Goal: Information Seeking & Learning: Learn about a topic

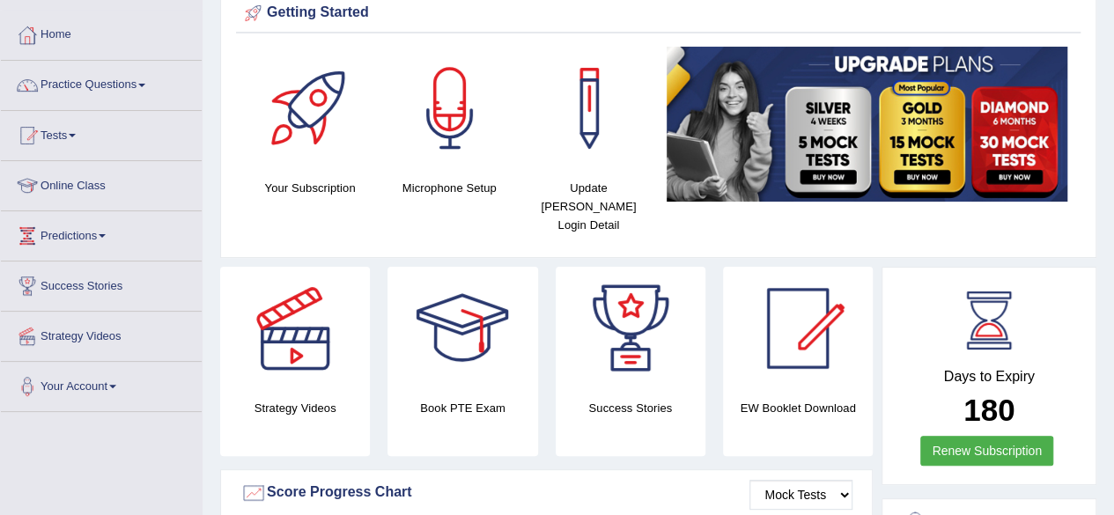
scroll to position [57, 0]
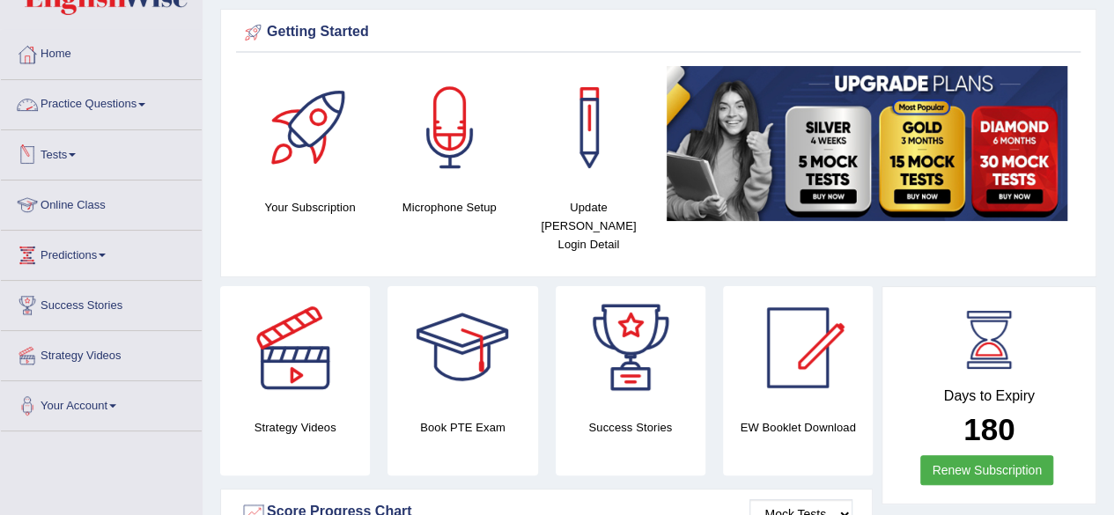
click at [120, 100] on link "Practice Questions" at bounding box center [101, 102] width 201 height 44
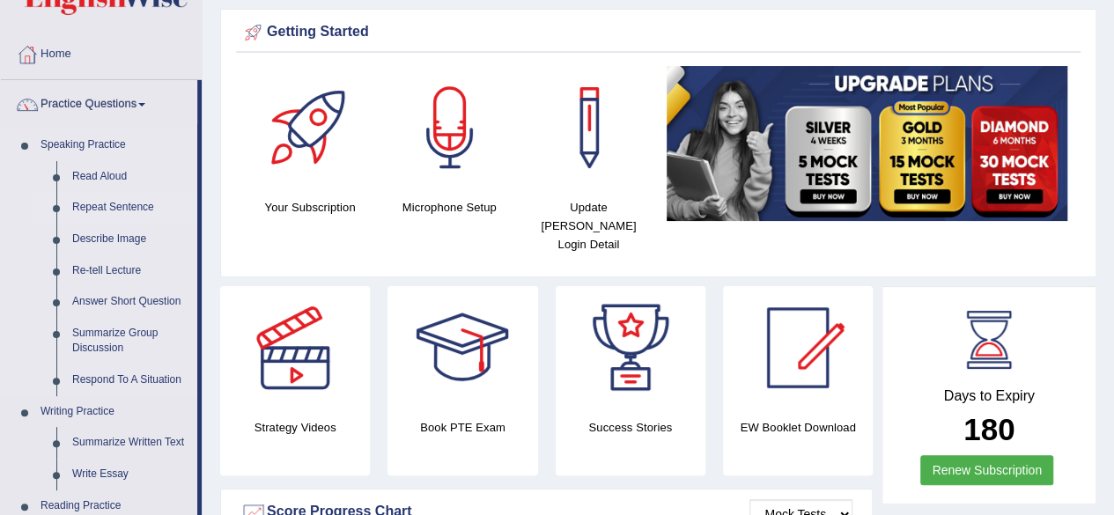
click at [129, 210] on link "Repeat Sentence" at bounding box center [130, 208] width 133 height 32
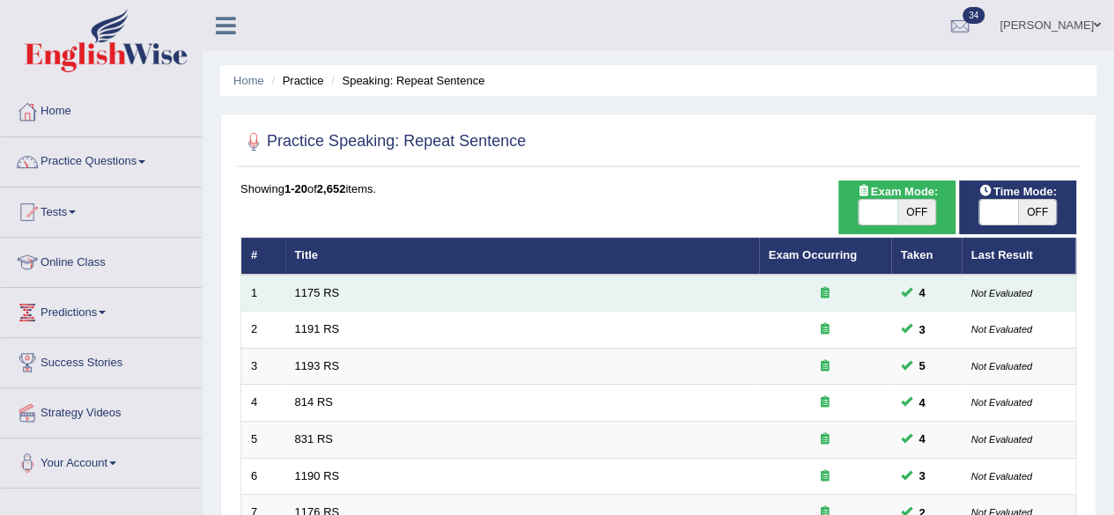
scroll to position [642, 0]
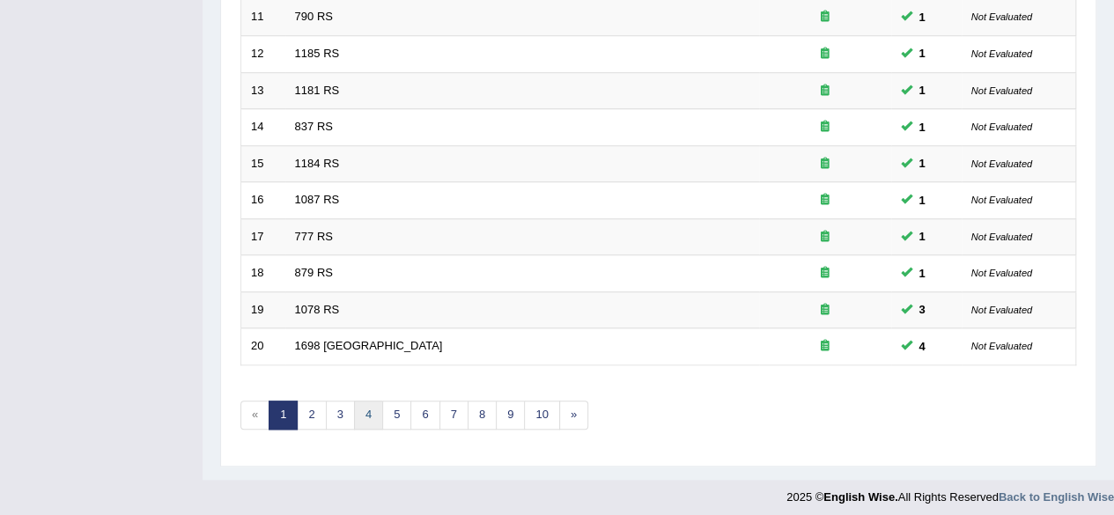
click at [372, 404] on link "4" at bounding box center [368, 415] width 29 height 29
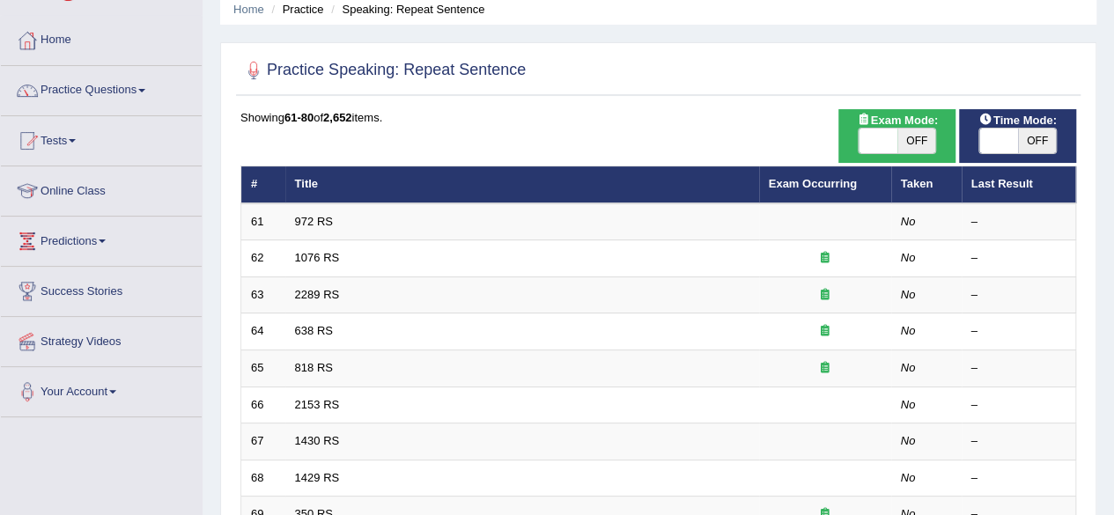
scroll to position [72, 0]
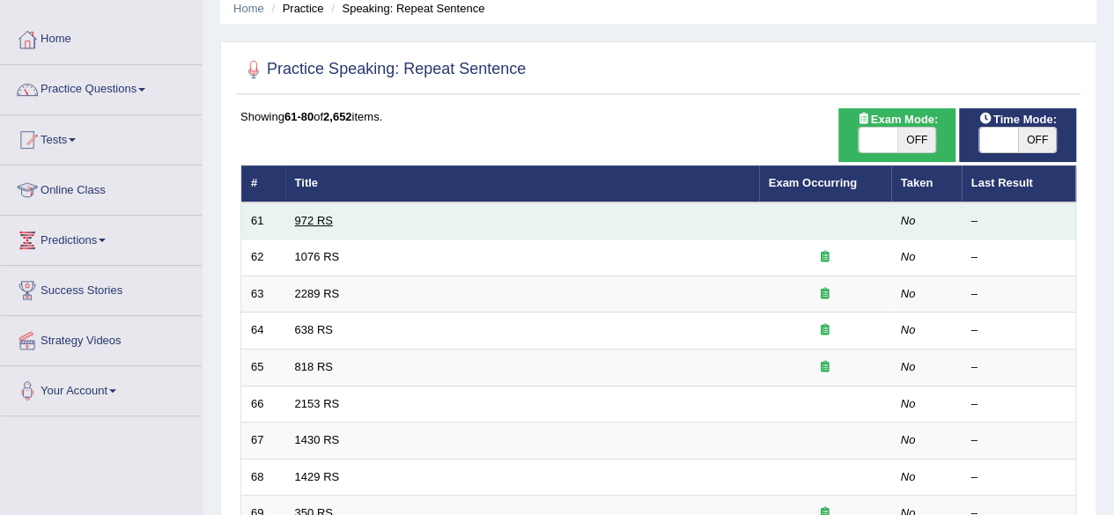
click at [307, 215] on link "972 RS" at bounding box center [314, 220] width 38 height 13
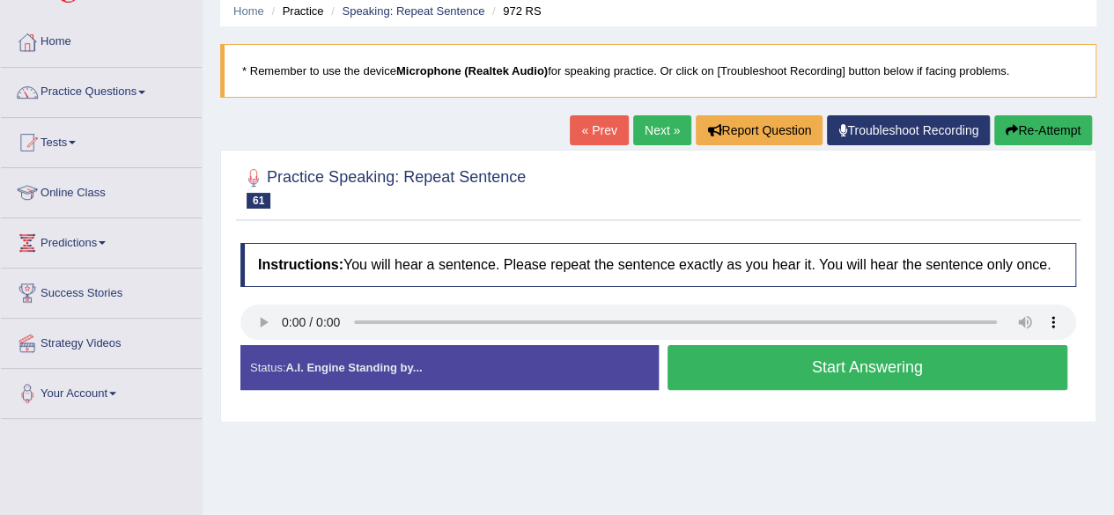
scroll to position [70, 0]
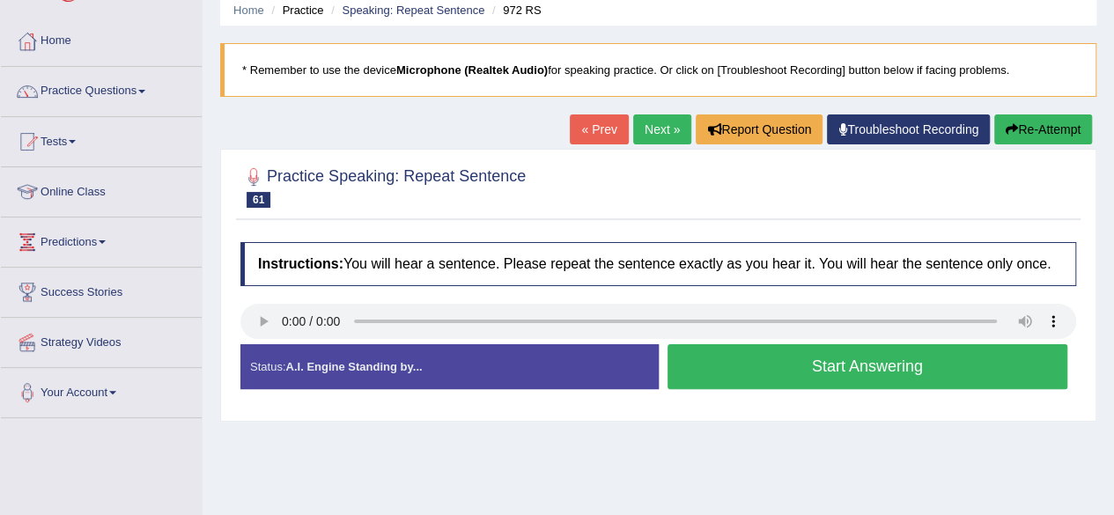
click at [796, 372] on button "Start Answering" at bounding box center [867, 366] width 401 height 45
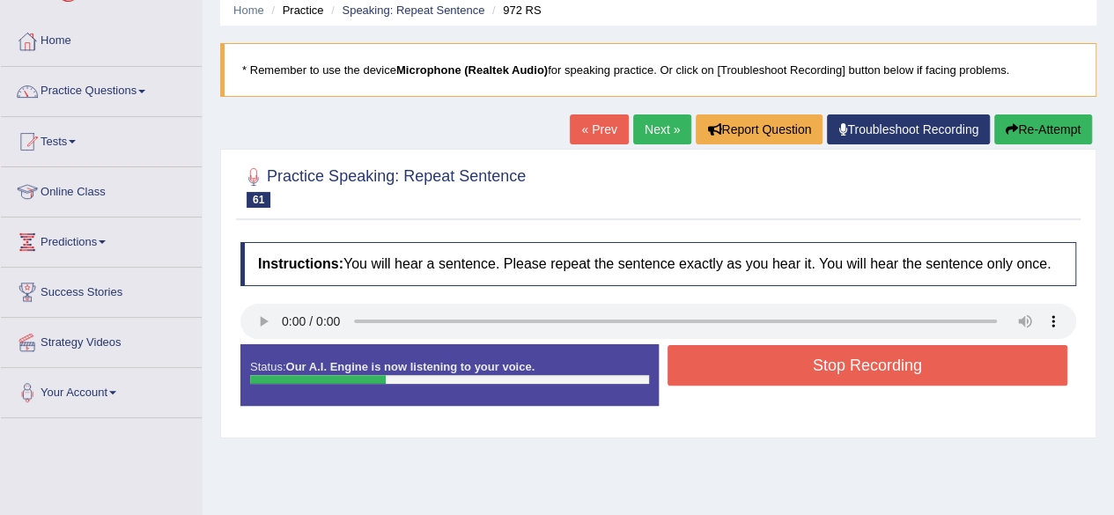
click at [802, 372] on button "Stop Recording" at bounding box center [867, 365] width 401 height 41
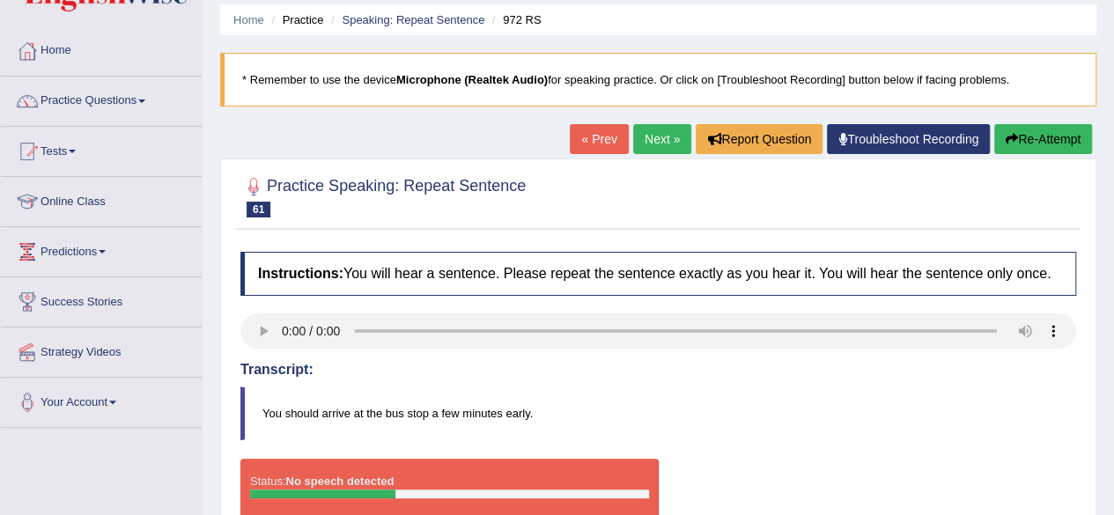
scroll to position [14, 0]
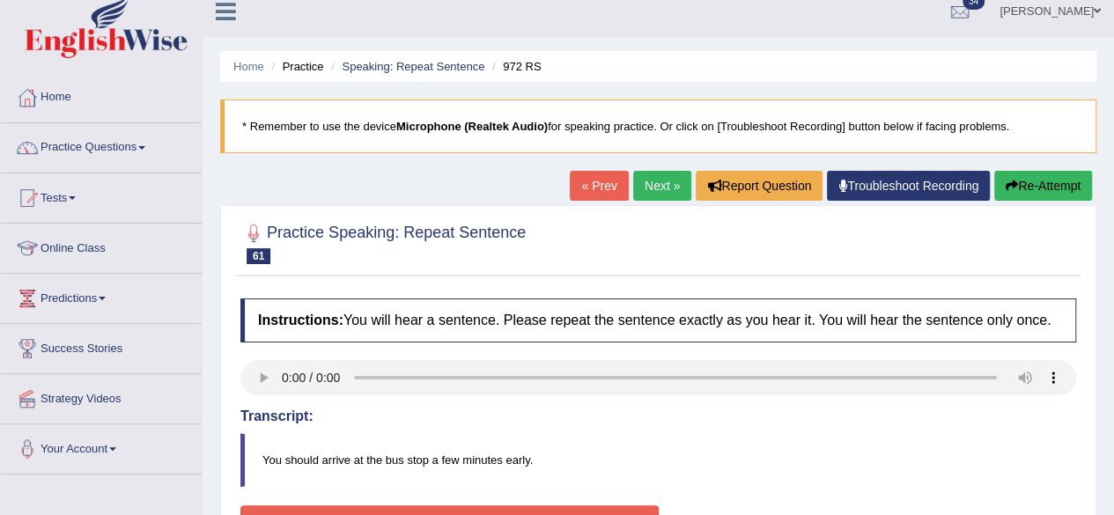
click at [1016, 189] on button "Re-Attempt" at bounding box center [1043, 186] width 98 height 30
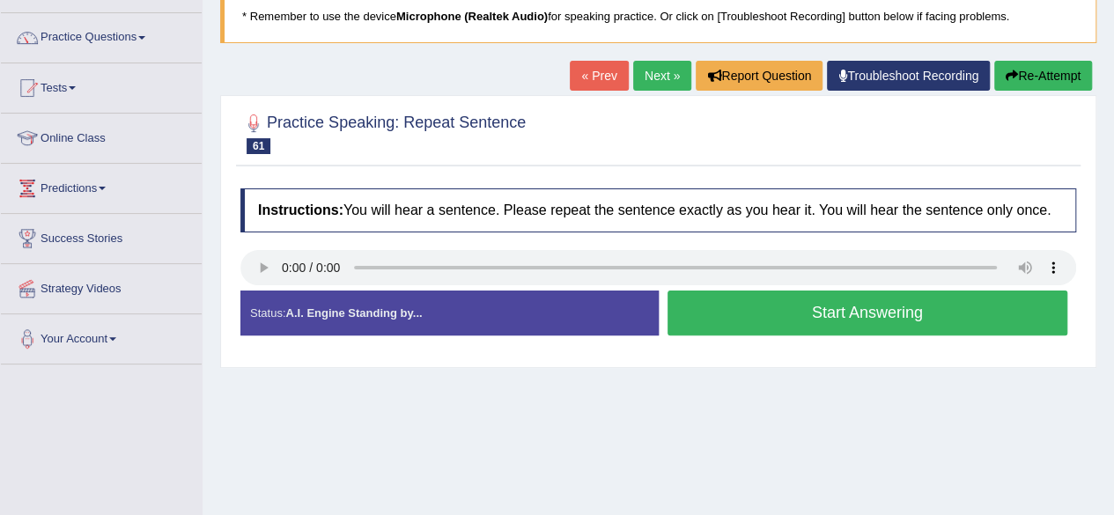
click at [838, 306] on button "Start Answering" at bounding box center [867, 313] width 401 height 45
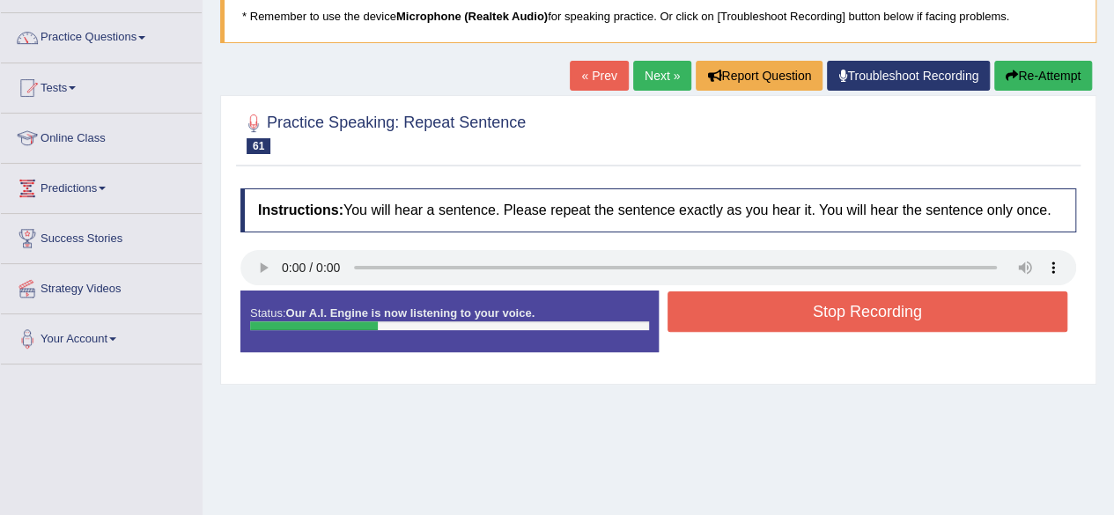
click at [838, 306] on button "Stop Recording" at bounding box center [867, 311] width 401 height 41
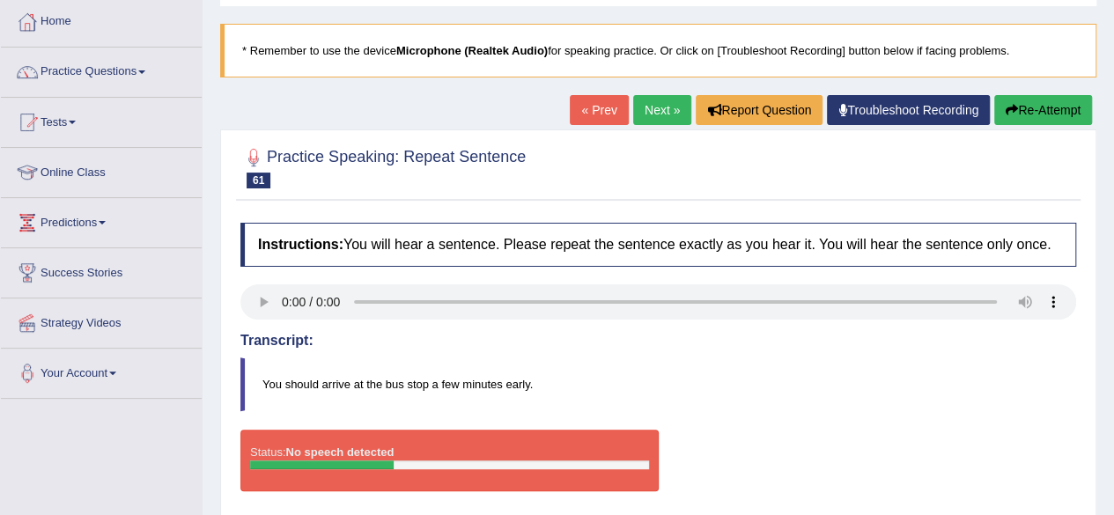
scroll to position [68, 0]
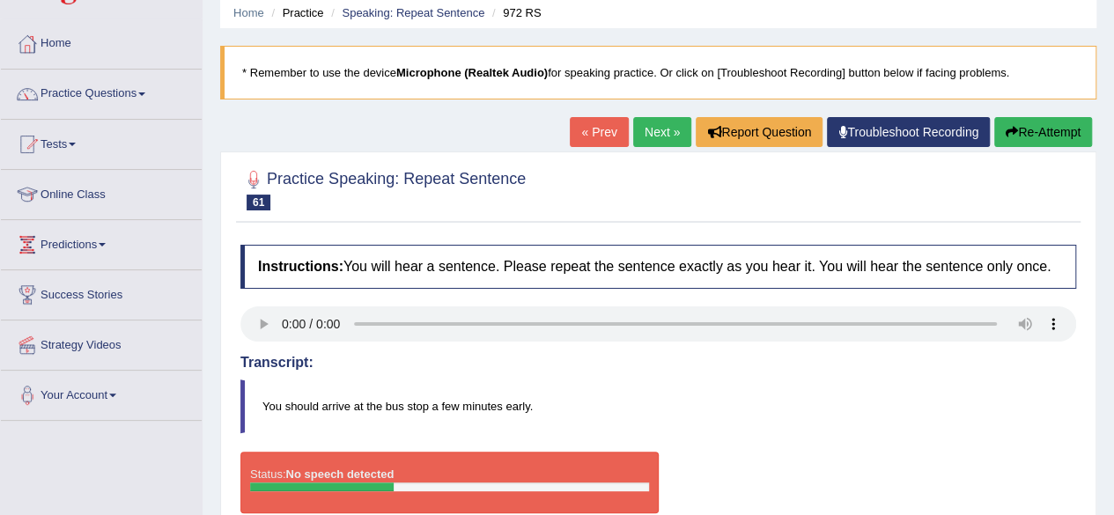
click at [1046, 127] on button "Re-Attempt" at bounding box center [1043, 132] width 98 height 30
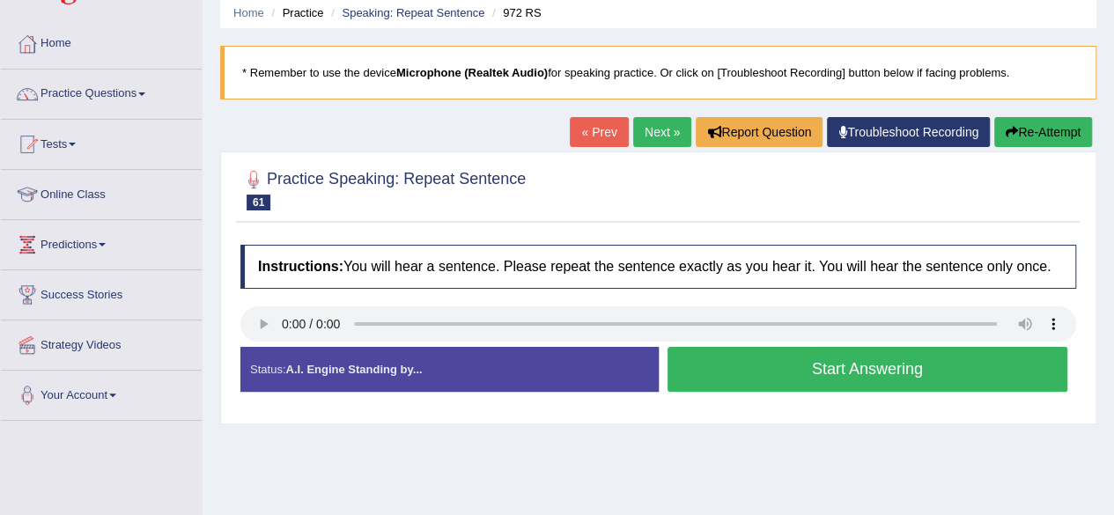
click at [851, 372] on button "Start Answering" at bounding box center [867, 369] width 401 height 45
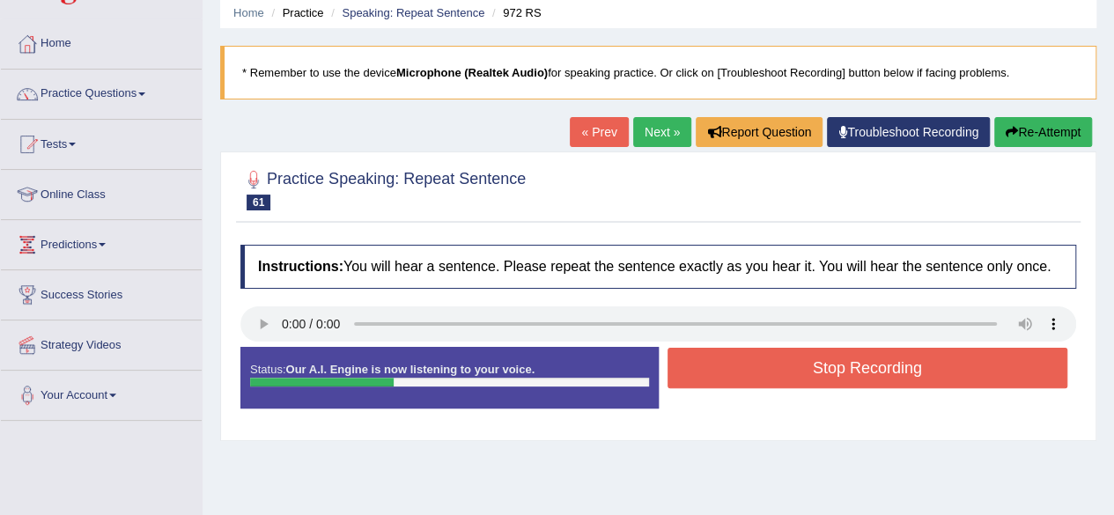
click at [851, 372] on button "Stop Recording" at bounding box center [867, 368] width 401 height 41
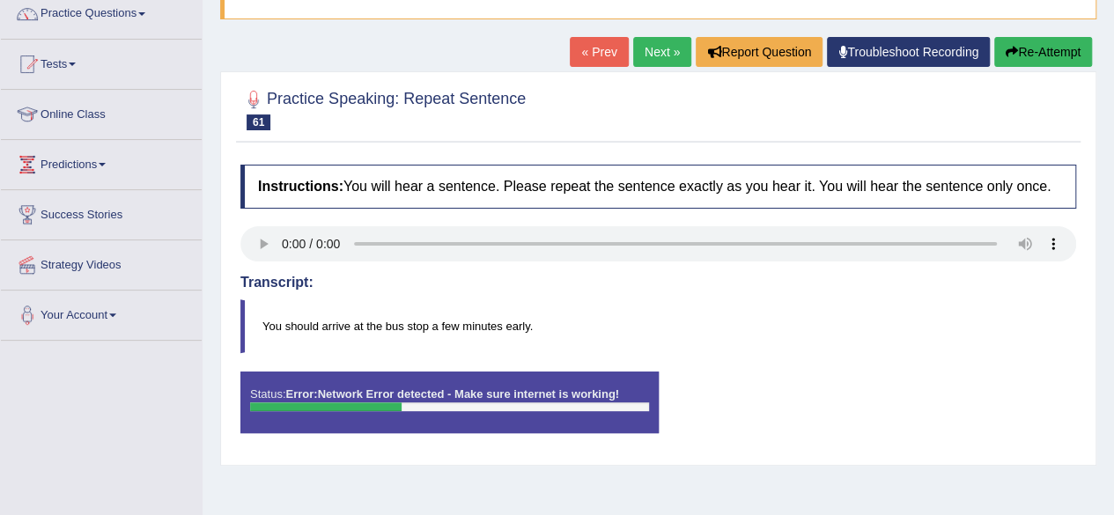
scroll to position [143, 0]
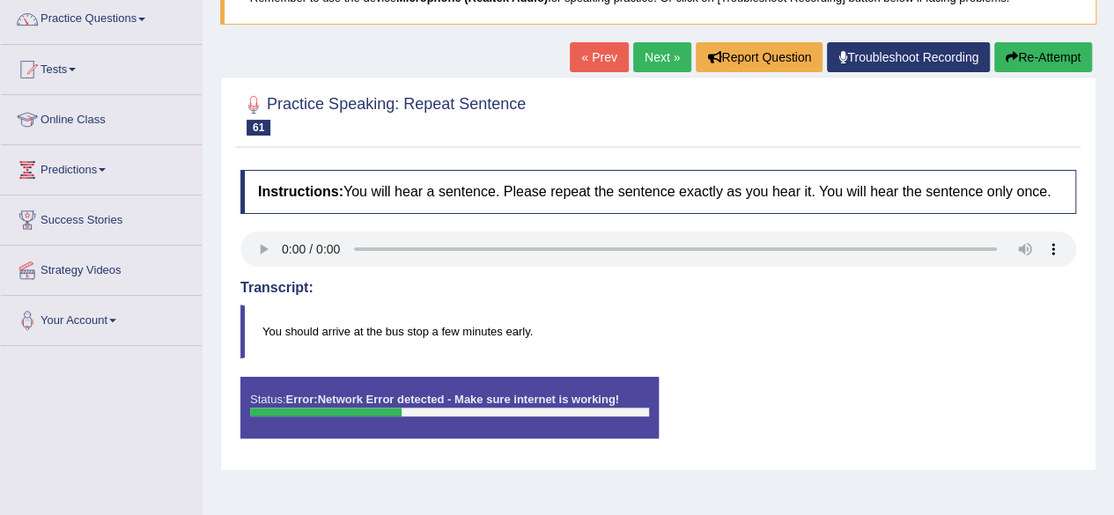
click at [708, 323] on blockquote "You should arrive at the bus stop a few minutes early." at bounding box center [658, 332] width 836 height 54
click at [1023, 54] on button "Re-Attempt" at bounding box center [1043, 57] width 98 height 30
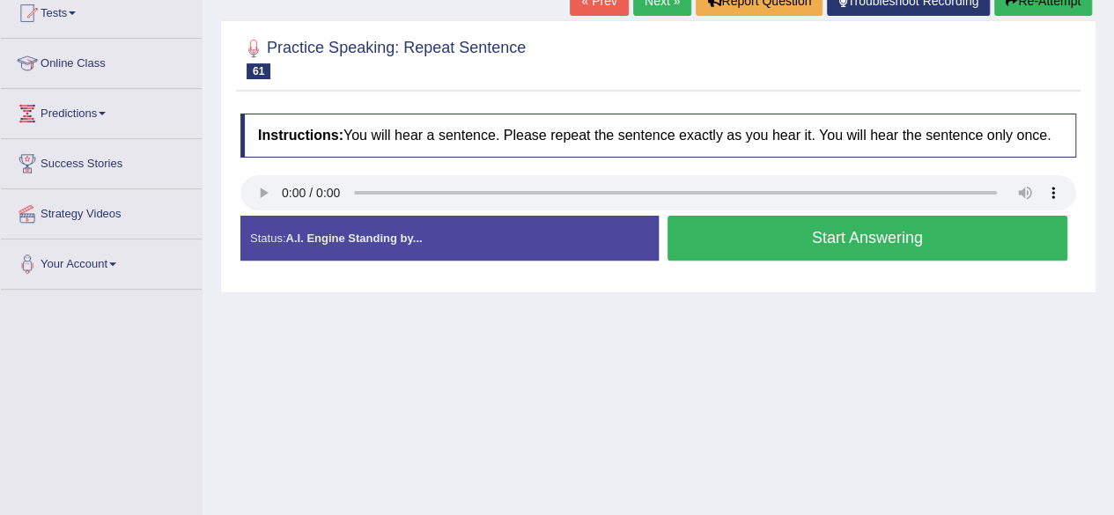
click at [821, 243] on button "Start Answering" at bounding box center [867, 238] width 401 height 45
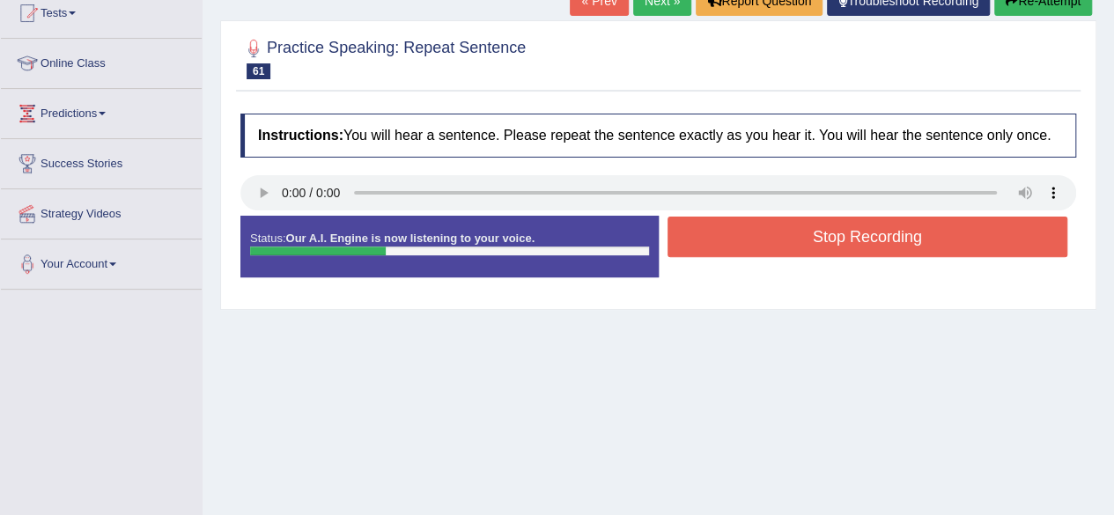
click at [821, 243] on button "Stop Recording" at bounding box center [867, 237] width 401 height 41
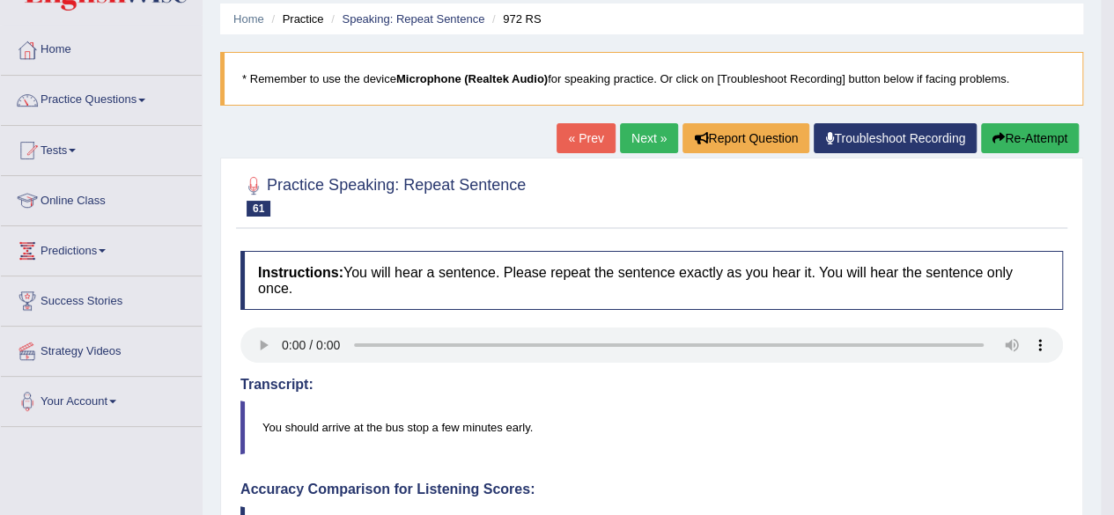
scroll to position [56, 0]
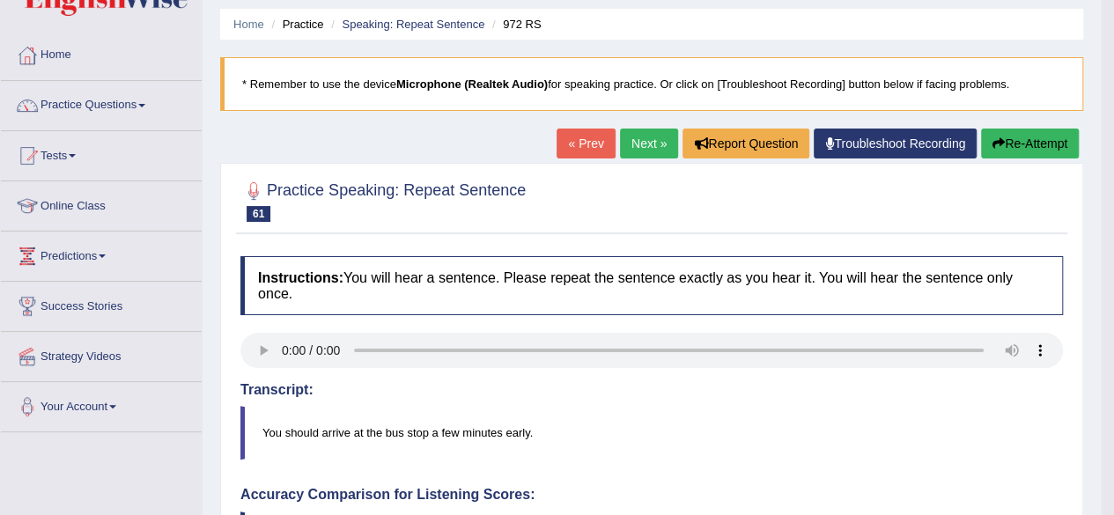
click at [638, 144] on link "Next »" at bounding box center [649, 144] width 58 height 30
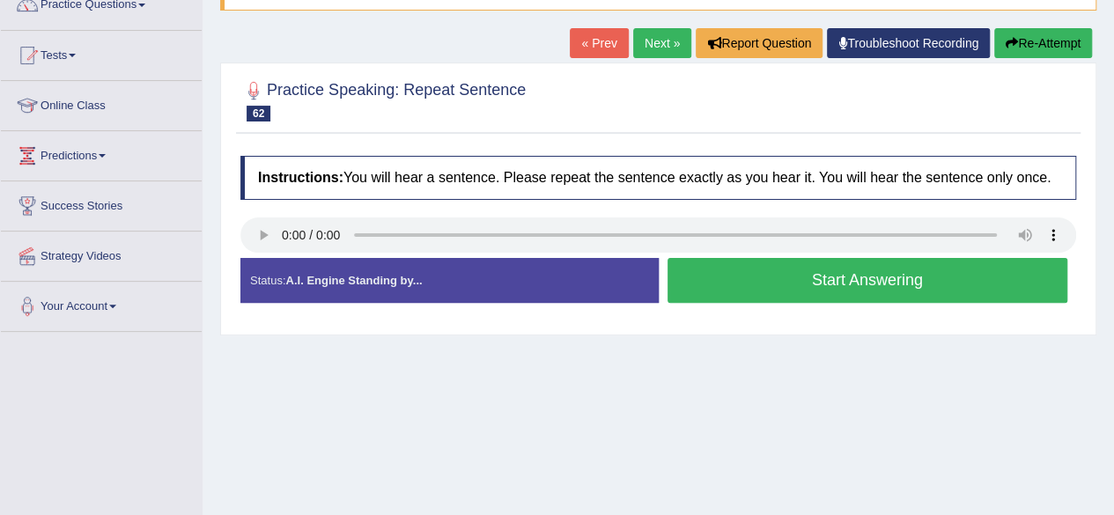
click at [713, 263] on button "Start Answering" at bounding box center [867, 280] width 401 height 45
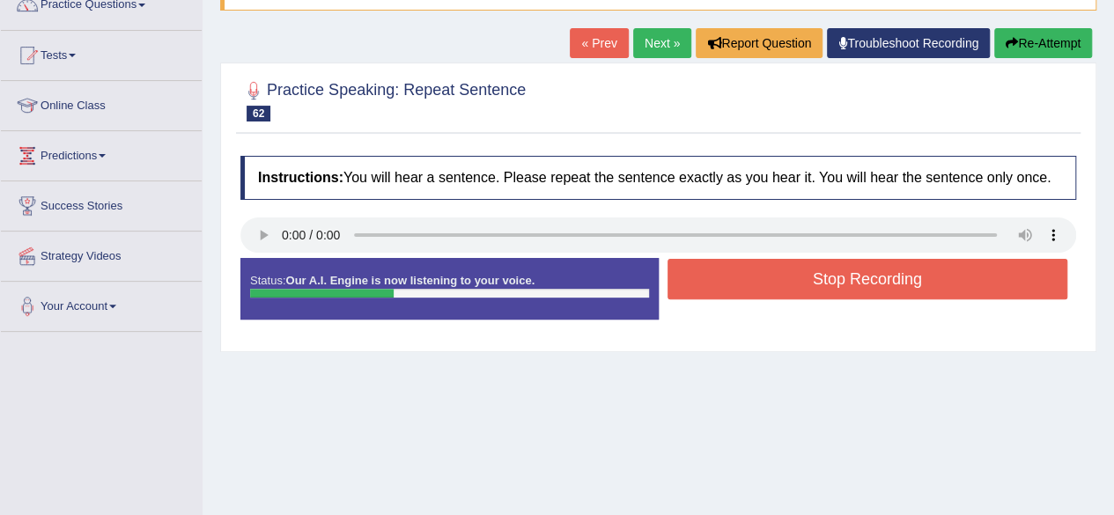
click at [713, 263] on button "Stop Recording" at bounding box center [867, 279] width 401 height 41
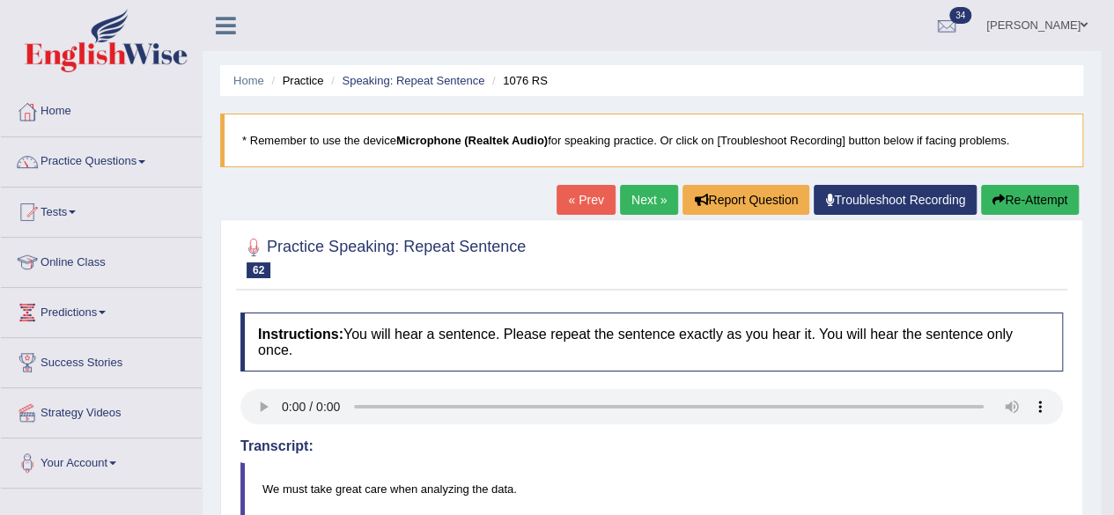
click at [644, 209] on link "Next »" at bounding box center [649, 200] width 58 height 30
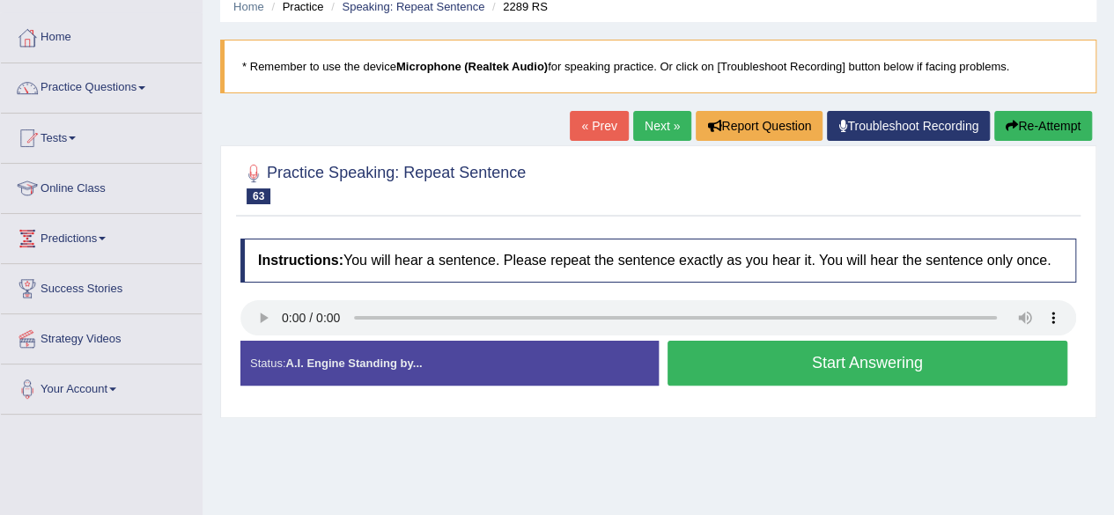
click at [831, 369] on button "Start Answering" at bounding box center [867, 363] width 401 height 45
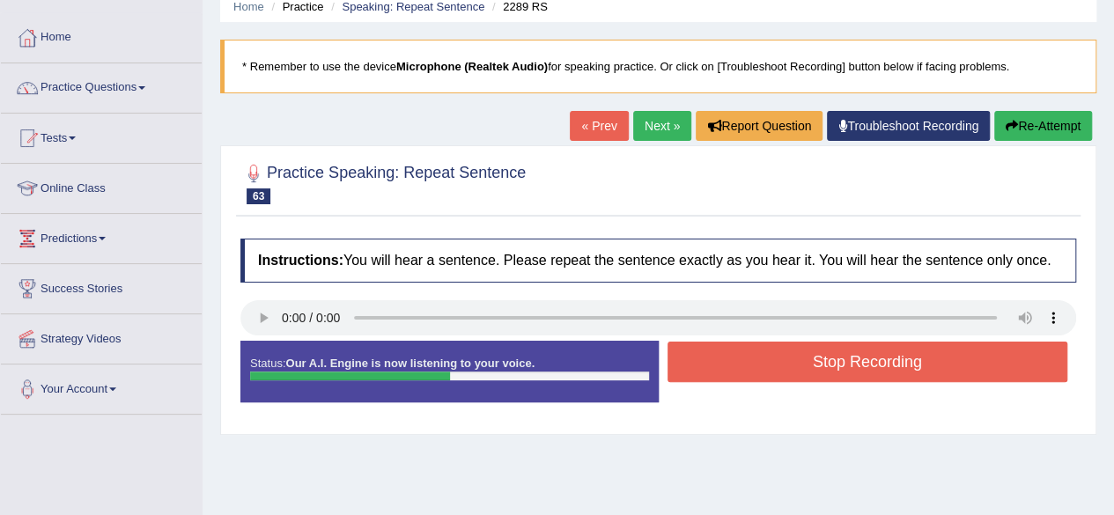
click at [808, 364] on button "Stop Recording" at bounding box center [867, 362] width 401 height 41
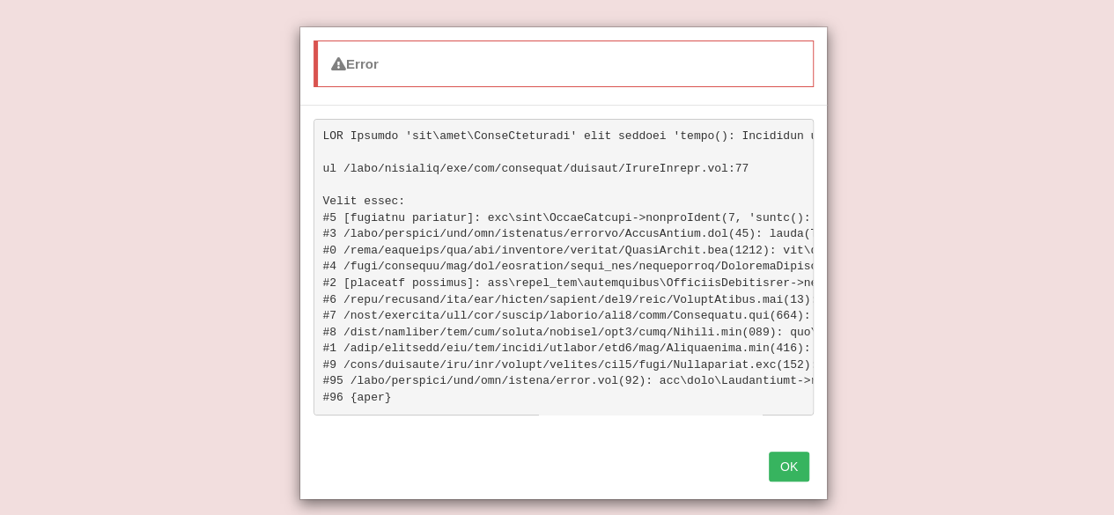
scroll to position [367, 0]
click at [778, 482] on button "OK" at bounding box center [789, 467] width 41 height 30
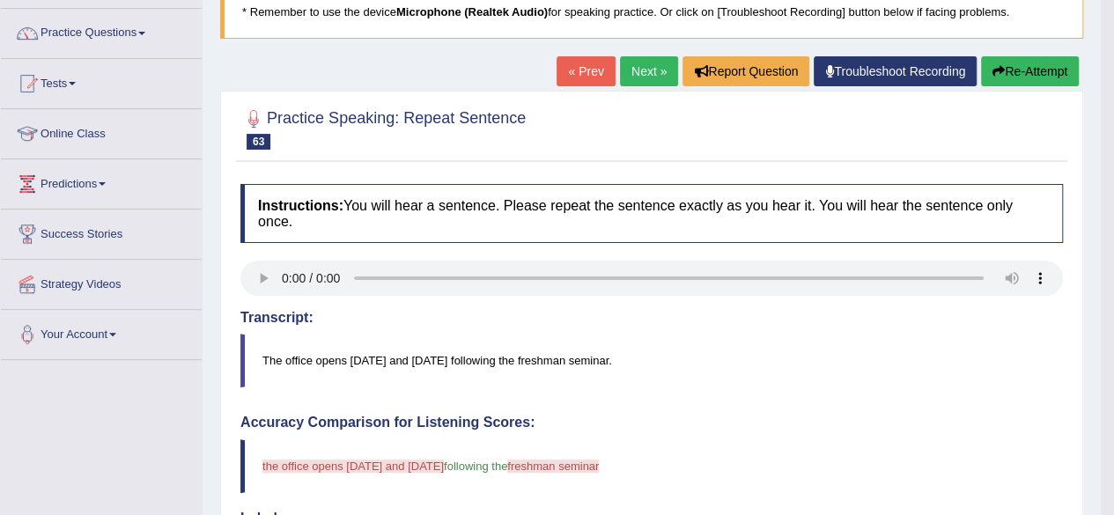
scroll to position [53, 0]
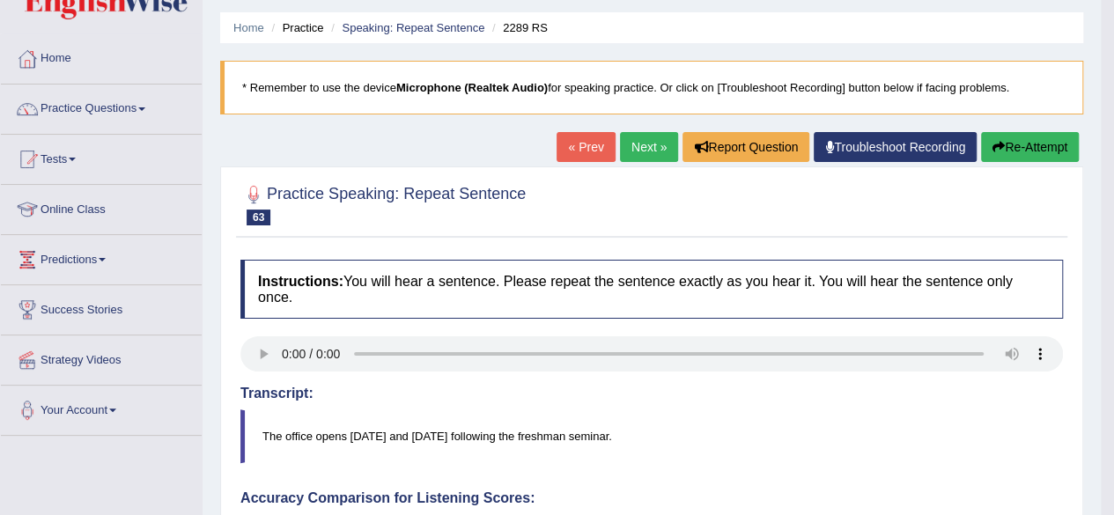
click at [997, 141] on icon "button" at bounding box center [998, 147] width 12 height 12
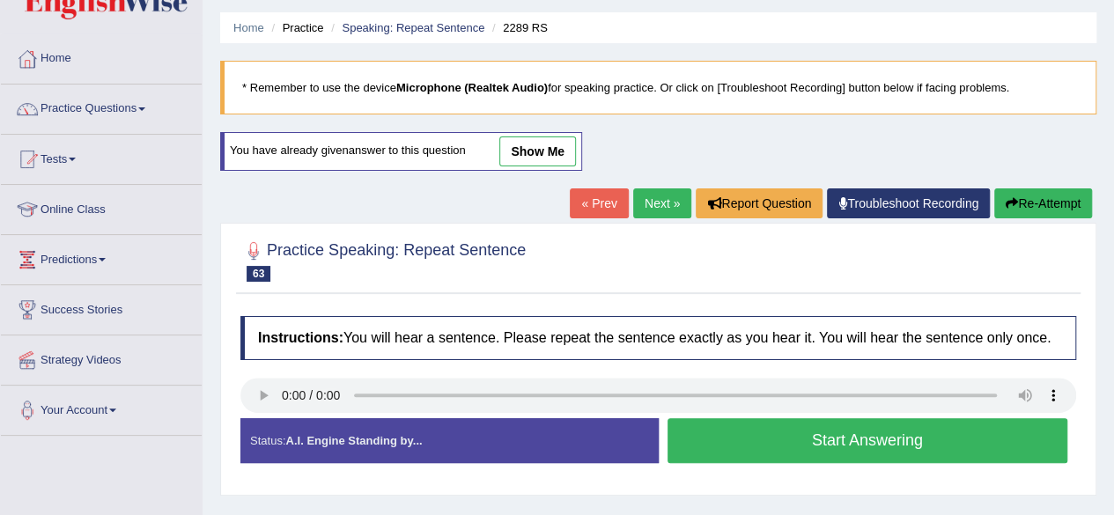
click at [789, 452] on button "Start Answering" at bounding box center [867, 440] width 401 height 45
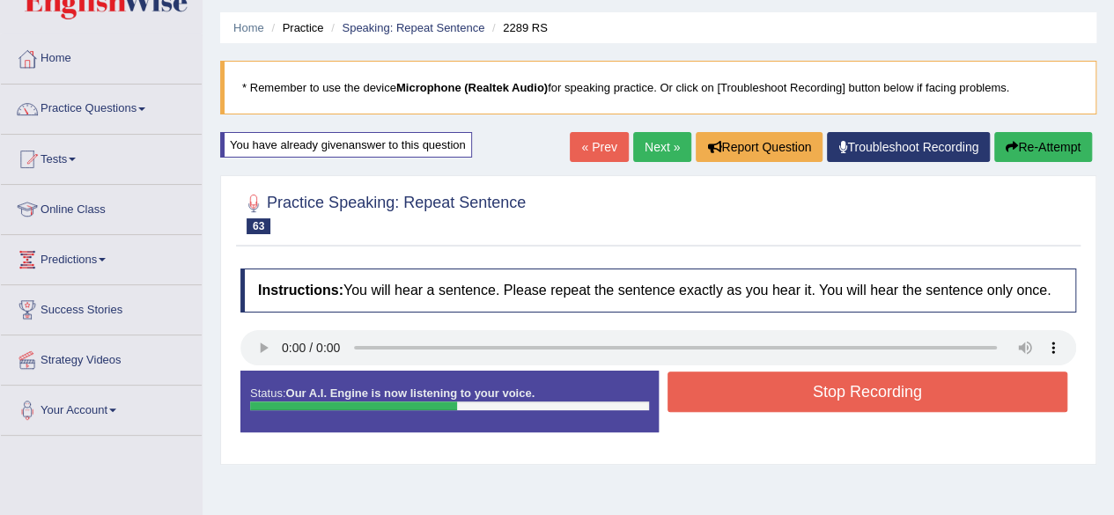
click at [850, 396] on button "Stop Recording" at bounding box center [867, 392] width 401 height 41
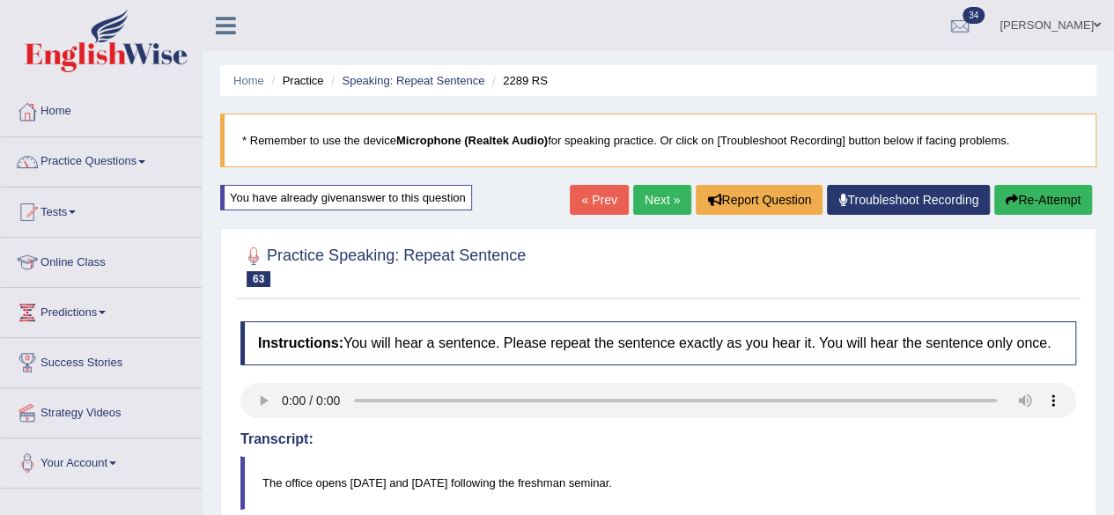
click at [1060, 195] on button "Re-Attempt" at bounding box center [1043, 200] width 98 height 30
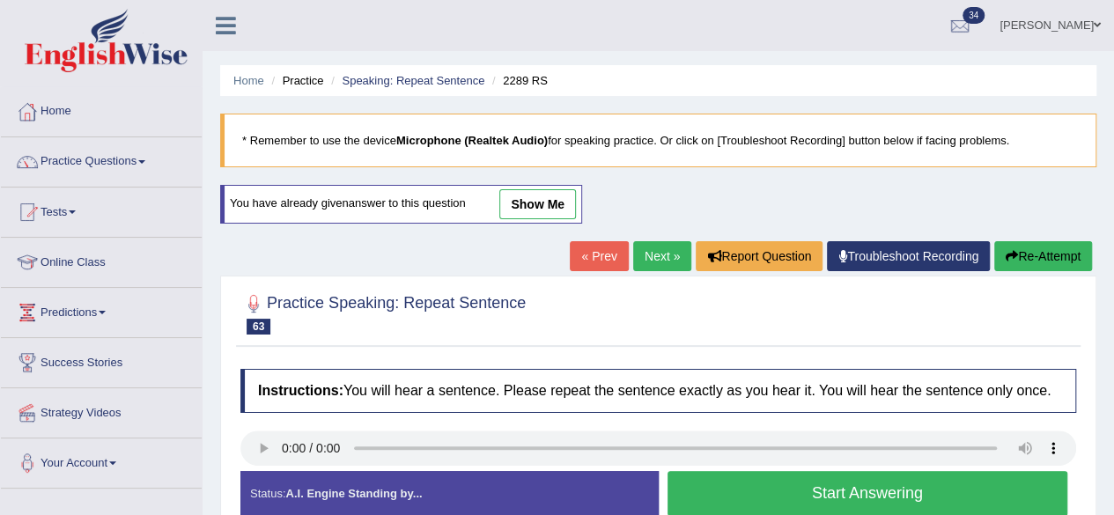
click at [783, 482] on button "Start Answering" at bounding box center [867, 493] width 401 height 45
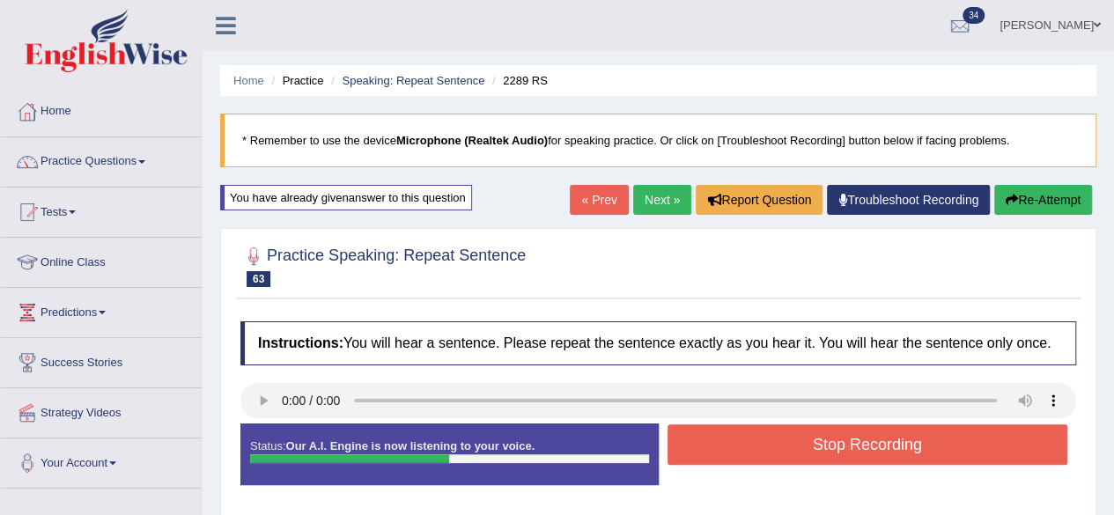
click at [851, 445] on button "Stop Recording" at bounding box center [867, 444] width 401 height 41
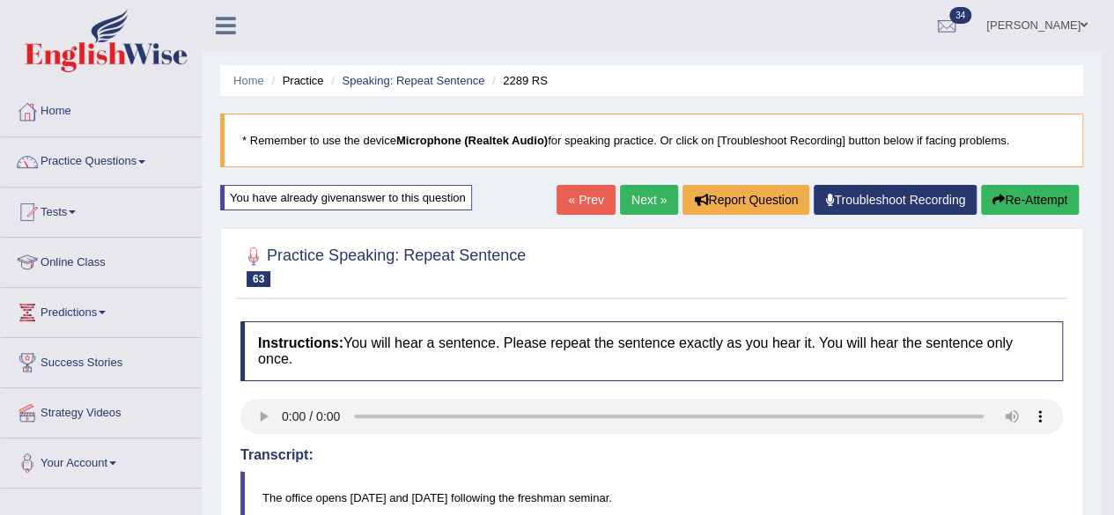
click at [1065, 196] on button "Re-Attempt" at bounding box center [1030, 200] width 98 height 30
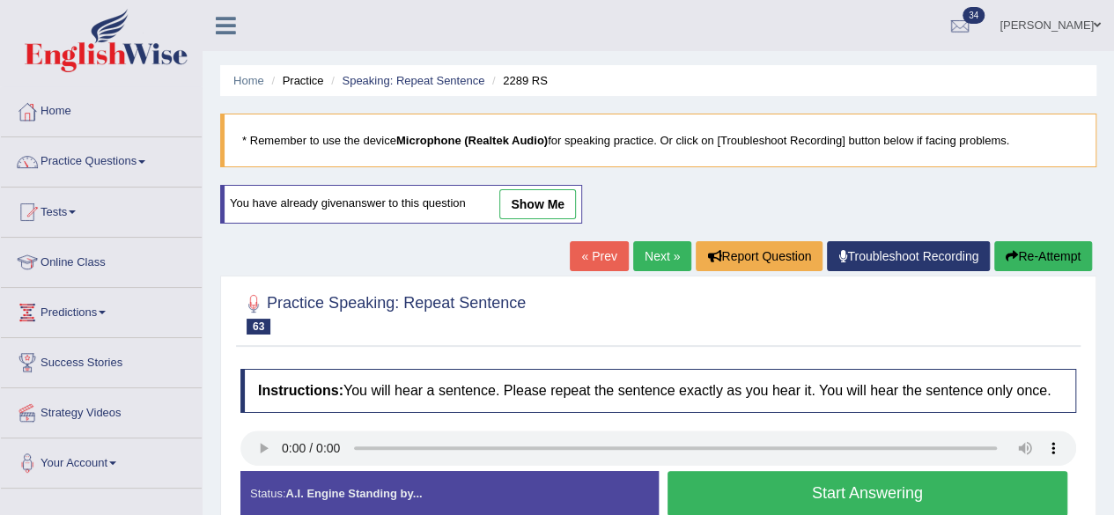
scroll to position [58, 0]
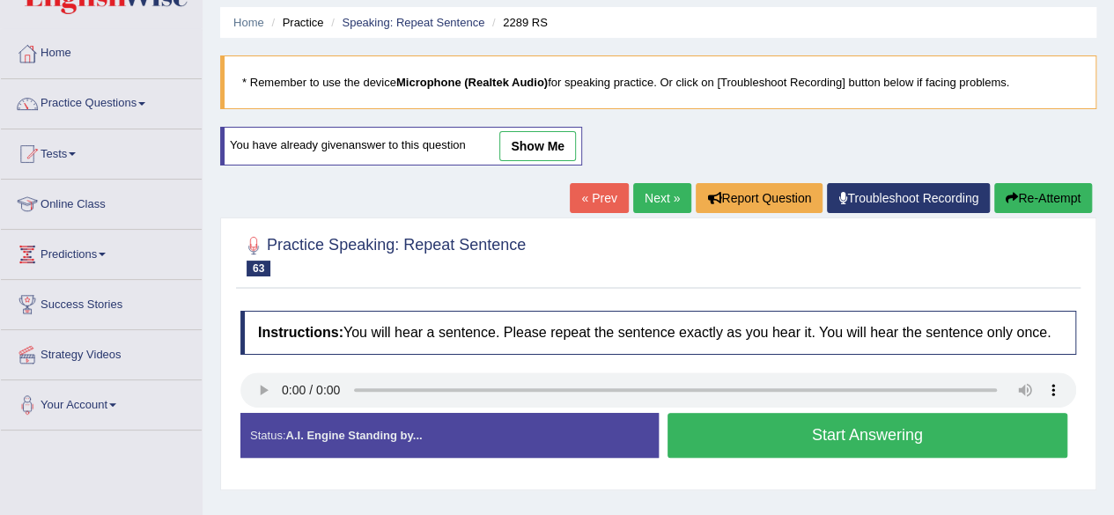
click at [874, 441] on button "Start Answering" at bounding box center [867, 435] width 401 height 45
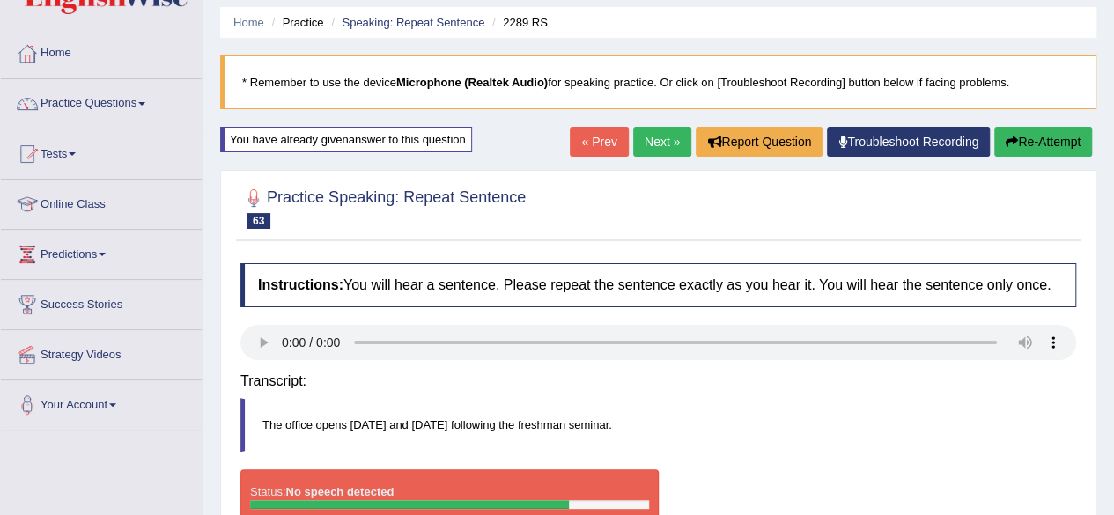
click at [873, 381] on h4 "Transcript:" at bounding box center [658, 381] width 836 height 16
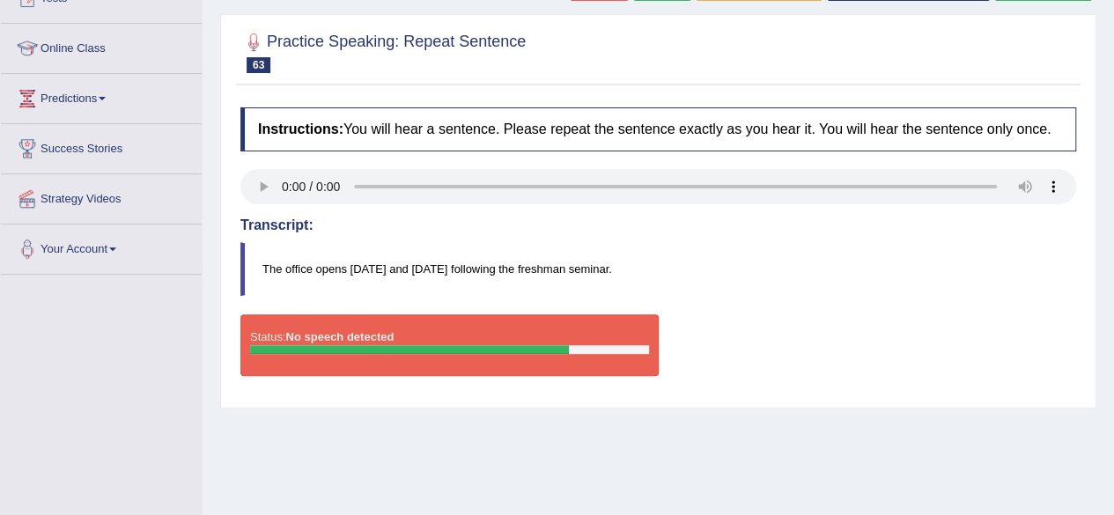
scroll to position [0, 0]
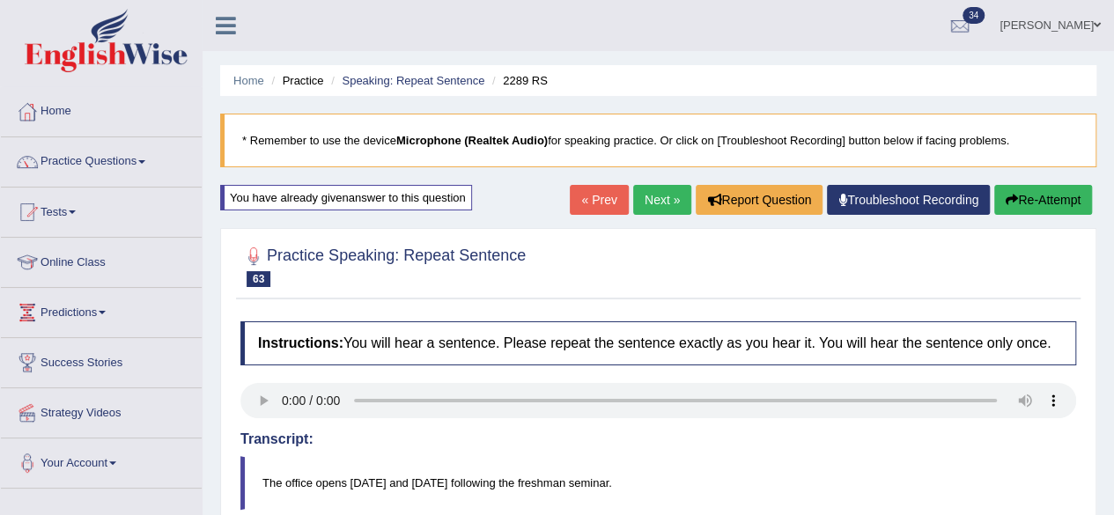
click at [1018, 206] on button "Re-Attempt" at bounding box center [1043, 200] width 98 height 30
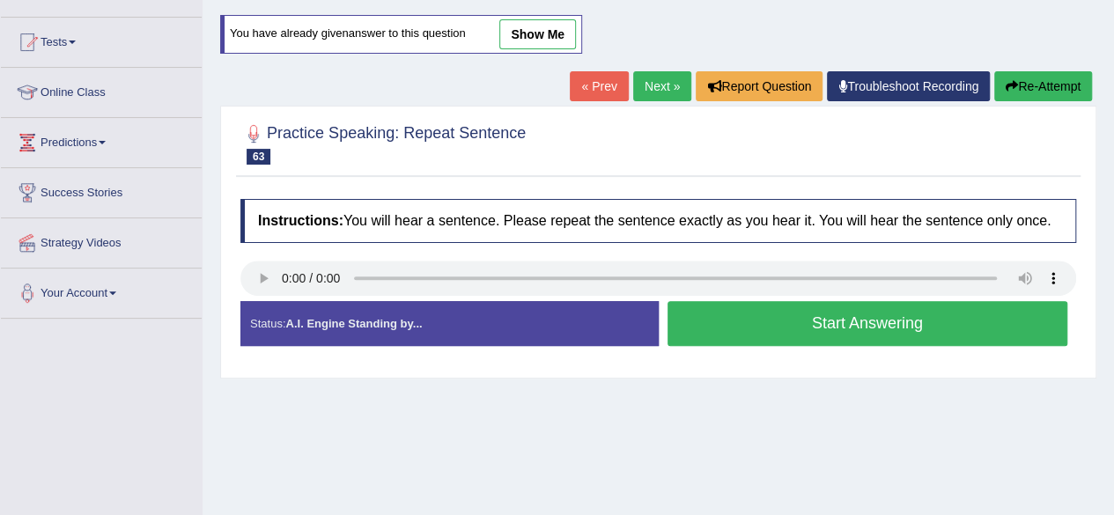
scroll to position [171, 0]
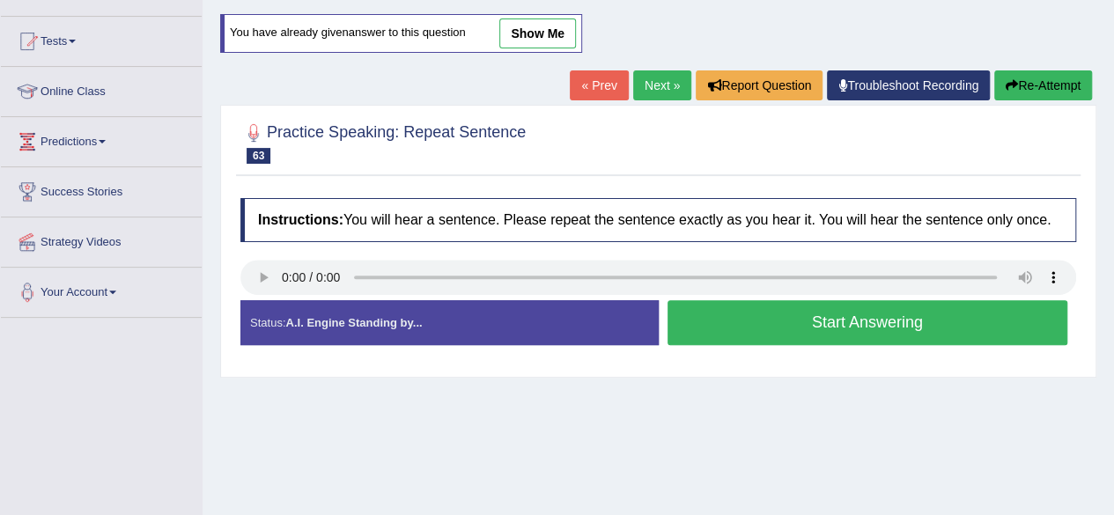
click at [838, 335] on button "Start Answering" at bounding box center [867, 322] width 401 height 45
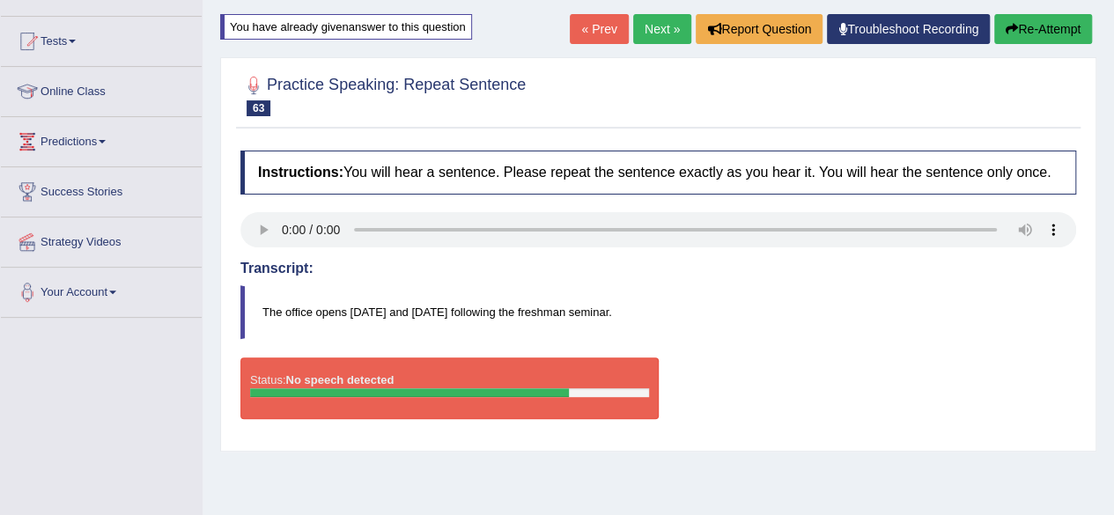
click at [644, 15] on link "Next »" at bounding box center [662, 29] width 58 height 30
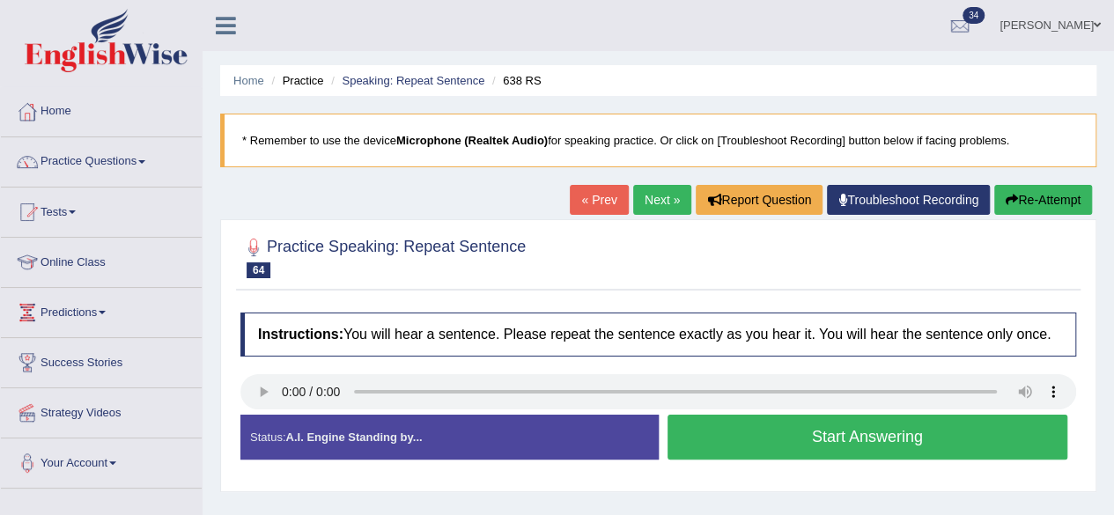
click at [827, 448] on button "Start Answering" at bounding box center [867, 437] width 401 height 45
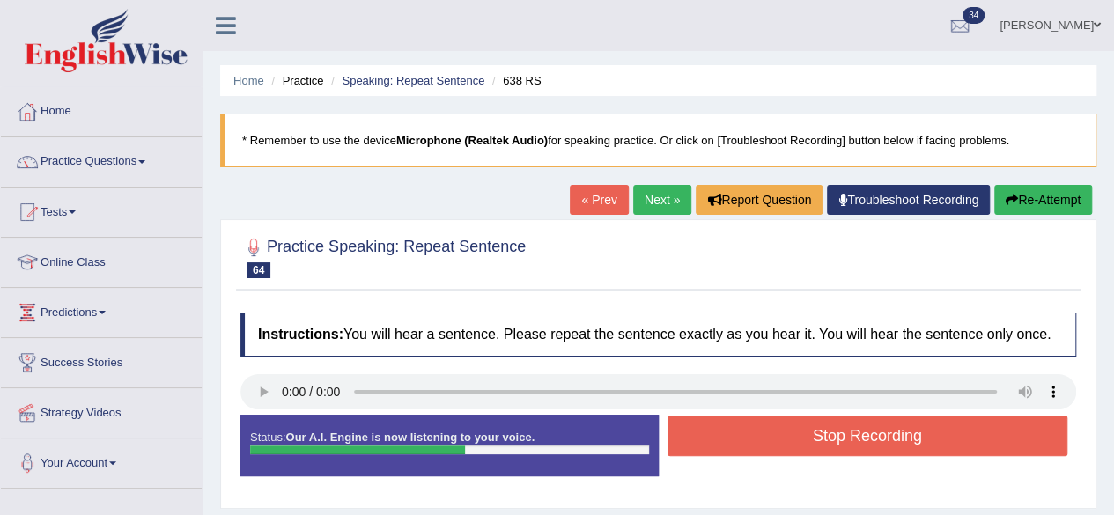
click at [827, 448] on button "Stop Recording" at bounding box center [867, 436] width 401 height 41
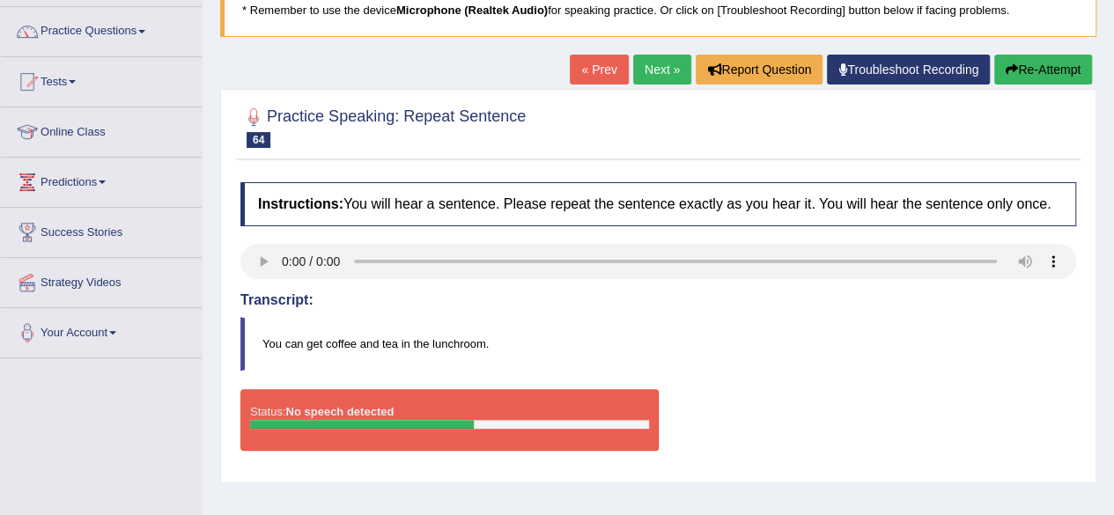
scroll to position [129, 0]
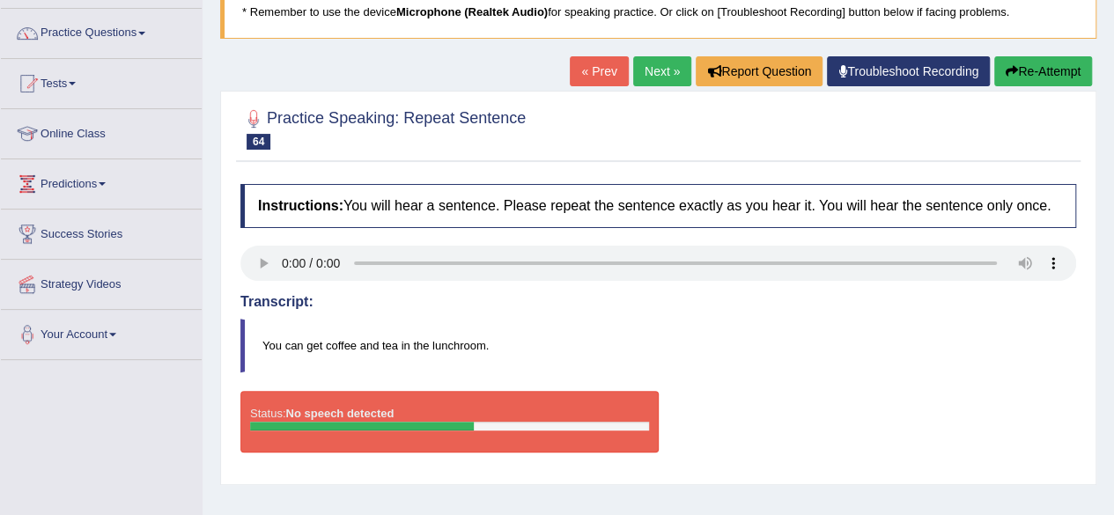
click at [1025, 77] on button "Re-Attempt" at bounding box center [1043, 71] width 98 height 30
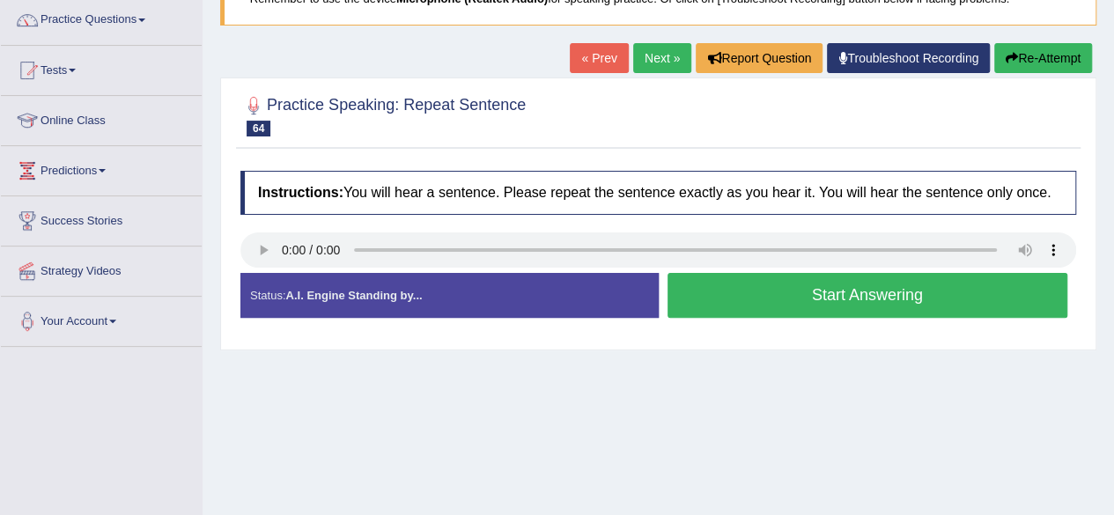
click at [813, 277] on button "Start Answering" at bounding box center [867, 295] width 401 height 45
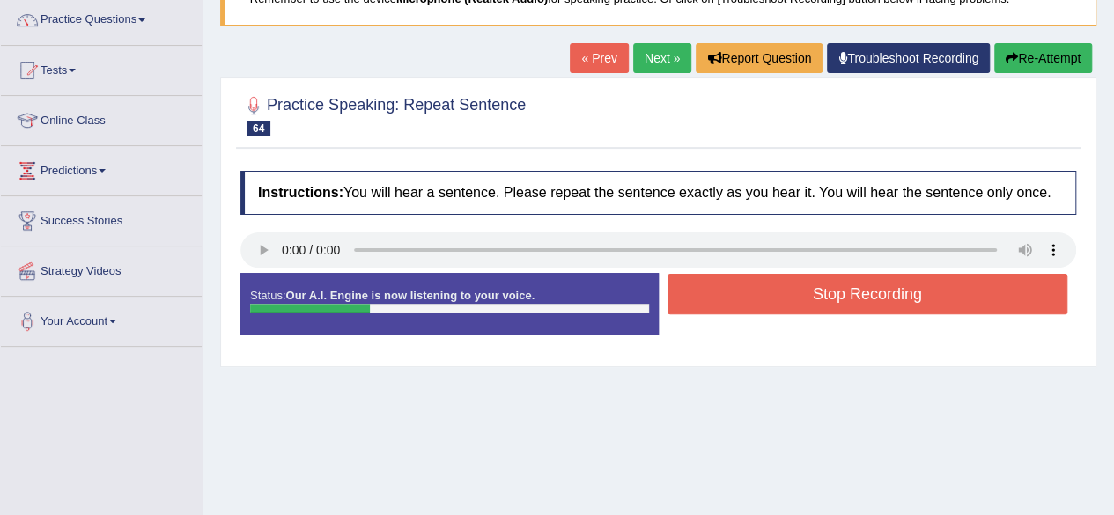
click at [812, 284] on button "Stop Recording" at bounding box center [867, 294] width 401 height 41
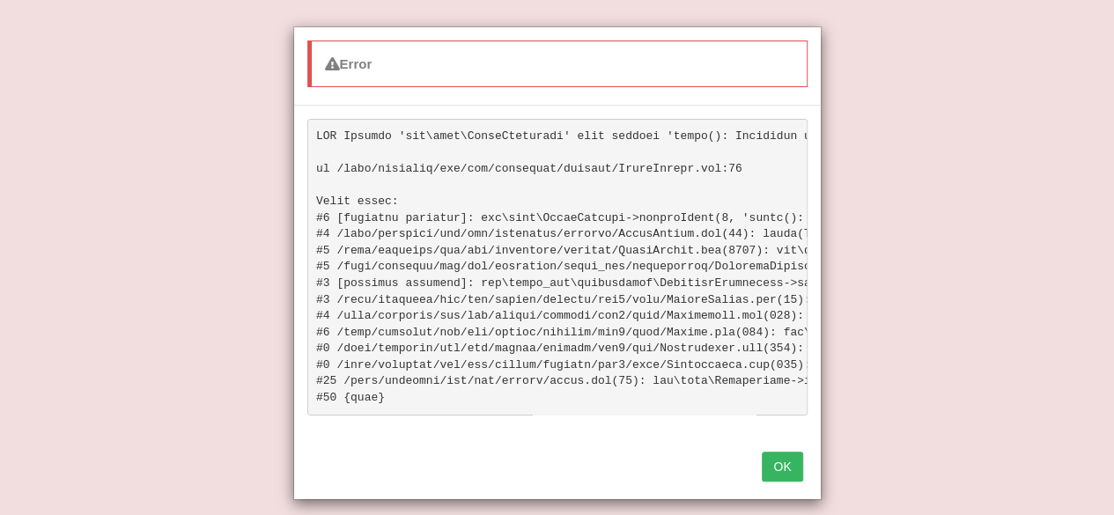
scroll to position [384, 0]
click at [782, 468] on button "OK" at bounding box center [782, 467] width 41 height 30
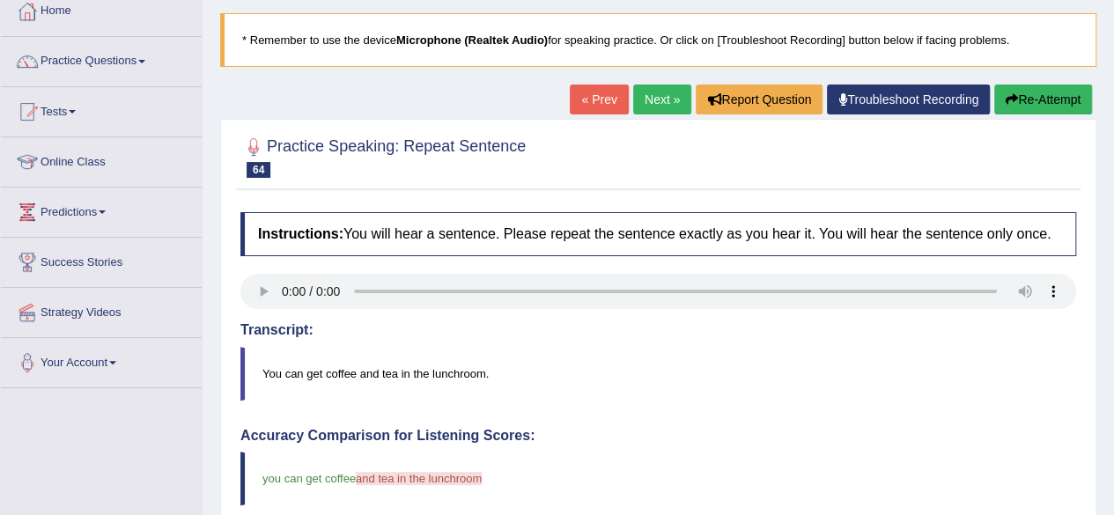
scroll to position [70, 0]
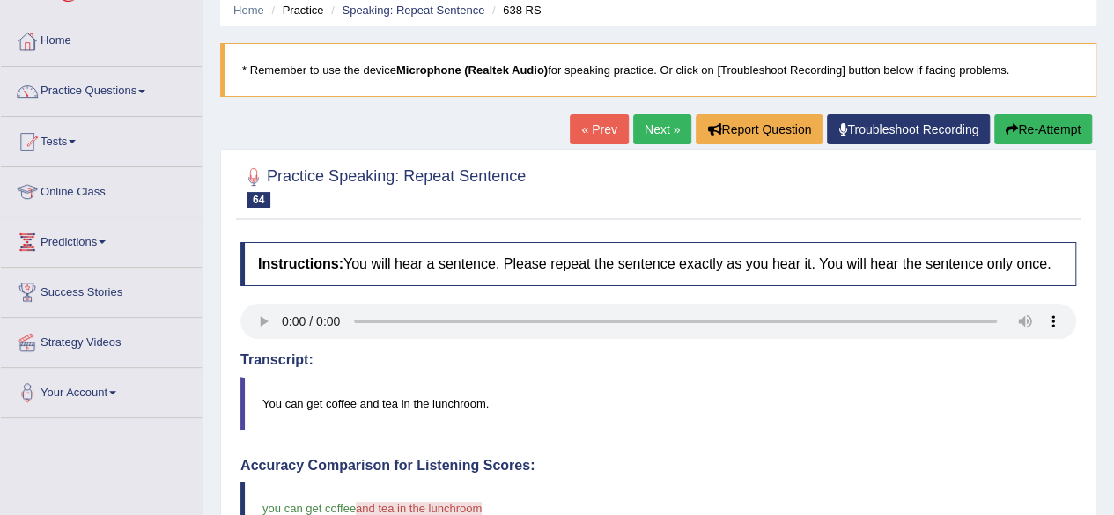
click at [1024, 124] on button "Re-Attempt" at bounding box center [1043, 129] width 98 height 30
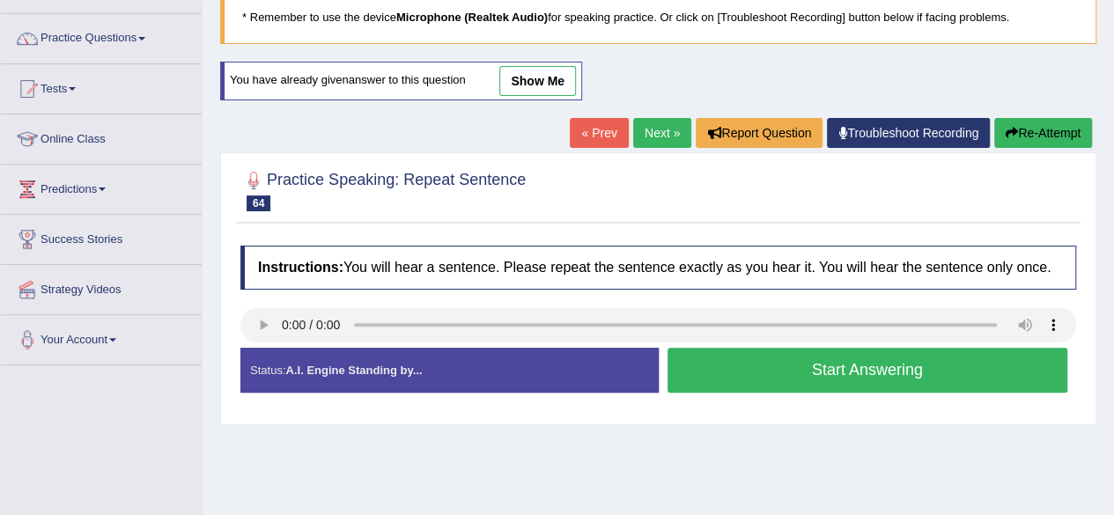
click at [736, 372] on button "Start Answering" at bounding box center [867, 370] width 401 height 45
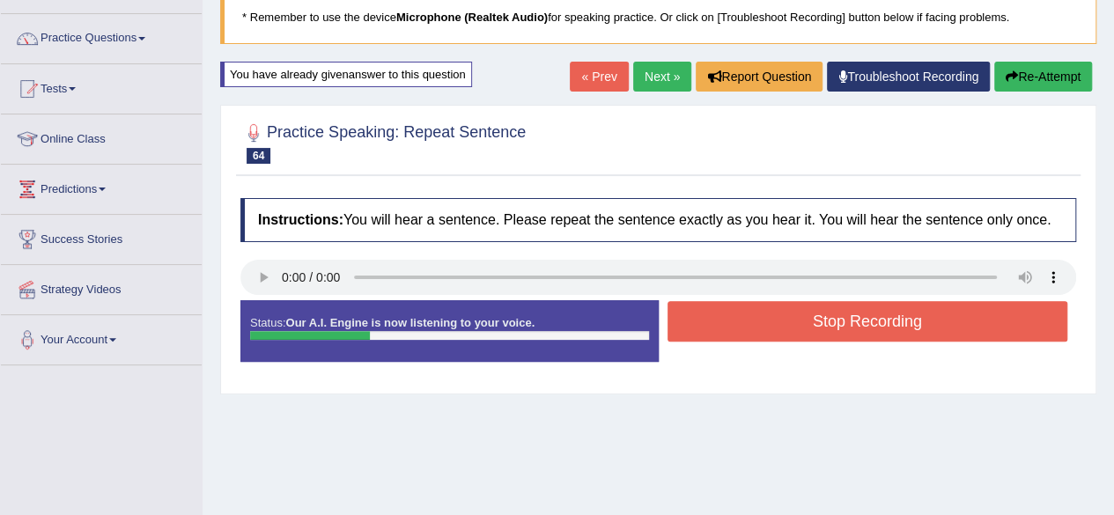
click at [800, 332] on button "Stop Recording" at bounding box center [867, 321] width 401 height 41
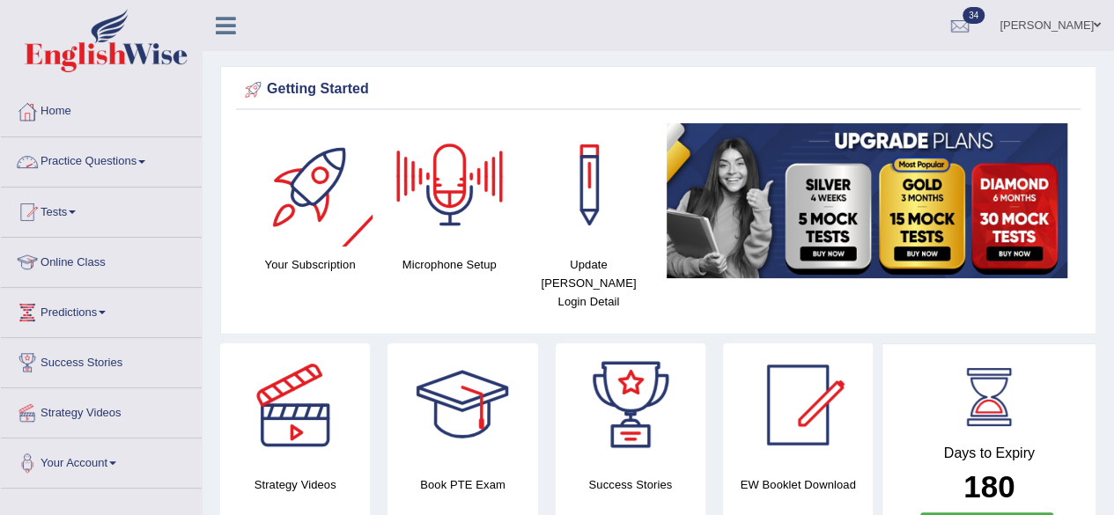
click at [123, 162] on link "Practice Questions" at bounding box center [101, 159] width 201 height 44
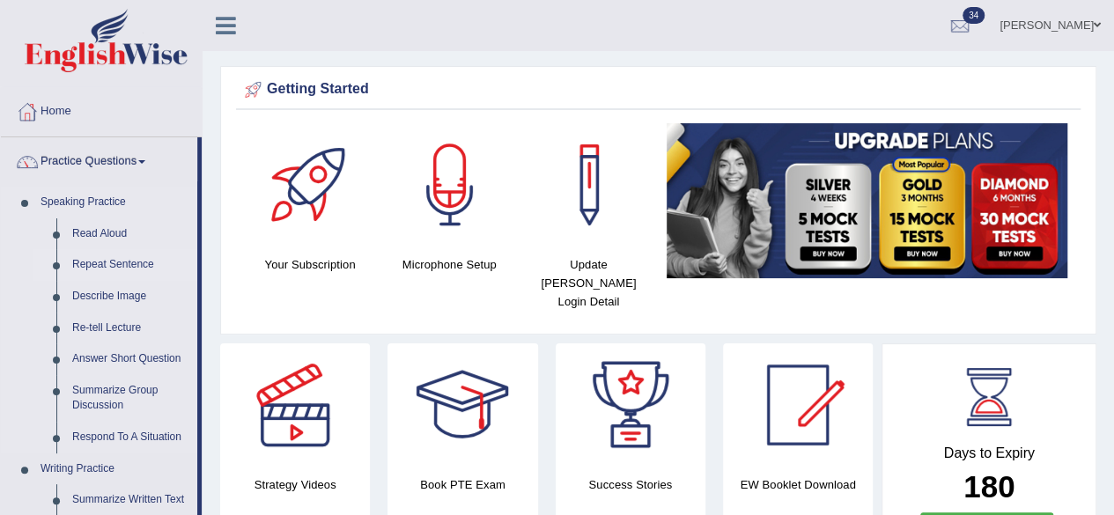
click at [122, 269] on link "Repeat Sentence" at bounding box center [130, 265] width 133 height 32
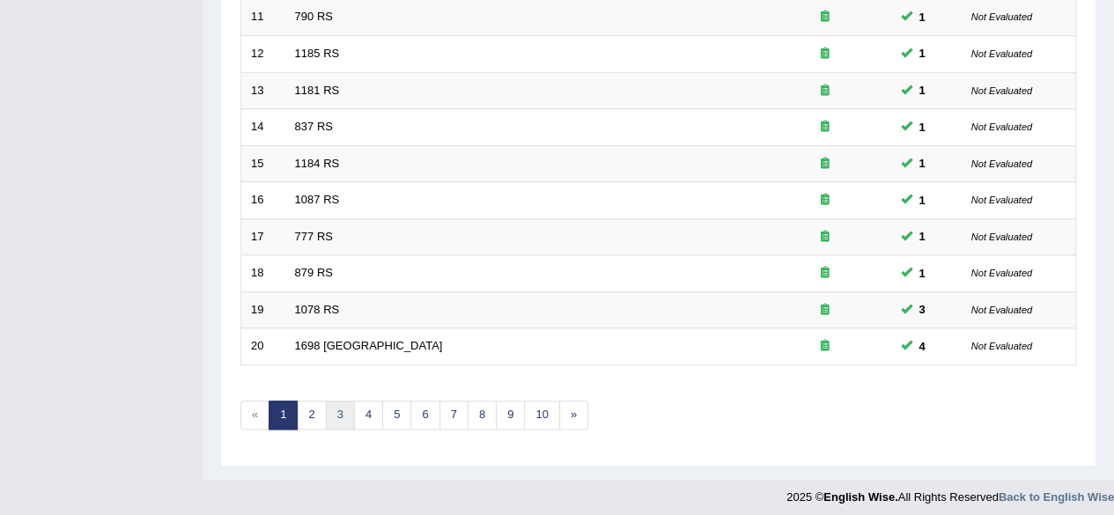
click at [330, 403] on link "3" at bounding box center [340, 415] width 29 height 29
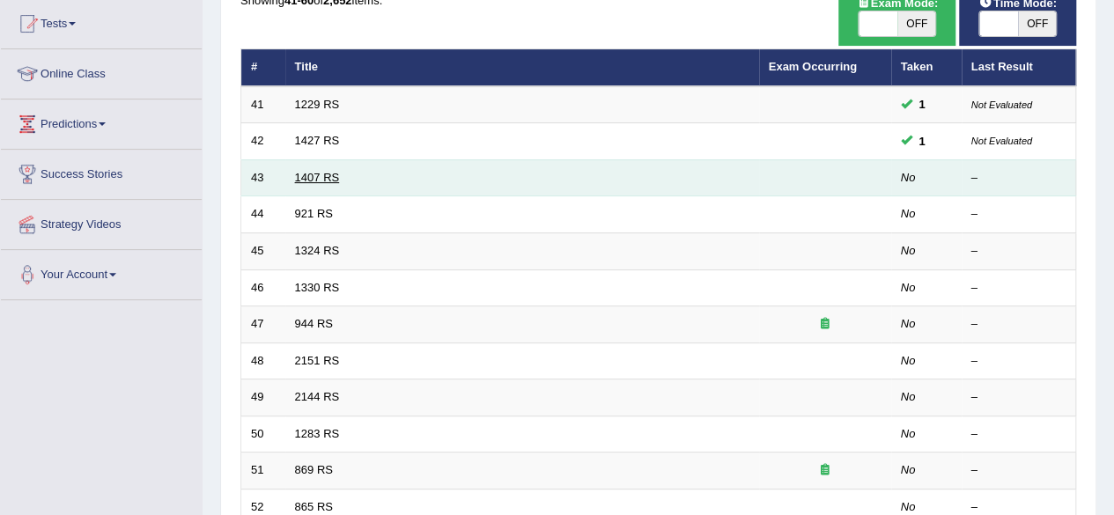
click at [310, 178] on link "1407 RS" at bounding box center [317, 177] width 45 height 13
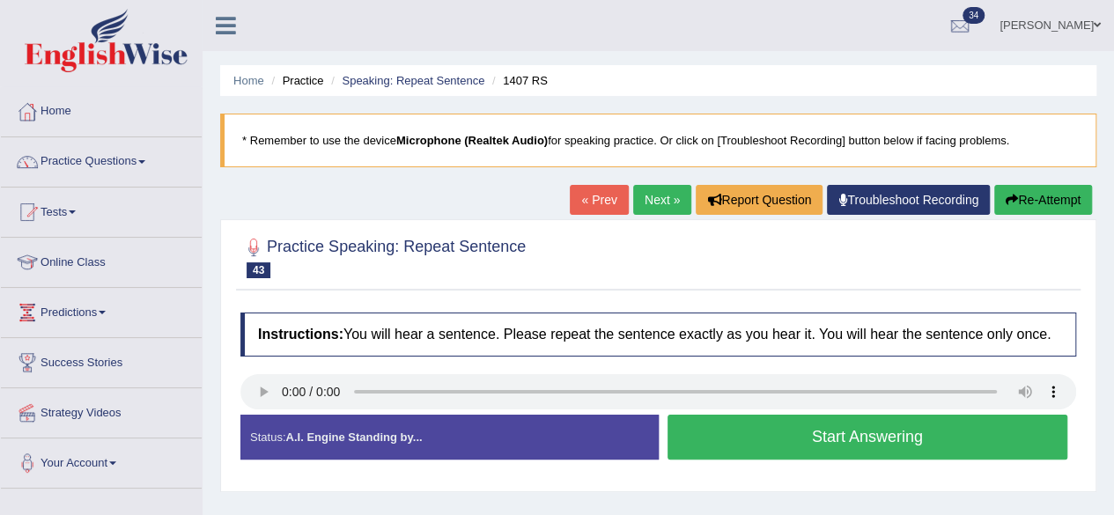
click at [853, 442] on button "Start Answering" at bounding box center [867, 437] width 401 height 45
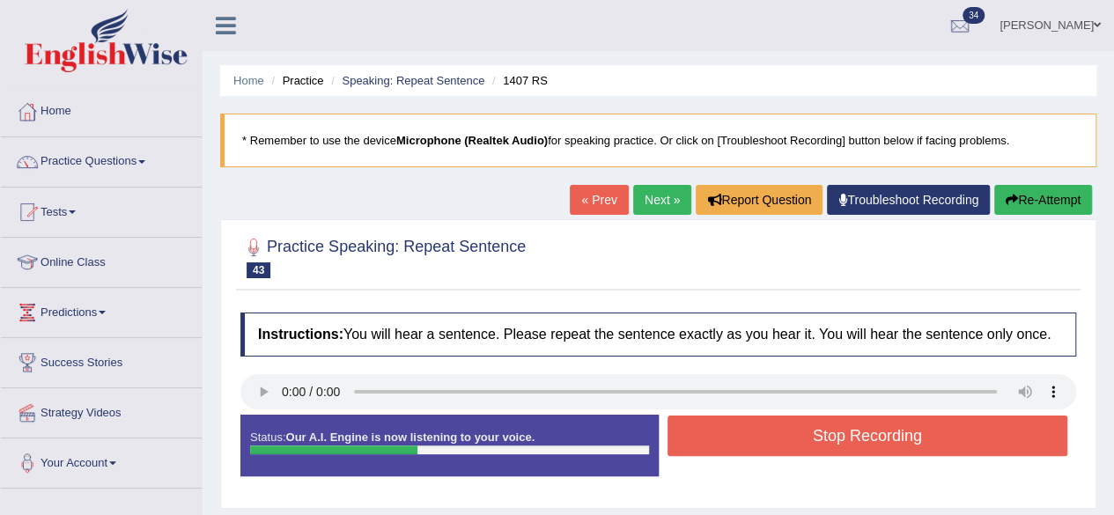
click at [856, 438] on button "Stop Recording" at bounding box center [867, 436] width 401 height 41
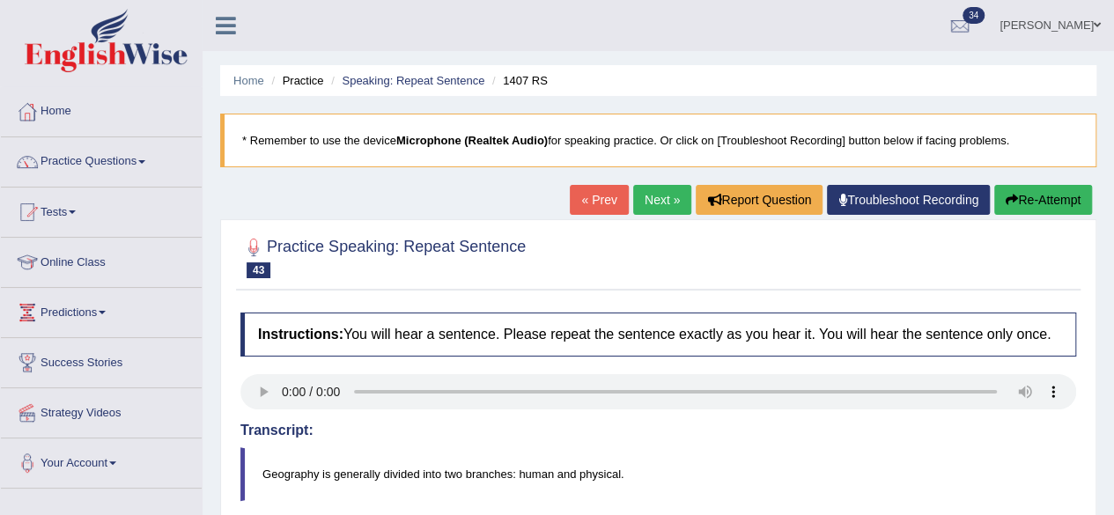
click at [1037, 205] on button "Re-Attempt" at bounding box center [1043, 200] width 98 height 30
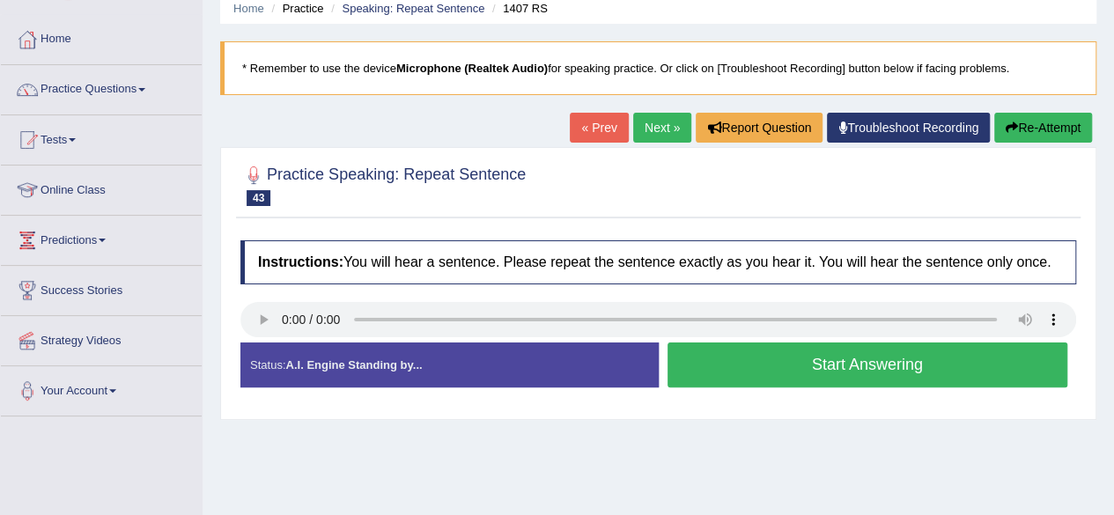
click at [756, 378] on button "Start Answering" at bounding box center [867, 365] width 401 height 45
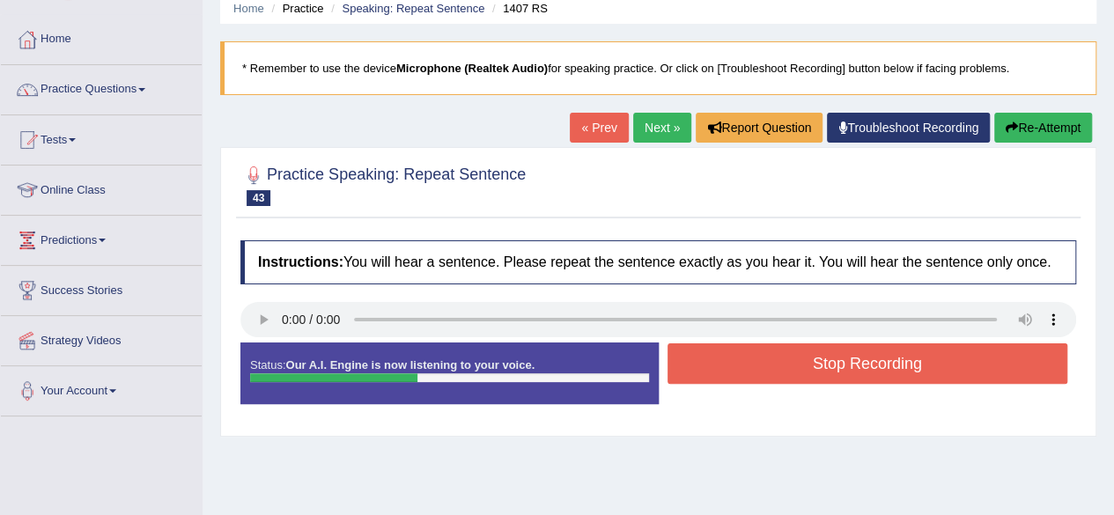
click at [803, 363] on button "Stop Recording" at bounding box center [867, 363] width 401 height 41
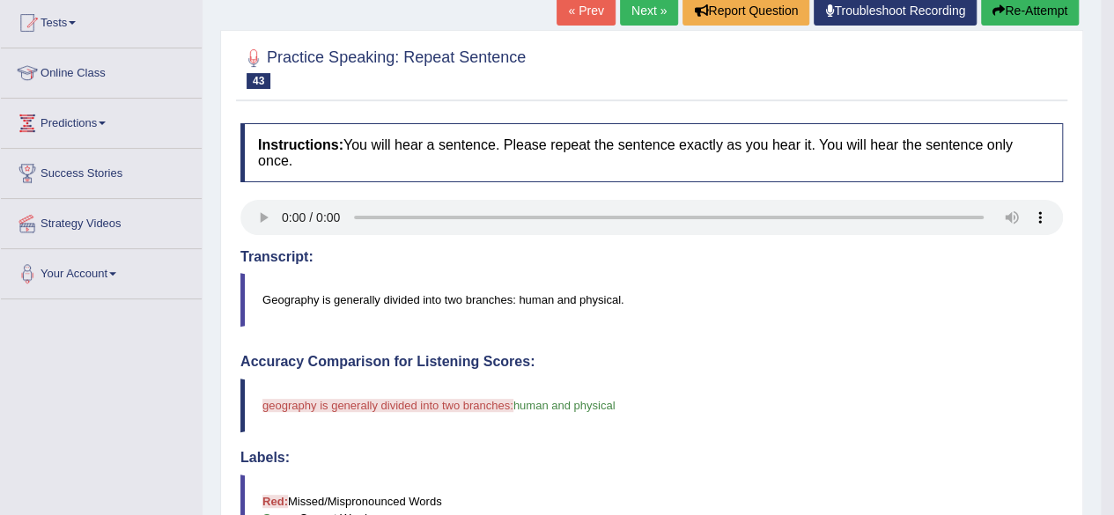
scroll to position [178, 0]
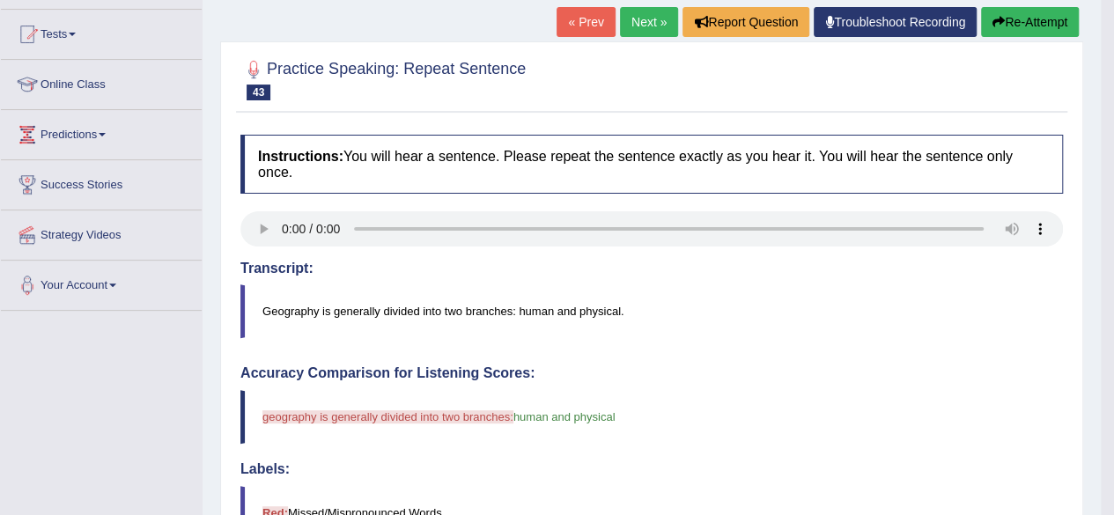
click at [1027, 11] on button "Re-Attempt" at bounding box center [1030, 22] width 98 height 30
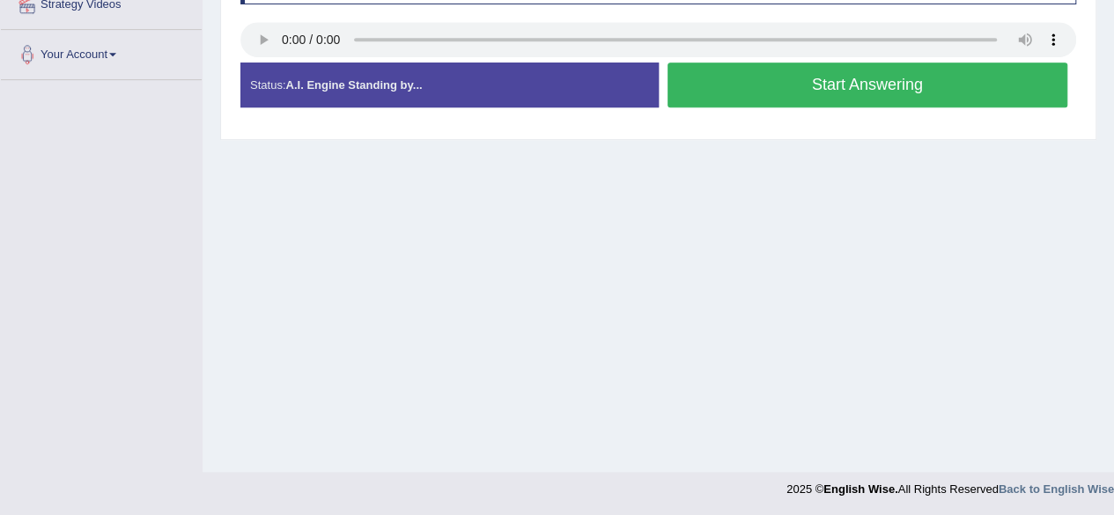
click at [744, 81] on button "Start Answering" at bounding box center [867, 85] width 401 height 45
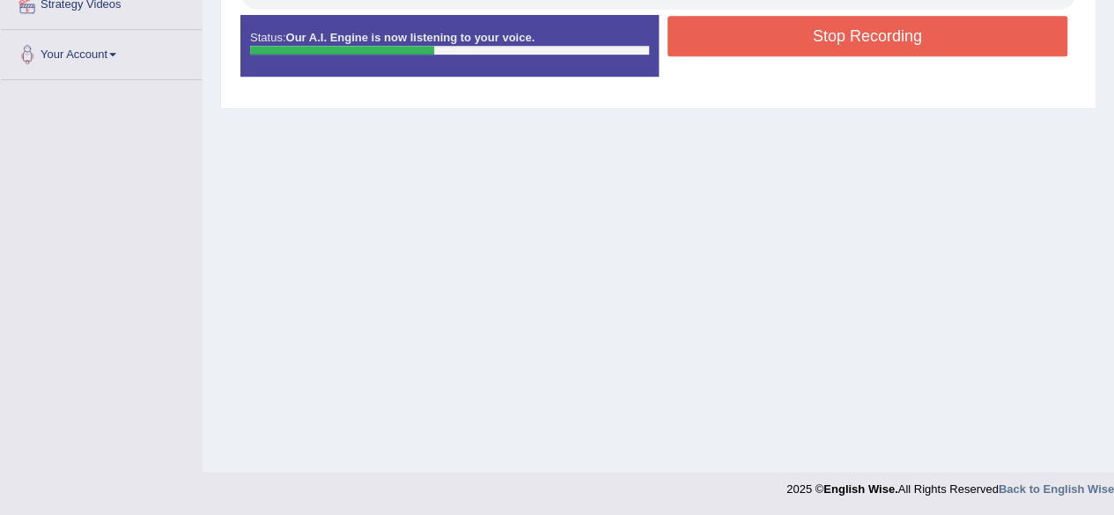
click at [784, 39] on button "Stop Recording" at bounding box center [867, 36] width 401 height 41
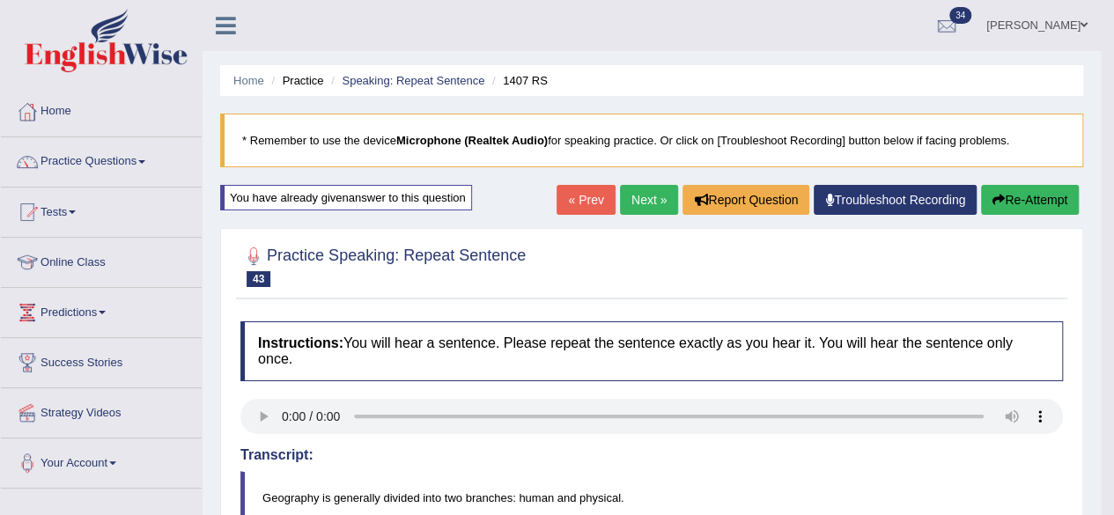
click at [648, 198] on link "Next »" at bounding box center [649, 200] width 58 height 30
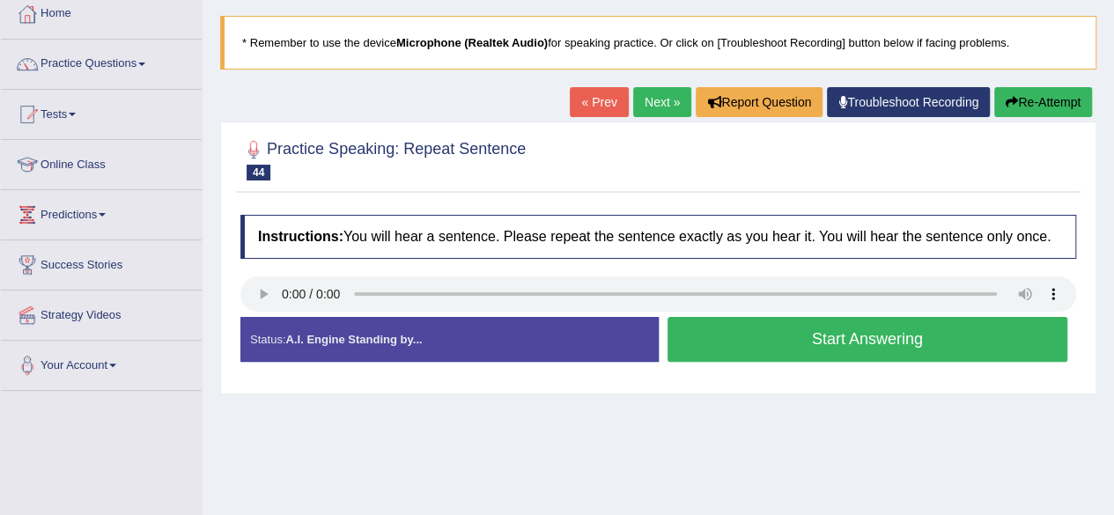
click at [785, 333] on button "Start Answering" at bounding box center [867, 339] width 401 height 45
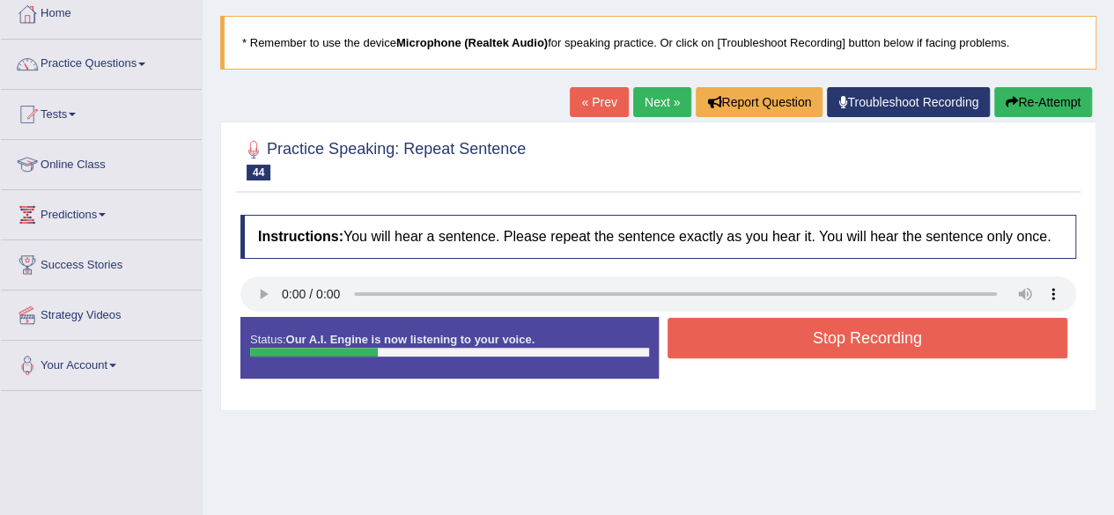
click at [785, 333] on button "Stop Recording" at bounding box center [867, 338] width 401 height 41
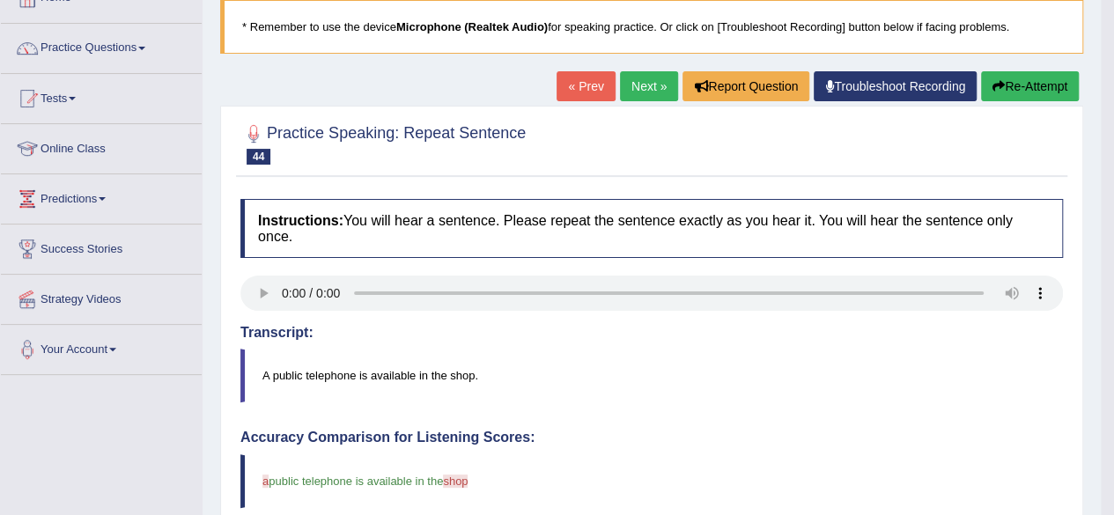
scroll to position [65, 0]
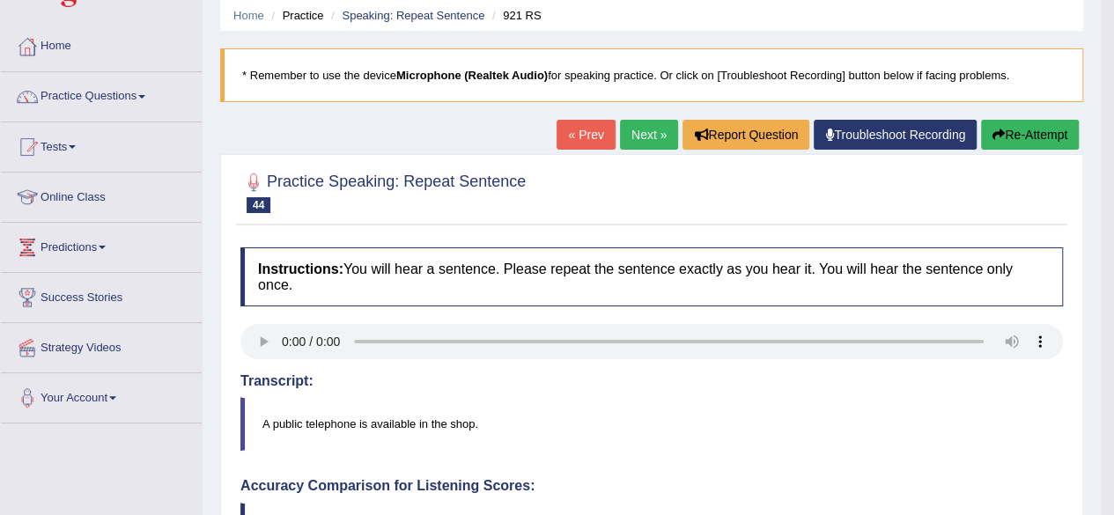
click at [1021, 135] on button "Re-Attempt" at bounding box center [1030, 135] width 98 height 30
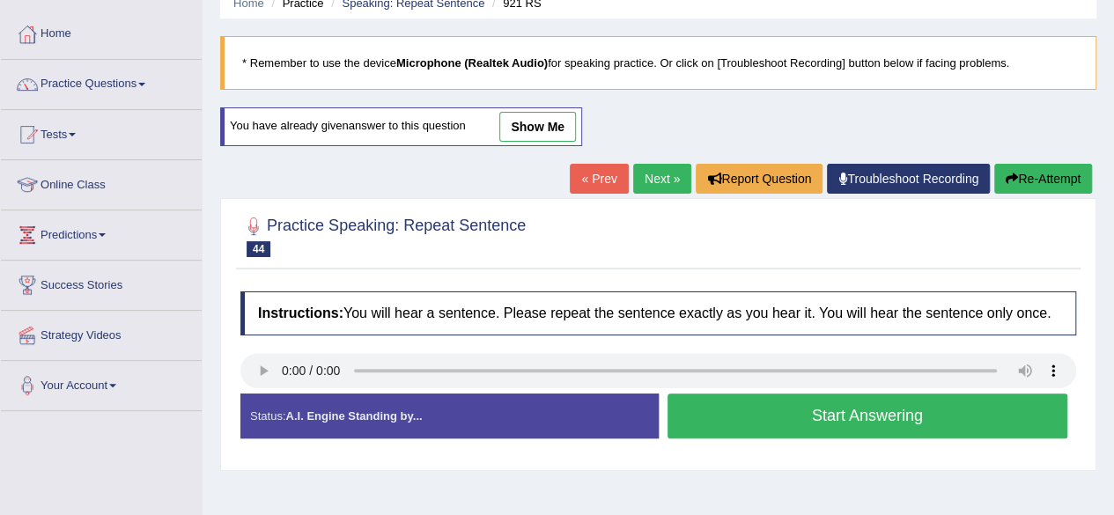
click at [521, 58] on b "Microphone (Realtek Audio)" at bounding box center [471, 62] width 151 height 13
click at [789, 409] on button "Start Answering" at bounding box center [867, 416] width 401 height 45
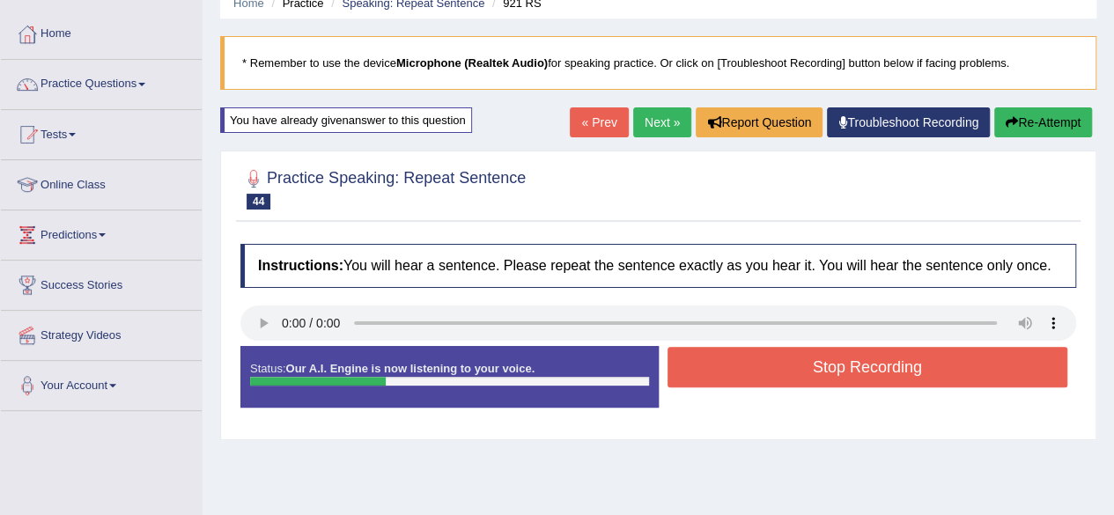
click at [800, 369] on button "Stop Recording" at bounding box center [867, 367] width 401 height 41
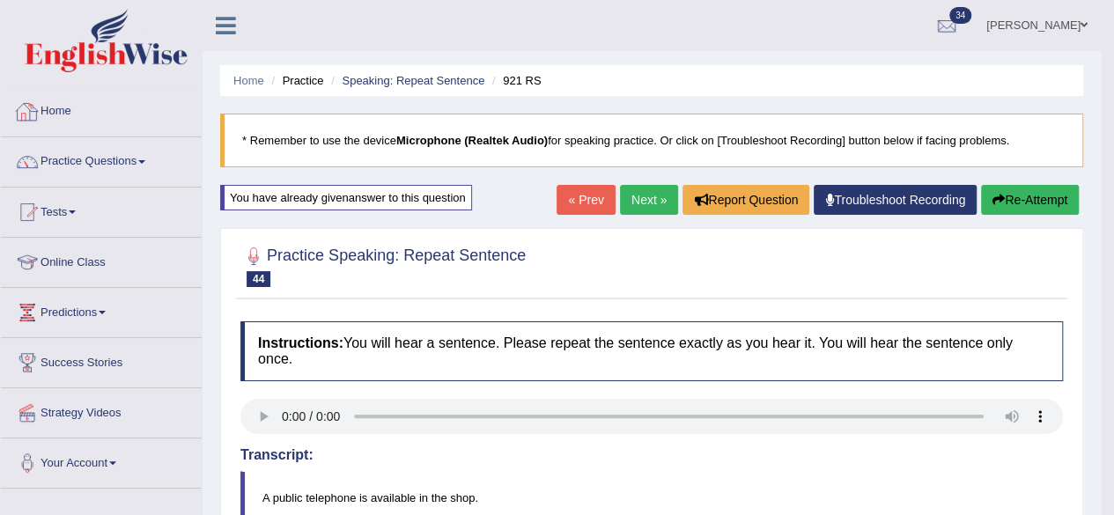
click at [425, 144] on b "Microphone (Realtek Audio)" at bounding box center [471, 140] width 151 height 13
click at [742, 142] on blockquote "* Remember to use the device Microphone (Realtek Audio) for speaking practice. …" at bounding box center [651, 141] width 863 height 54
click at [442, 146] on b "Microphone (Realtek Audio)" at bounding box center [471, 140] width 151 height 13
click at [634, 191] on link "Next »" at bounding box center [649, 200] width 58 height 30
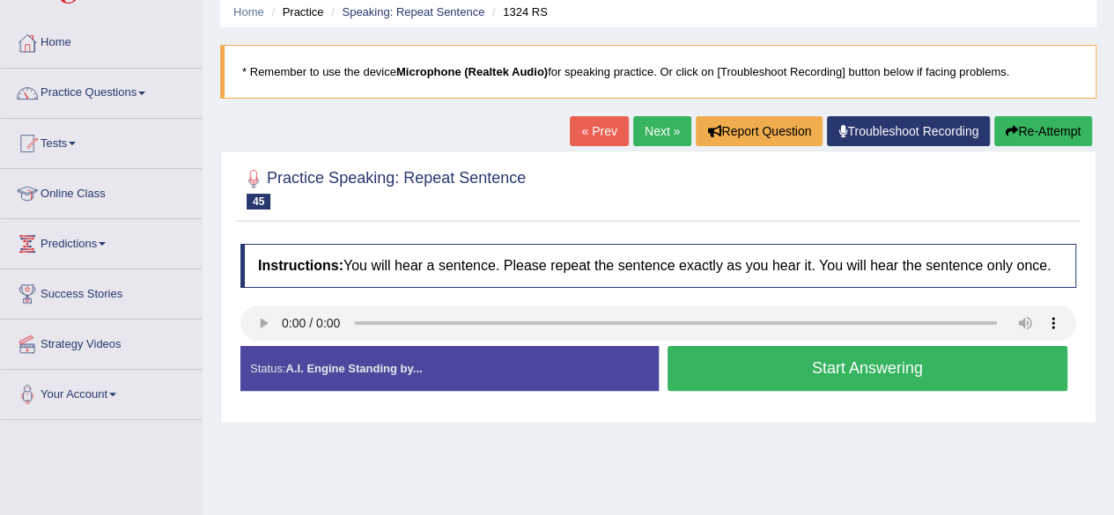
click at [756, 364] on button "Start Answering" at bounding box center [867, 368] width 401 height 45
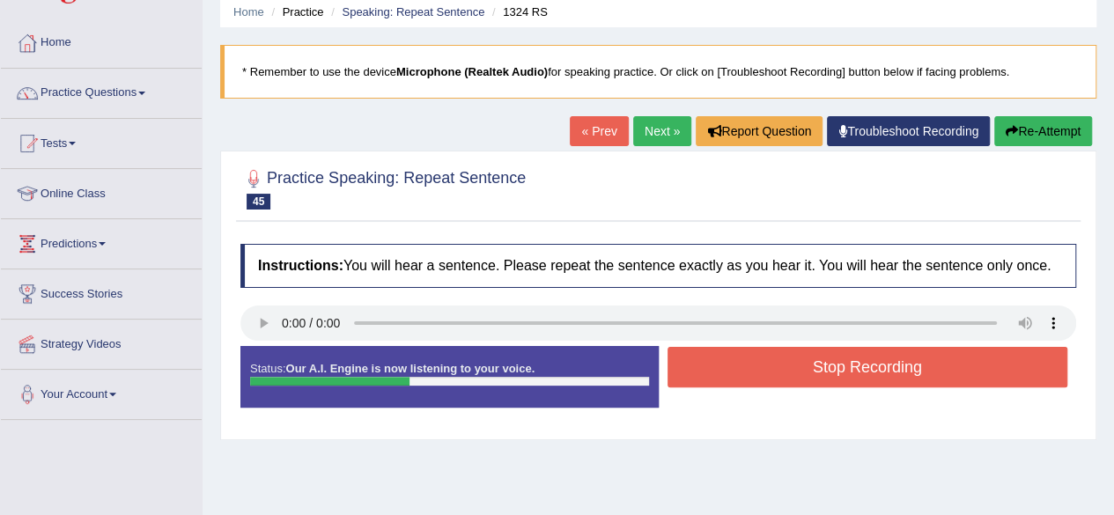
click at [756, 364] on button "Stop Recording" at bounding box center [867, 367] width 401 height 41
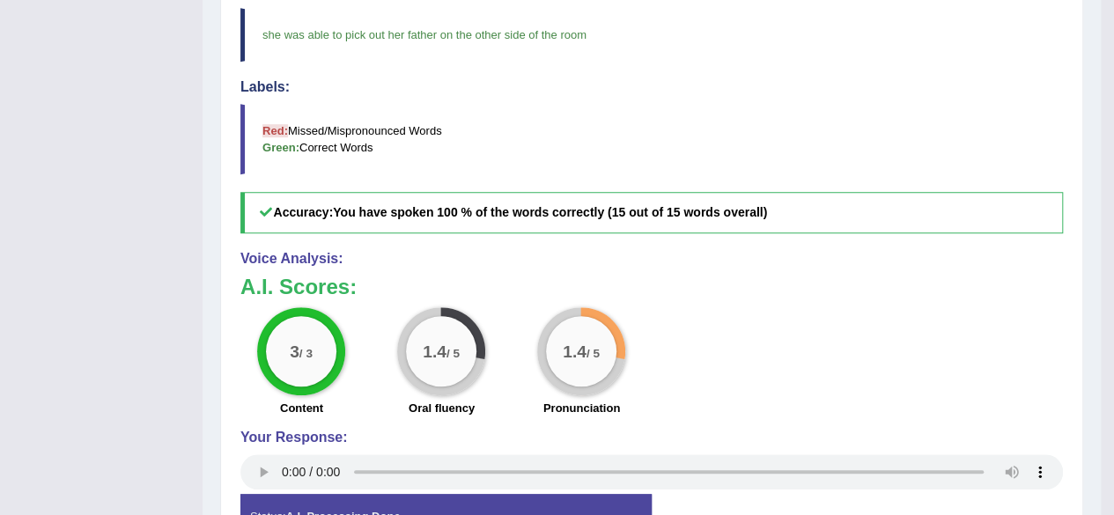
scroll to position [553, 0]
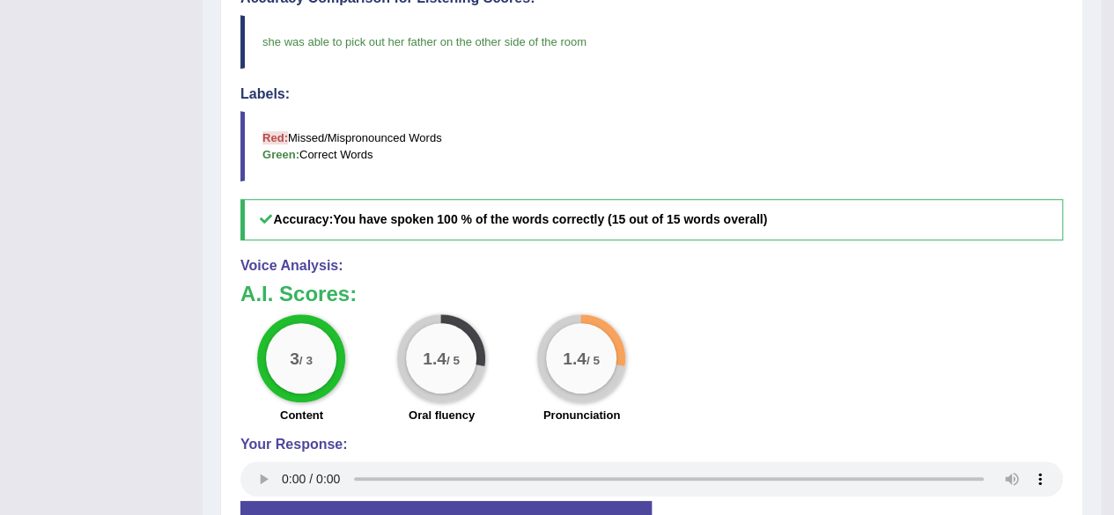
click at [598, 401] on div "1.4 / 5 Pronunciation" at bounding box center [582, 371] width 140 height 114
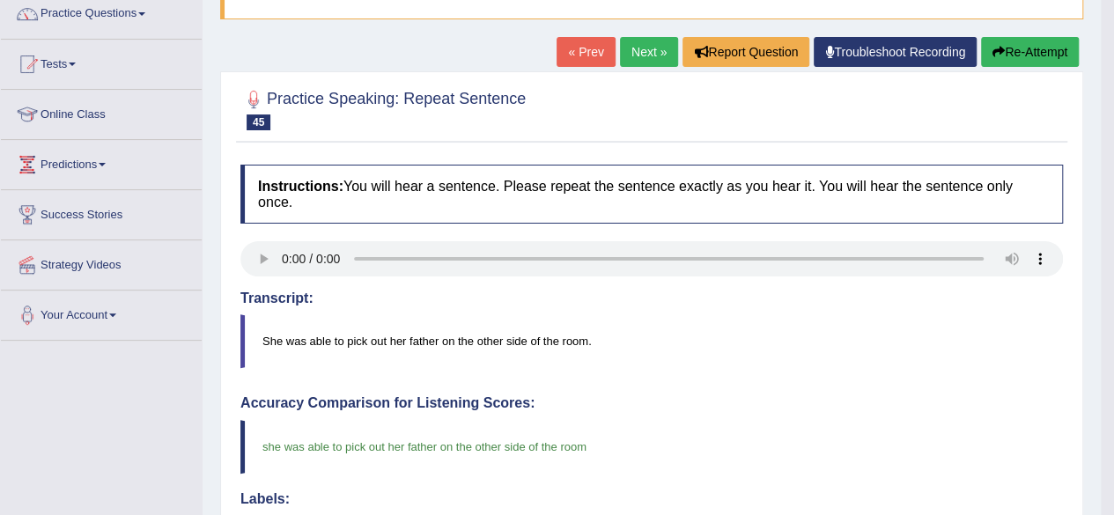
scroll to position [135, 0]
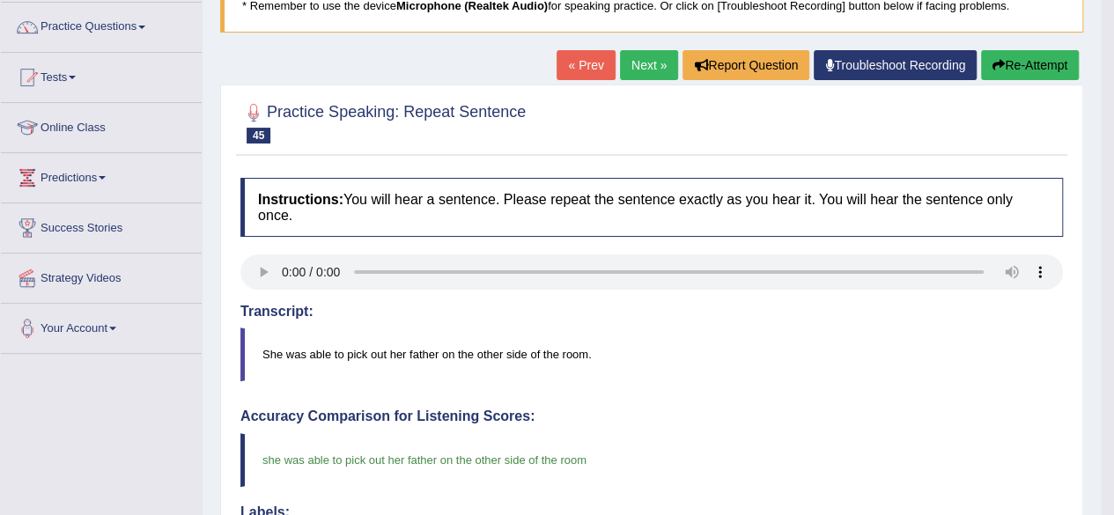
click at [1025, 61] on button "Re-Attempt" at bounding box center [1030, 65] width 98 height 30
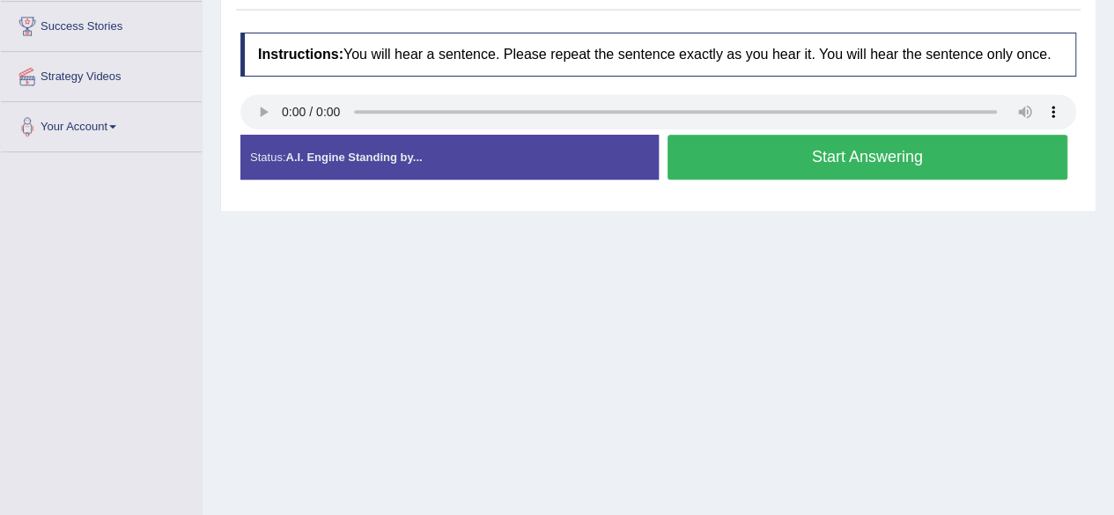
click at [758, 158] on button "Start Answering" at bounding box center [867, 157] width 401 height 45
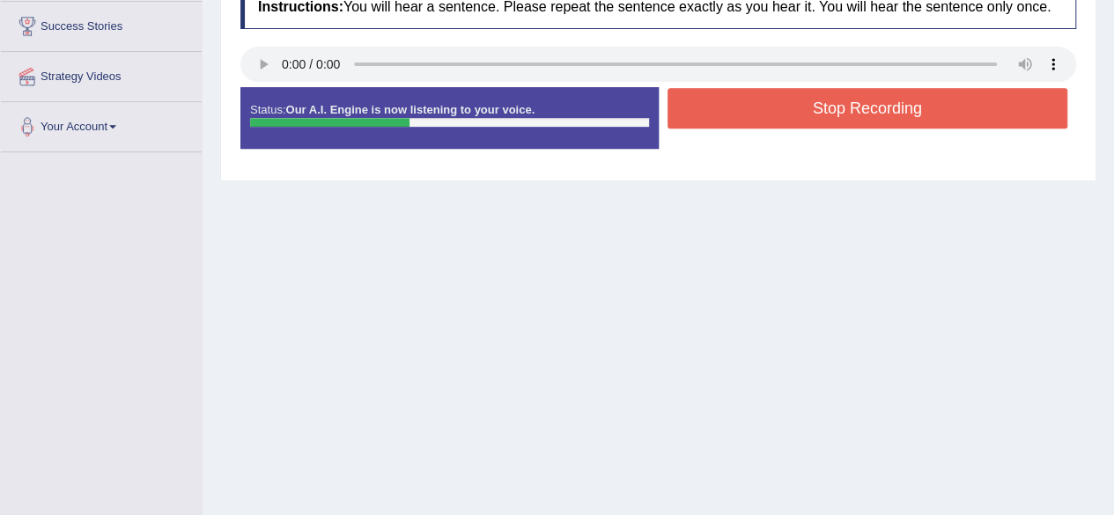
click at [796, 110] on button "Stop Recording" at bounding box center [867, 108] width 401 height 41
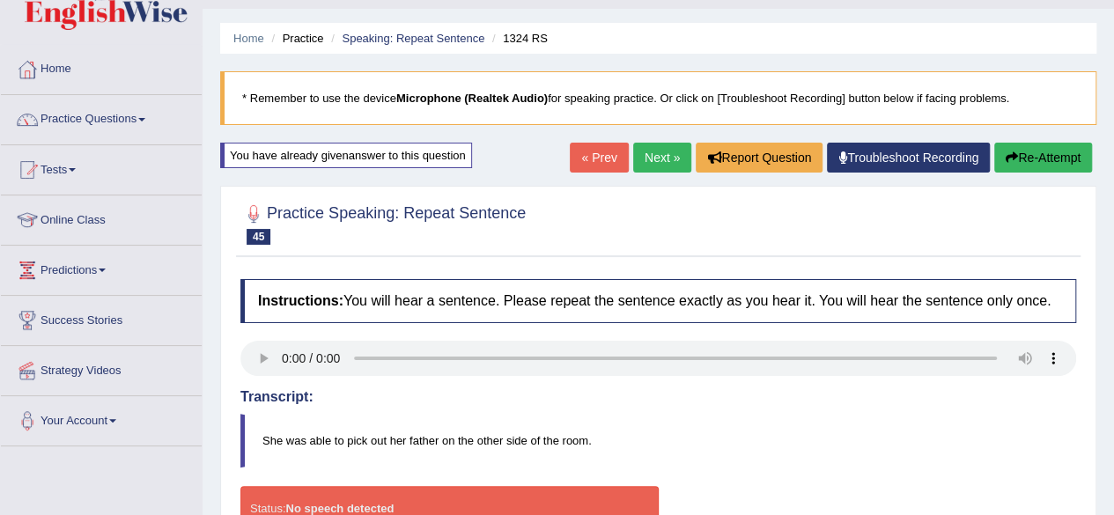
scroll to position [33, 0]
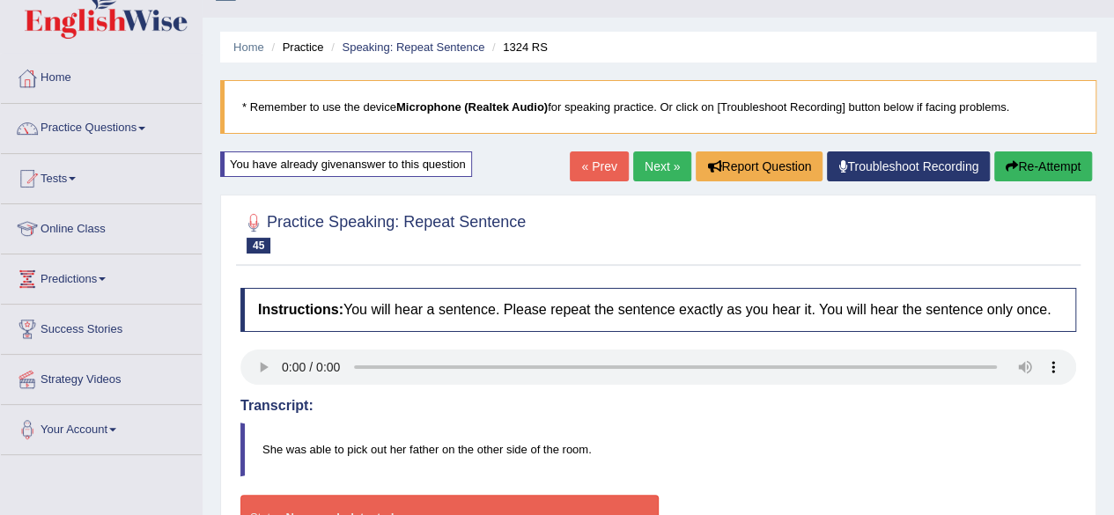
click at [1027, 159] on button "Re-Attempt" at bounding box center [1043, 166] width 98 height 30
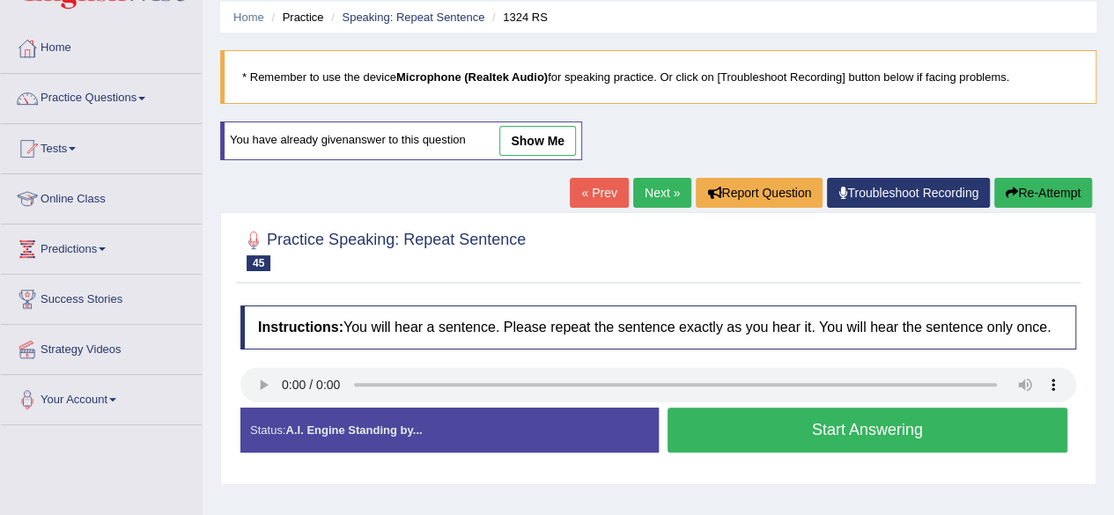
click at [768, 445] on button "Start Answering" at bounding box center [867, 430] width 401 height 45
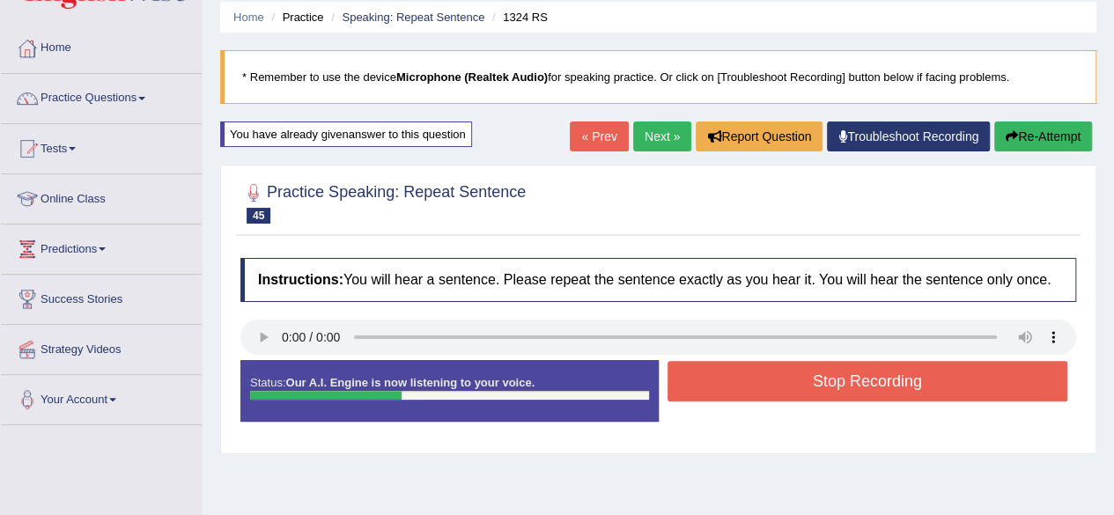
click at [790, 383] on button "Stop Recording" at bounding box center [867, 381] width 401 height 41
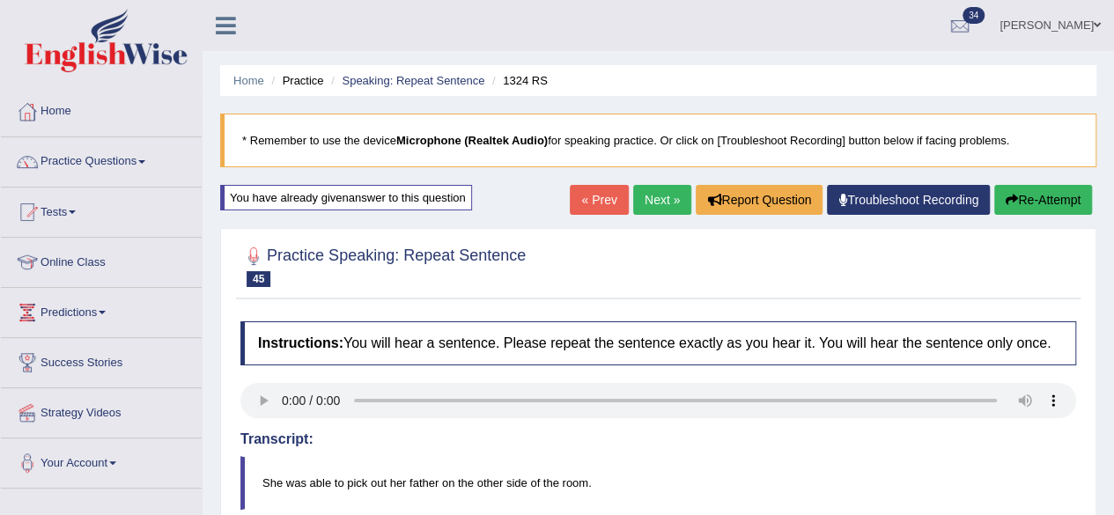
scroll to position [1, 0]
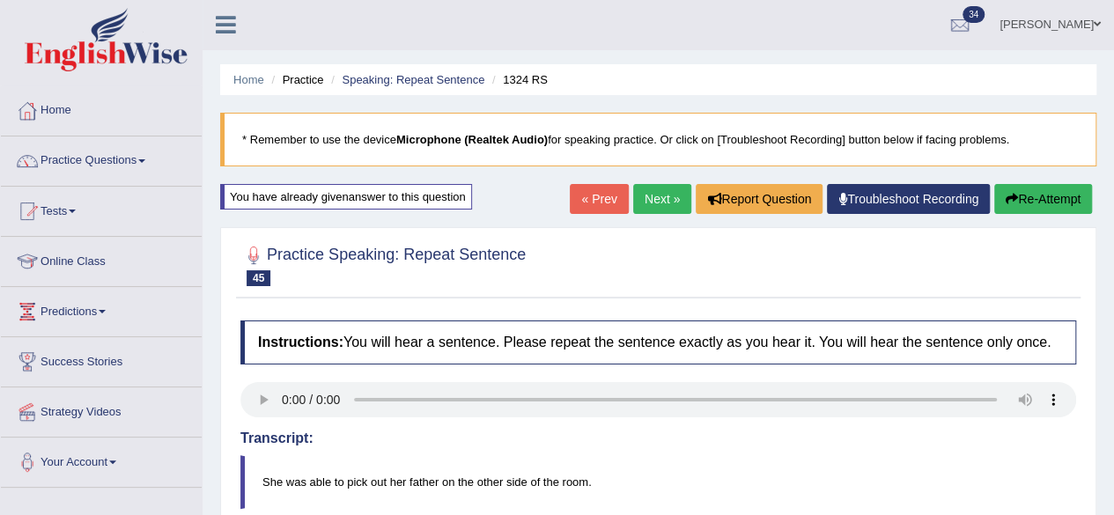
click at [633, 203] on link "Next »" at bounding box center [662, 199] width 58 height 30
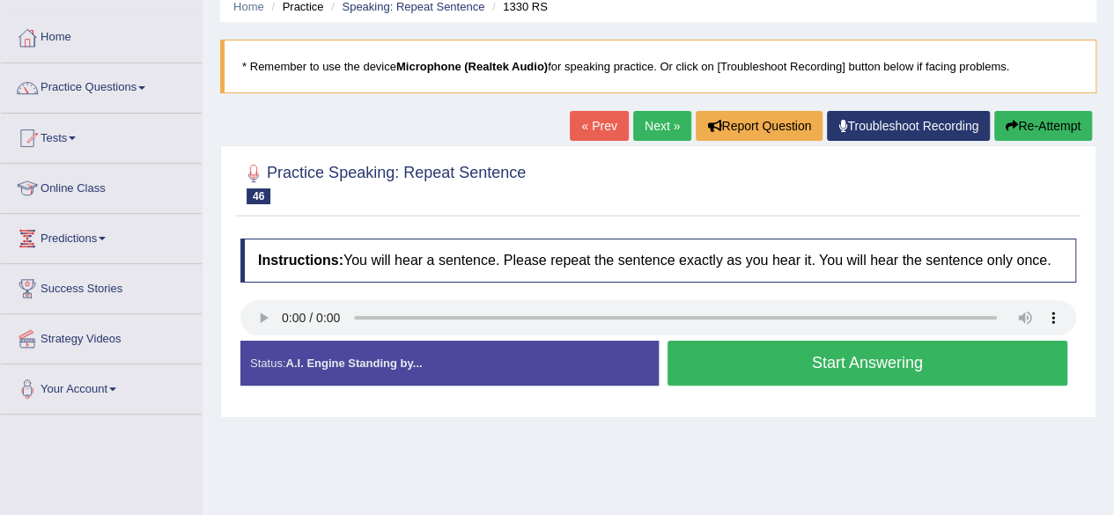
click at [782, 352] on button "Start Answering" at bounding box center [867, 363] width 401 height 45
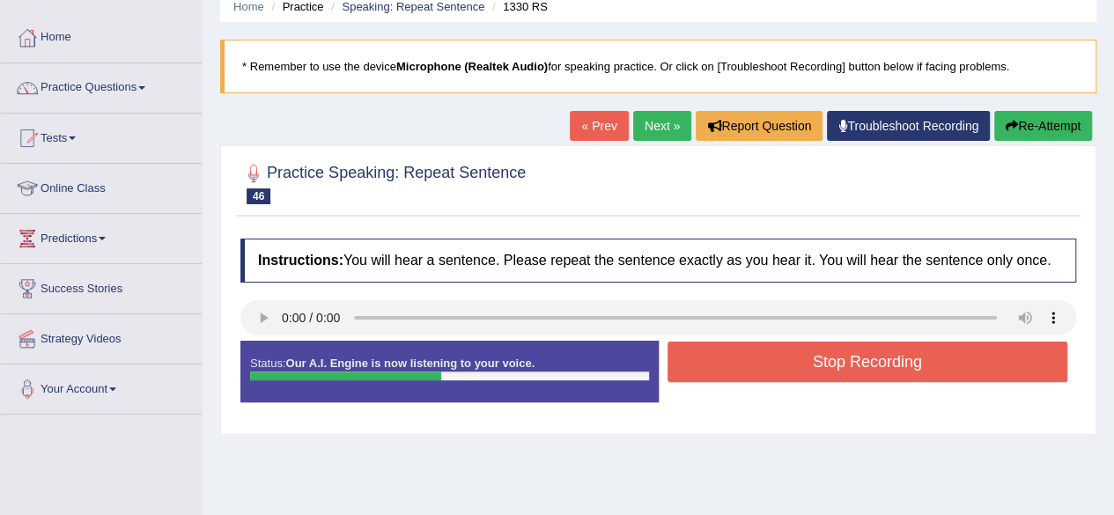
click at [782, 352] on button "Stop Recording" at bounding box center [867, 362] width 401 height 41
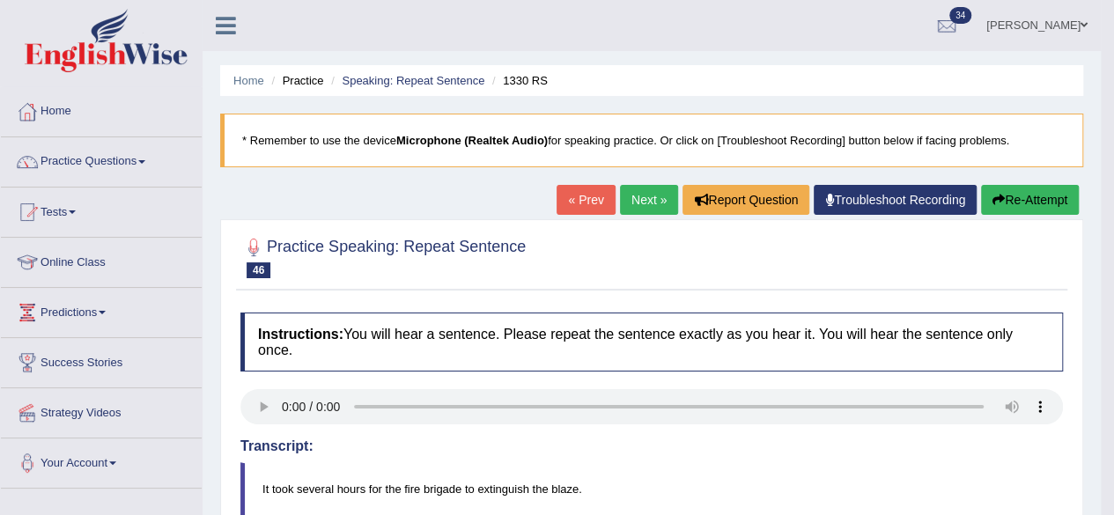
click at [1019, 187] on button "Re-Attempt" at bounding box center [1030, 200] width 98 height 30
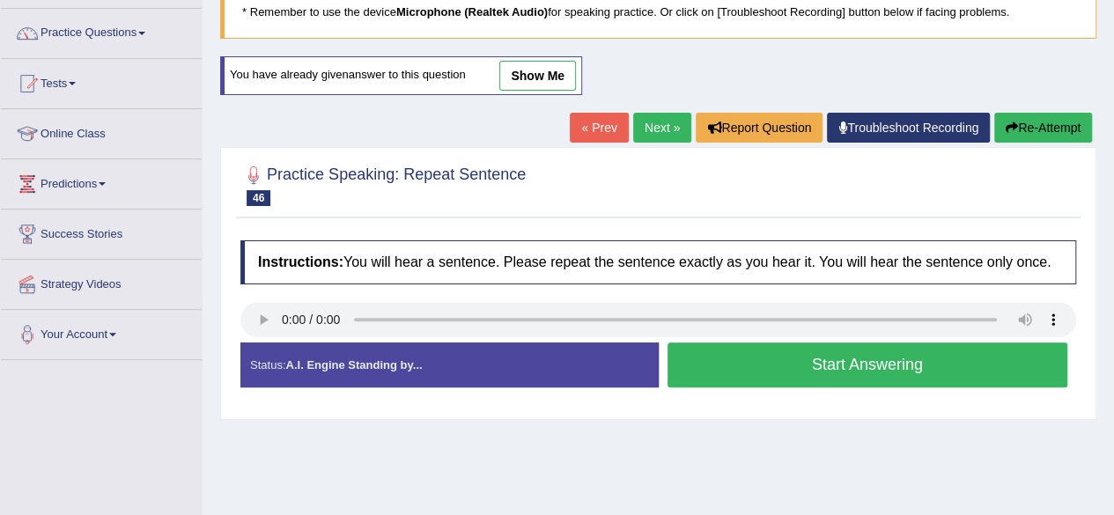
click at [741, 371] on button "Start Answering" at bounding box center [867, 365] width 401 height 45
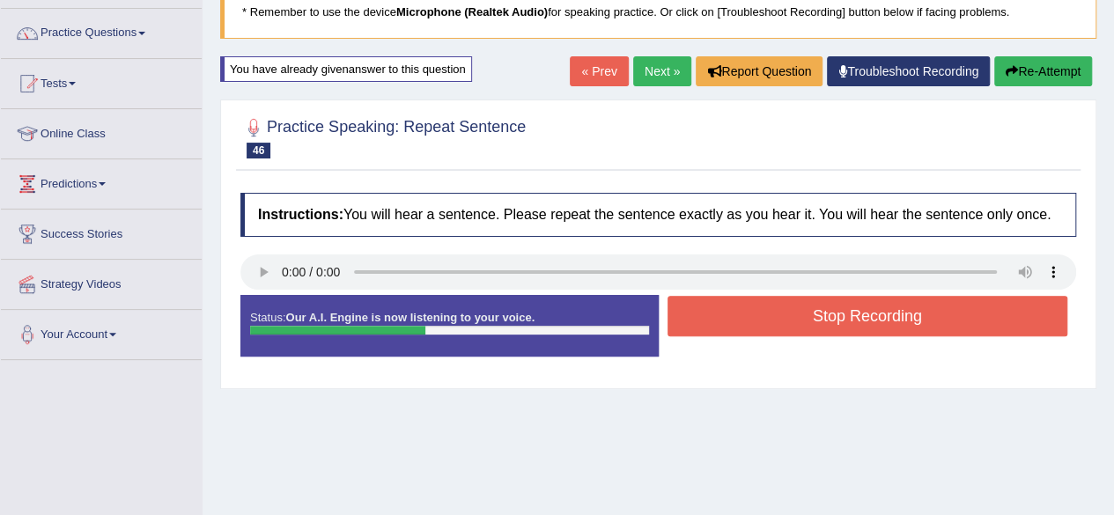
click at [794, 321] on button "Stop Recording" at bounding box center [867, 316] width 401 height 41
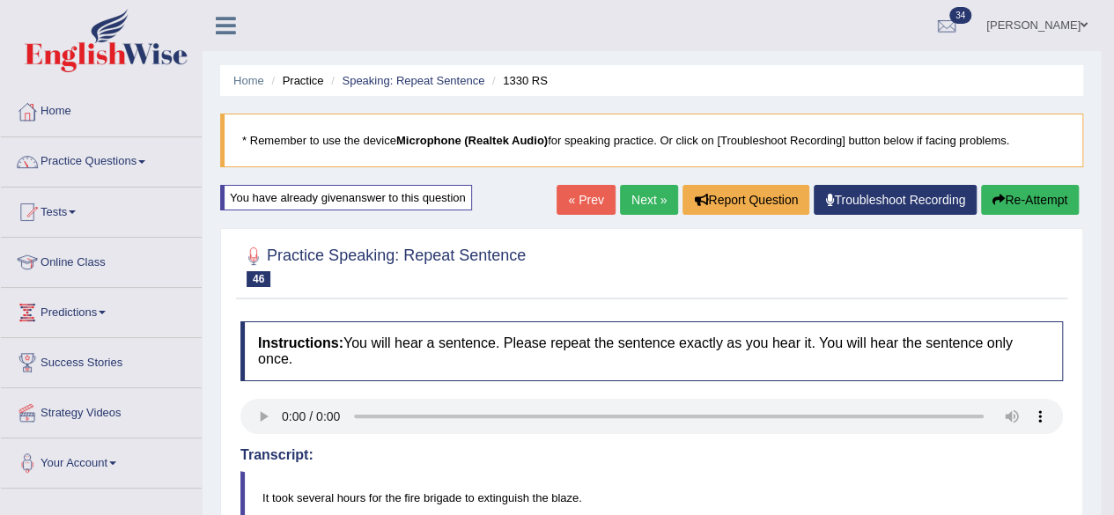
click at [995, 208] on button "Re-Attempt" at bounding box center [1030, 200] width 98 height 30
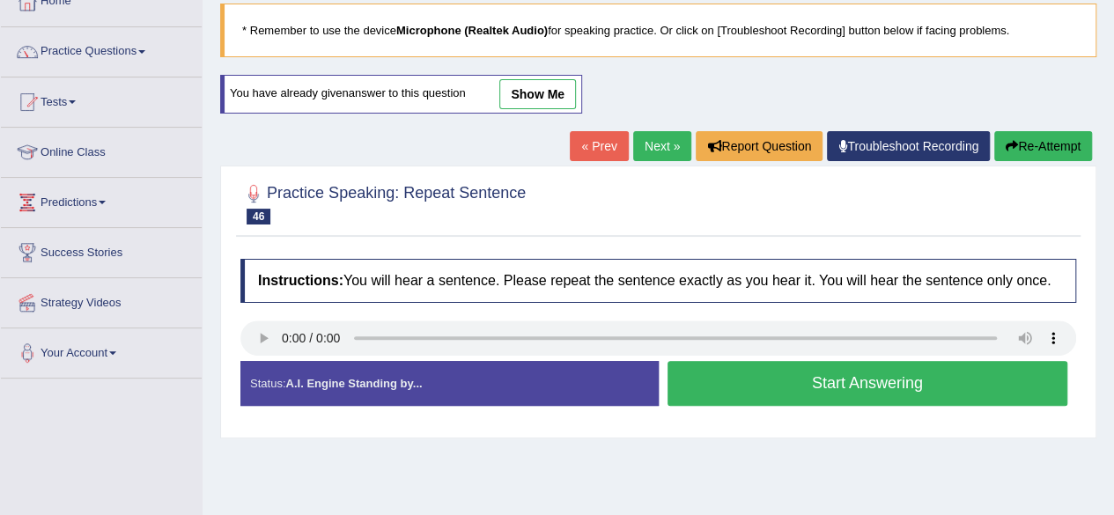
scroll to position [111, 0]
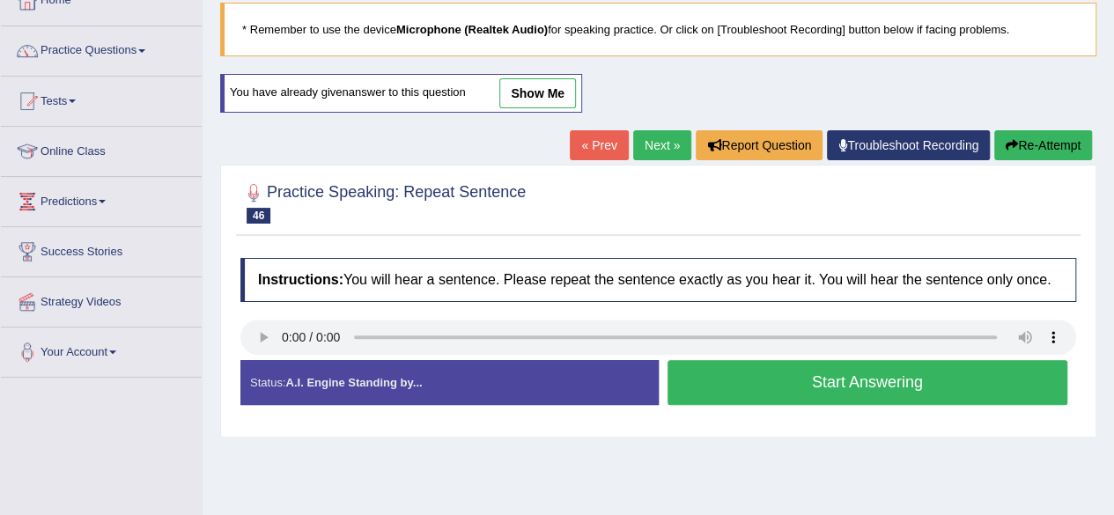
click at [738, 381] on button "Start Answering" at bounding box center [867, 382] width 401 height 45
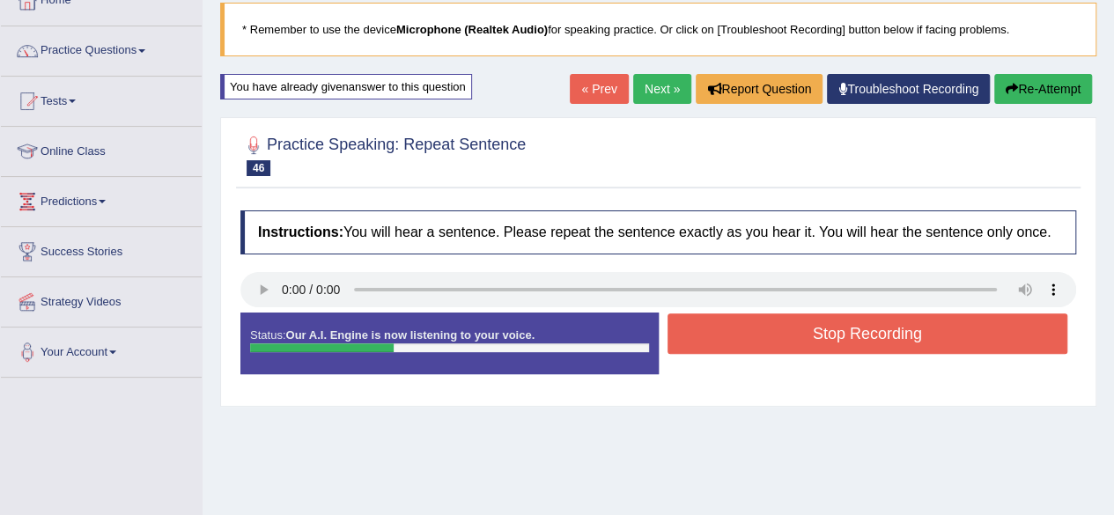
click at [805, 335] on button "Stop Recording" at bounding box center [867, 333] width 401 height 41
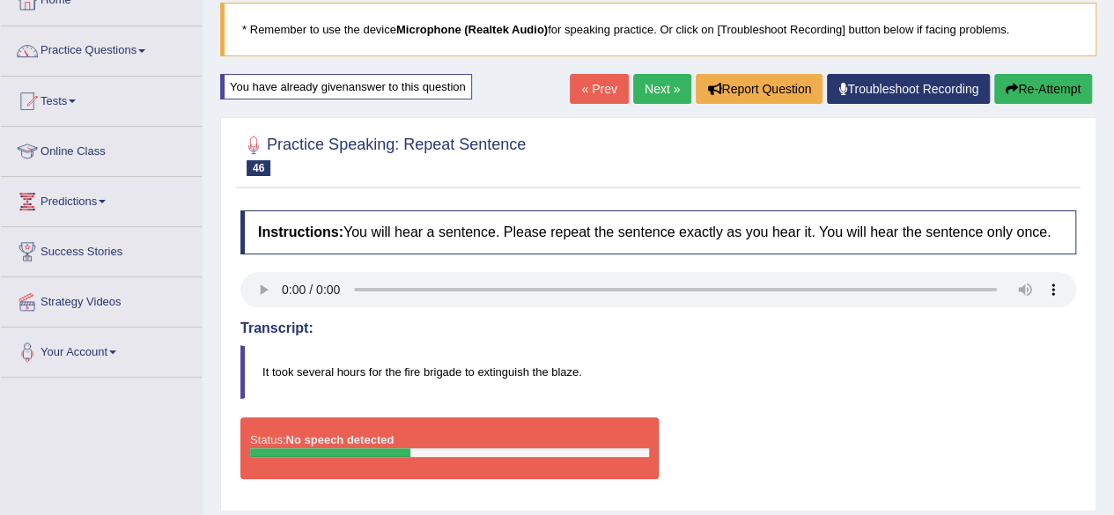
click at [1032, 82] on button "Re-Attempt" at bounding box center [1043, 89] width 98 height 30
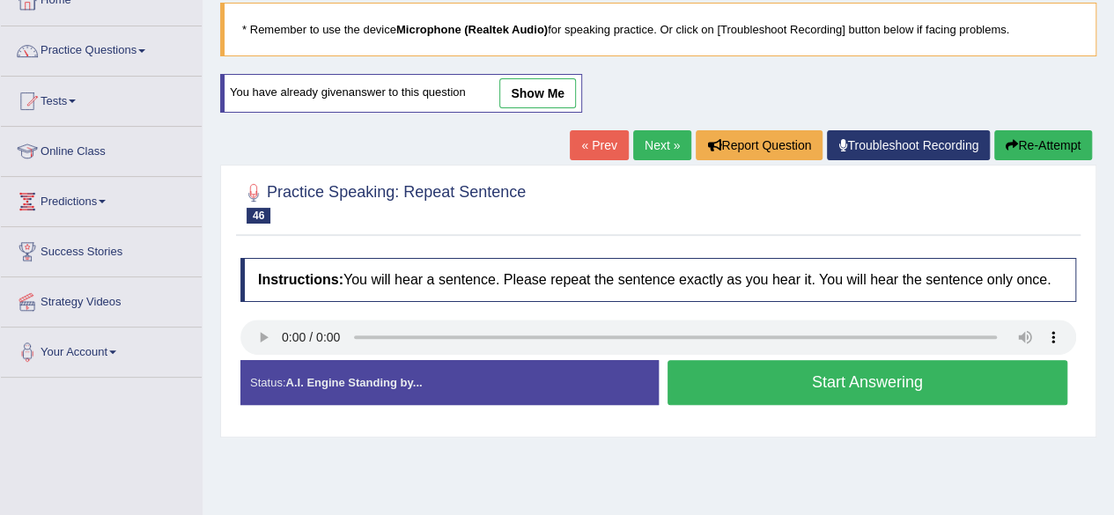
click at [831, 367] on button "Start Answering" at bounding box center [867, 382] width 401 height 45
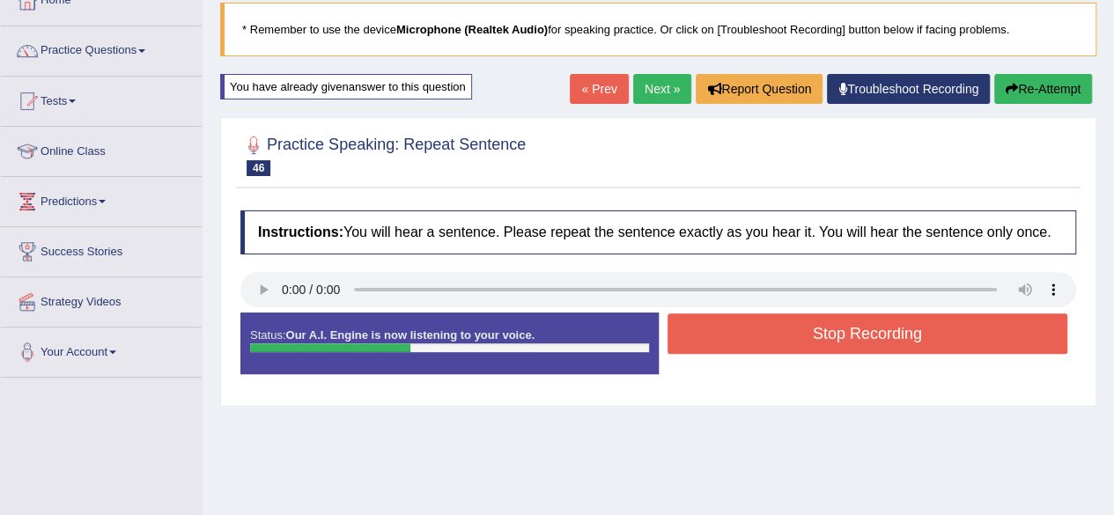
click at [801, 323] on button "Stop Recording" at bounding box center [867, 333] width 401 height 41
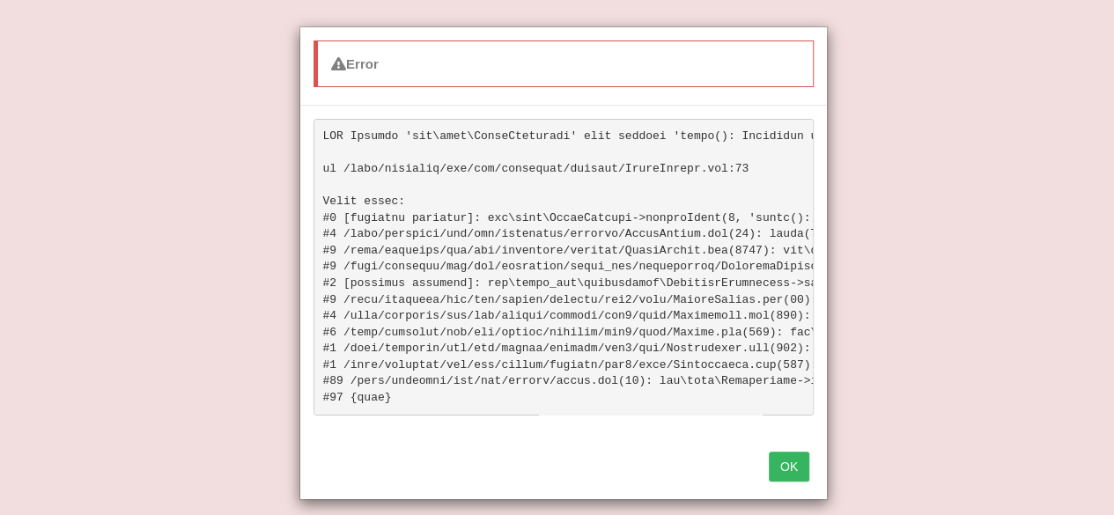
click at [806, 482] on button "OK" at bounding box center [789, 467] width 41 height 30
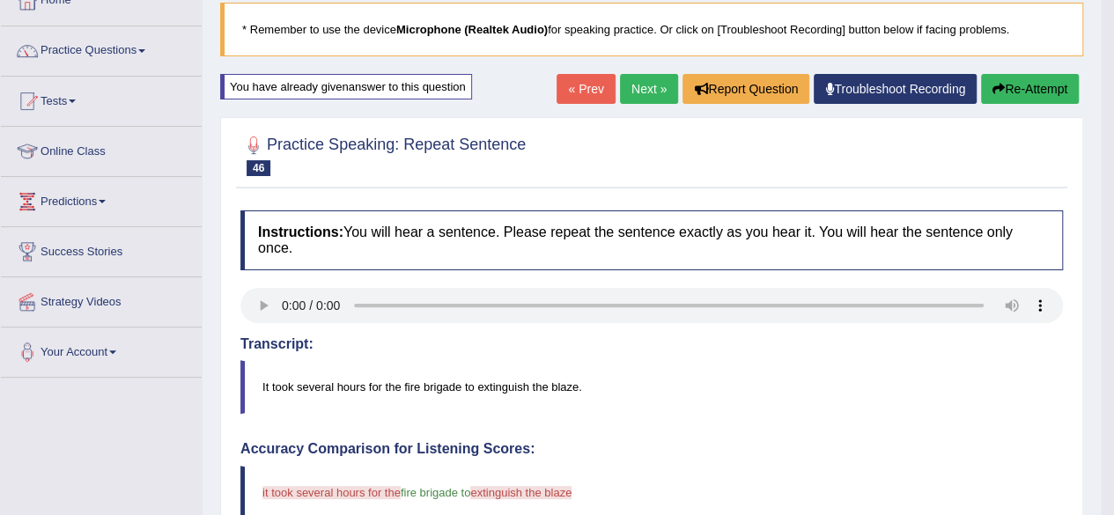
click at [1003, 82] on button "Re-Attempt" at bounding box center [1030, 89] width 98 height 30
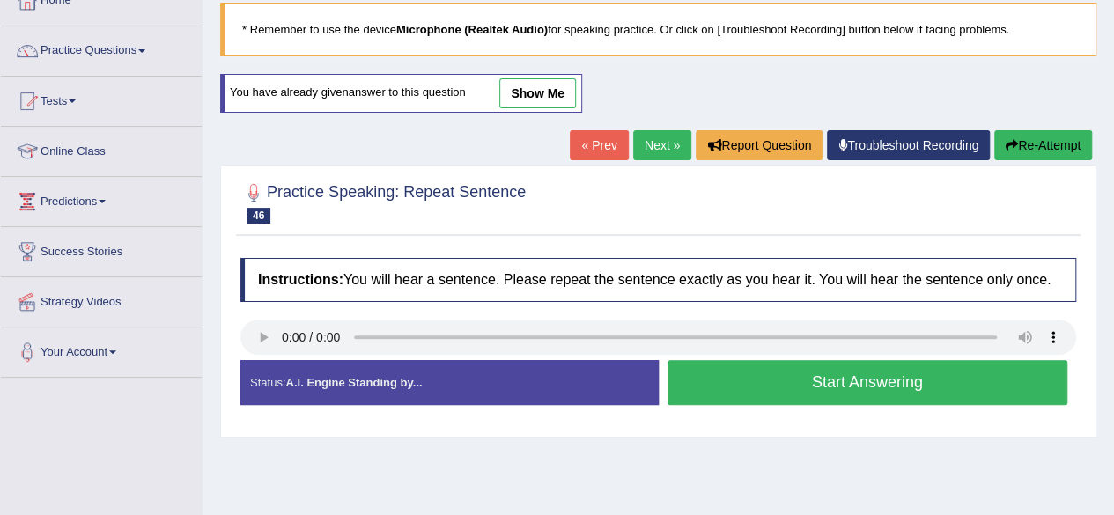
click at [817, 387] on button "Start Answering" at bounding box center [867, 382] width 401 height 45
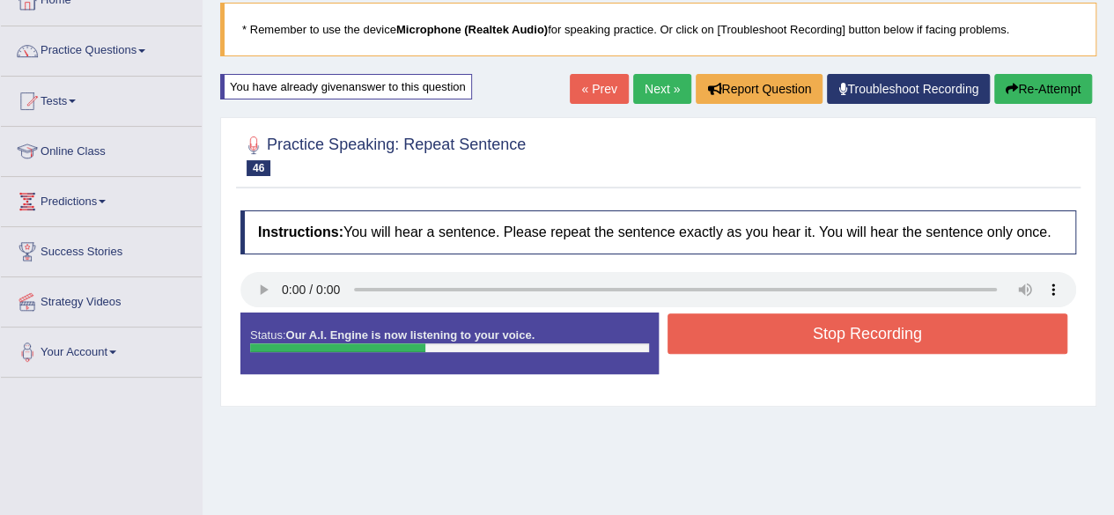
click at [824, 332] on button "Stop Recording" at bounding box center [867, 333] width 401 height 41
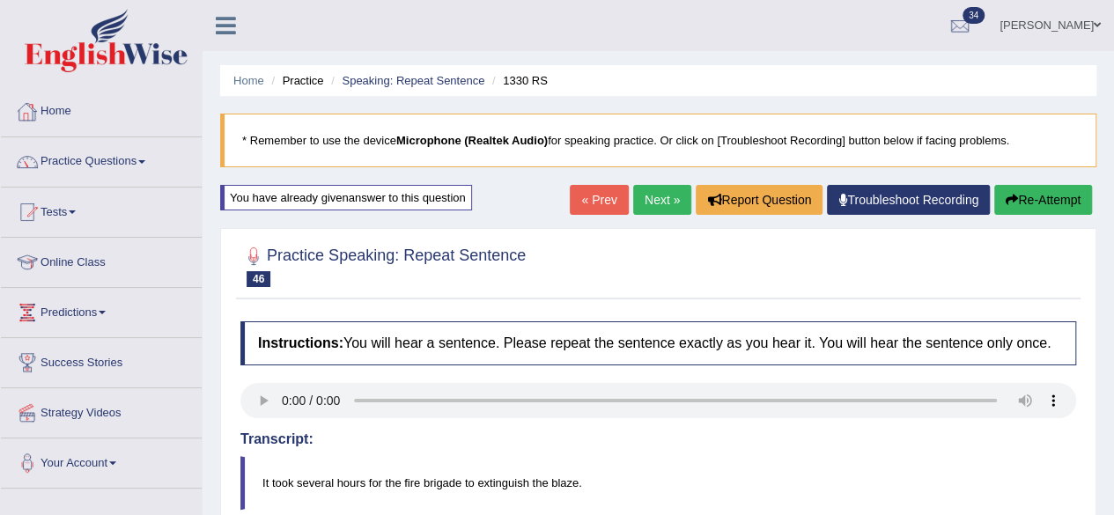
click at [59, 119] on link "Home" at bounding box center [101, 109] width 201 height 44
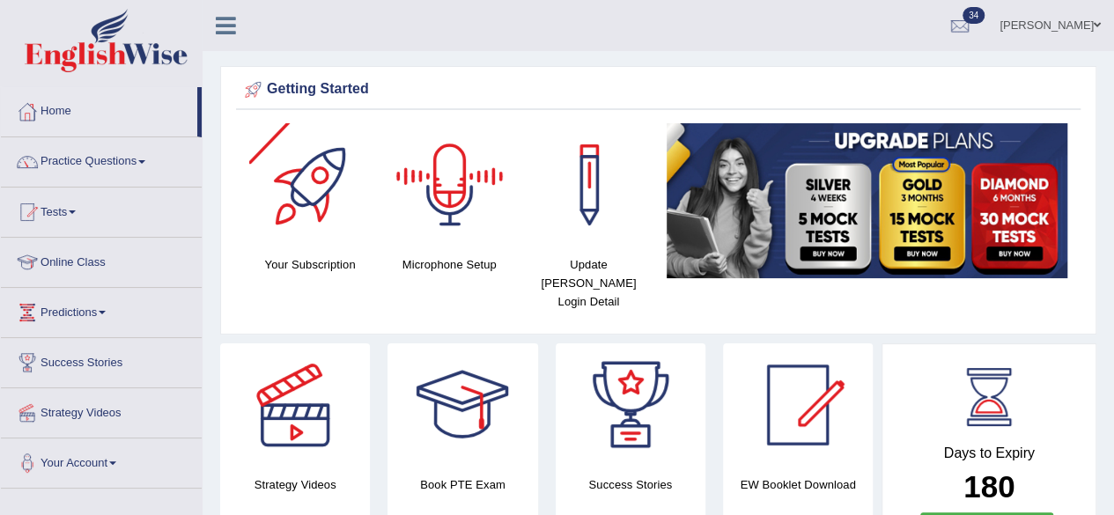
click at [447, 185] on div at bounding box center [449, 184] width 123 height 123
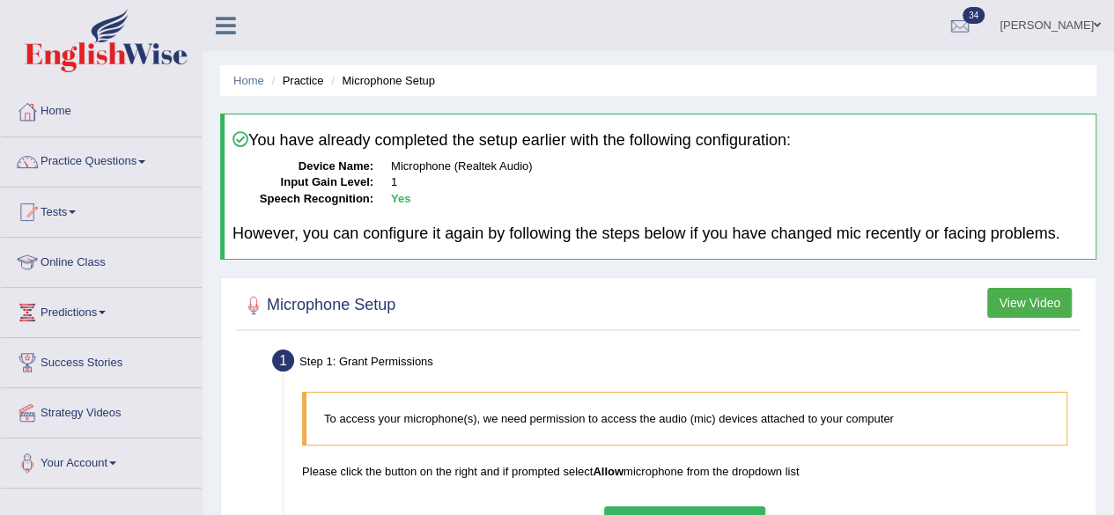
scroll to position [136, 0]
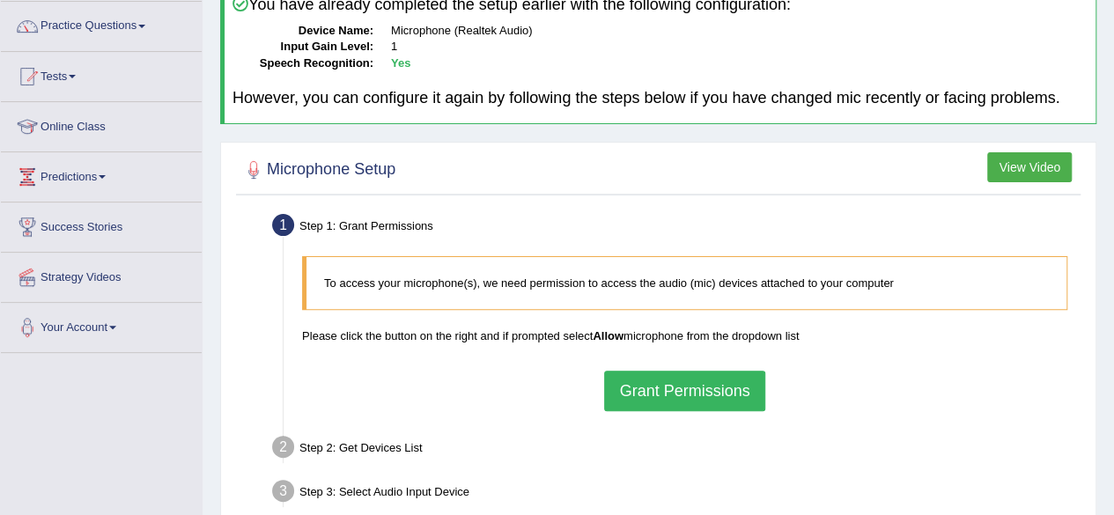
click at [693, 390] on button "Grant Permissions" at bounding box center [684, 391] width 160 height 41
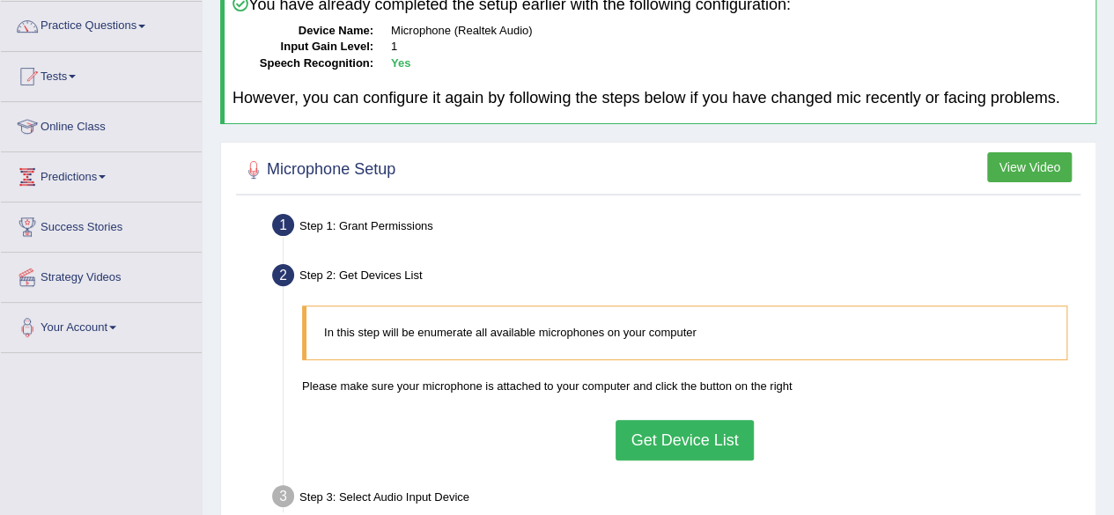
click at [667, 439] on button "Get Device List" at bounding box center [684, 440] width 137 height 41
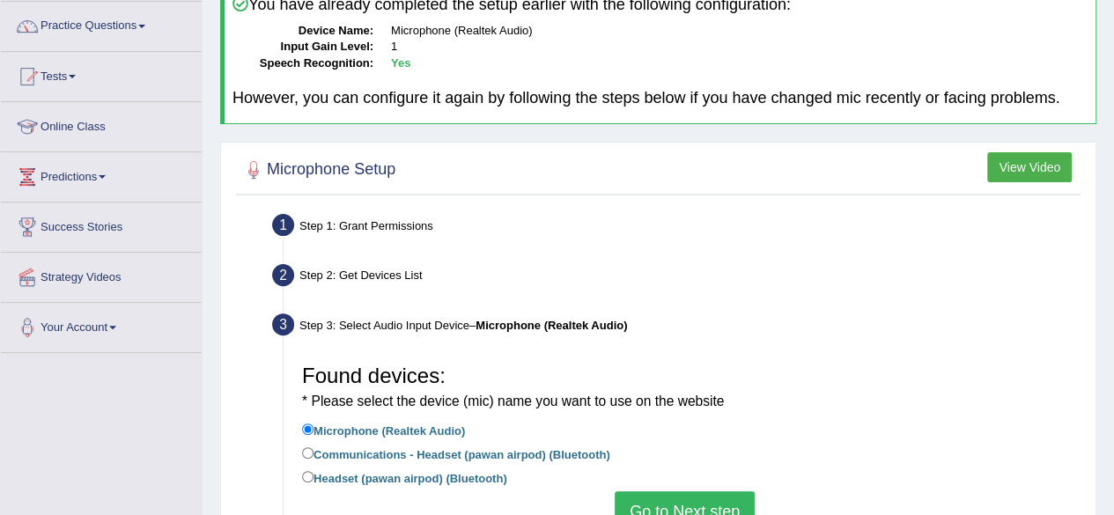
scroll to position [262, 0]
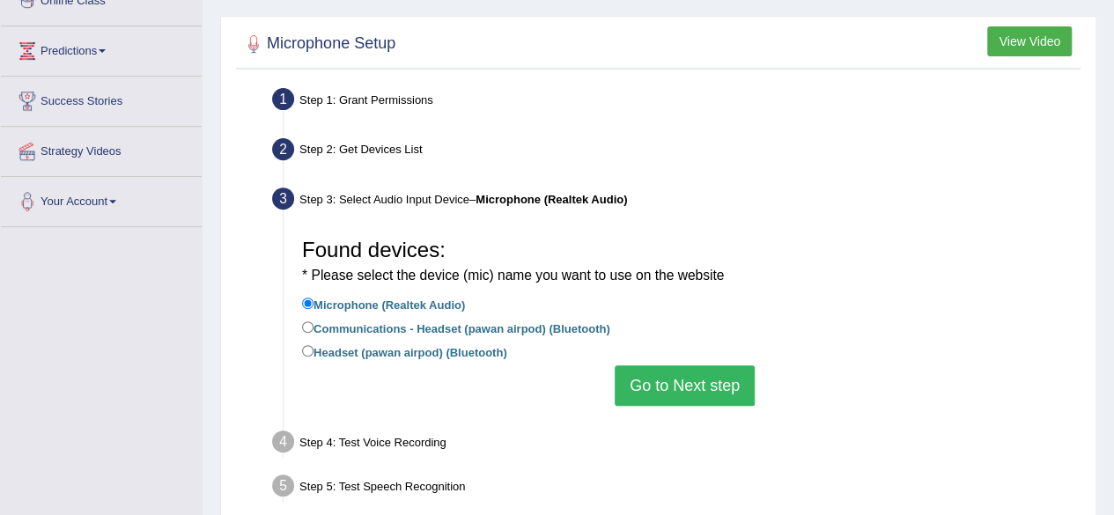
click at [428, 357] on label "Headset (pawan airpod) (Bluetooth)" at bounding box center [404, 351] width 205 height 19
click at [313, 357] on input "Headset (pawan airpod) (Bluetooth)" at bounding box center [307, 350] width 11 height 11
radio input "true"
click at [673, 378] on button "Go to Next step" at bounding box center [685, 385] width 140 height 41
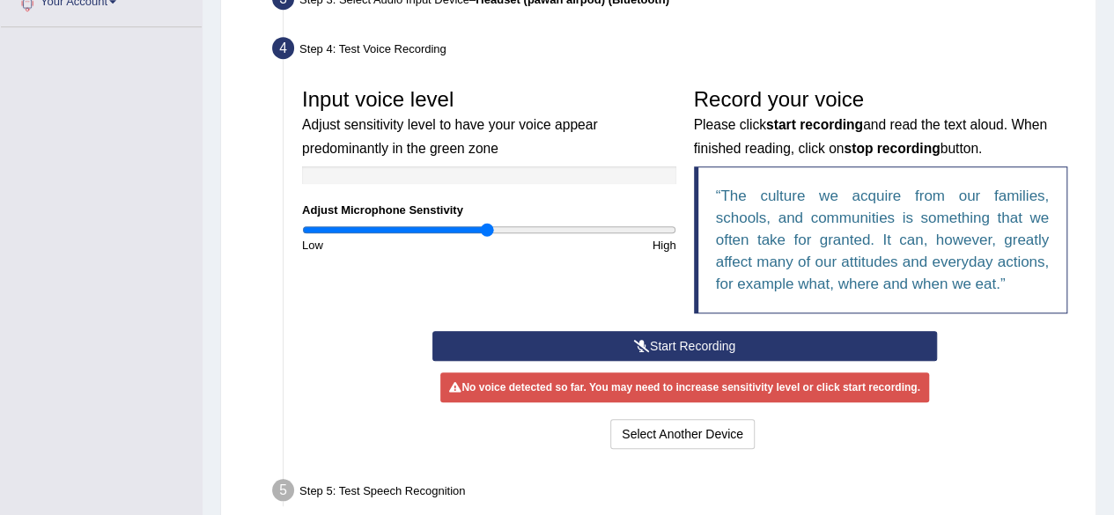
scroll to position [468, 0]
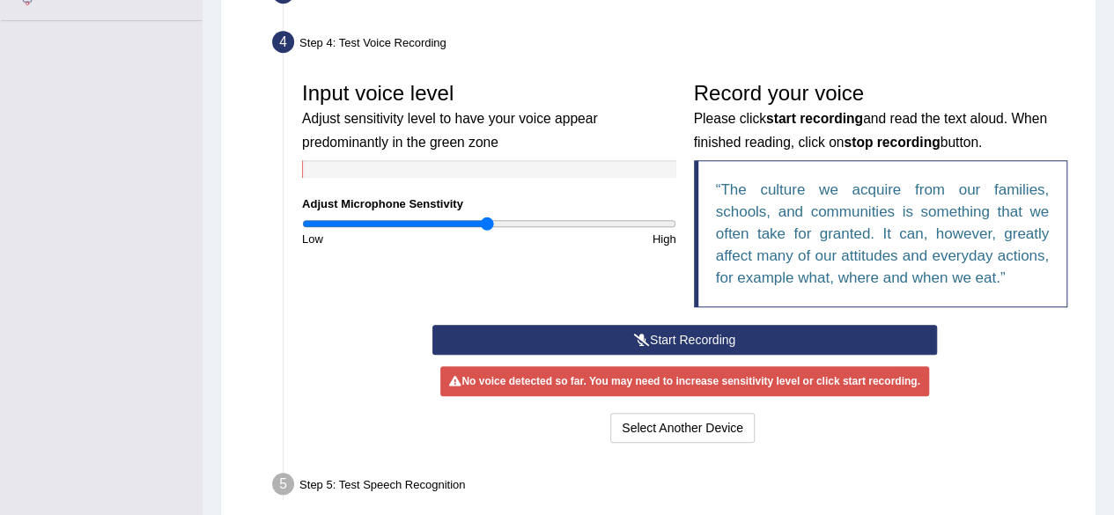
click at [620, 335] on button "Start Recording" at bounding box center [684, 340] width 505 height 30
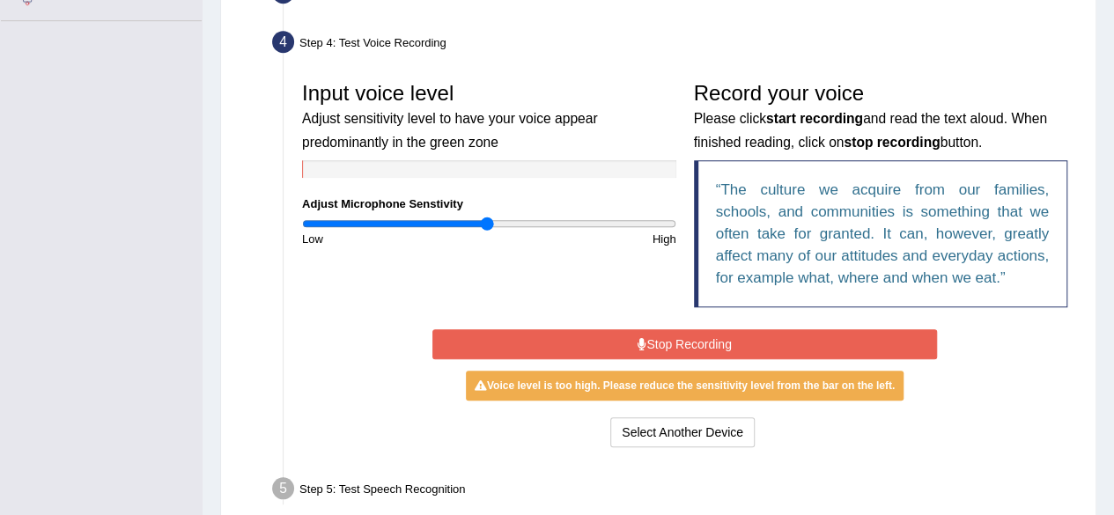
click at [595, 342] on button "Stop Recording" at bounding box center [684, 344] width 505 height 30
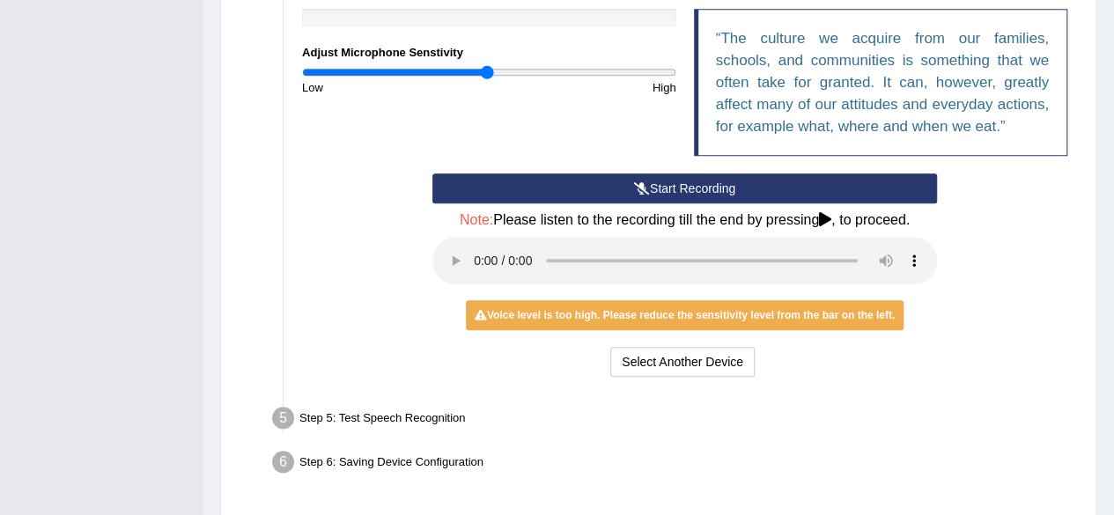
scroll to position [617, 0]
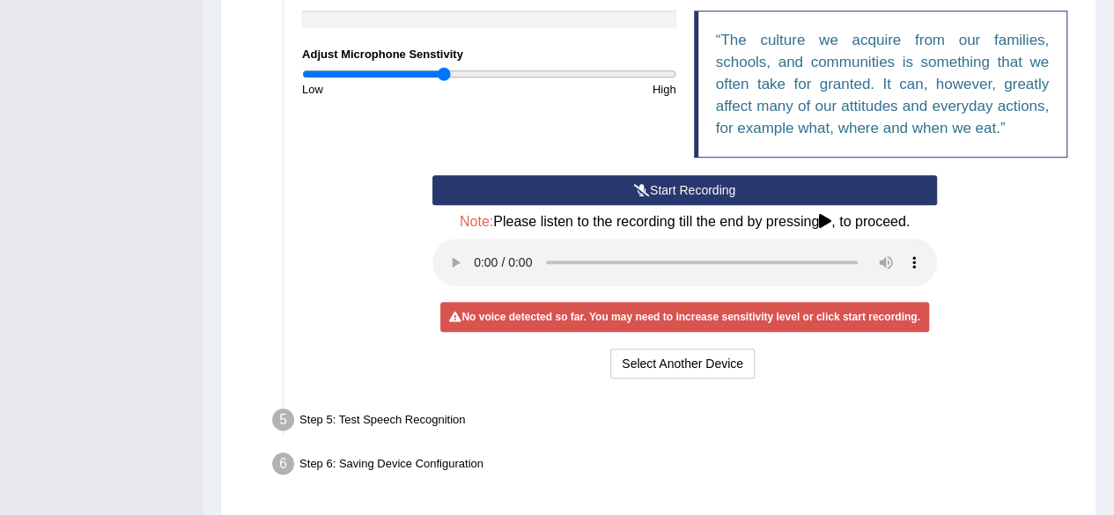
drag, startPoint x: 486, startPoint y: 74, endPoint x: 442, endPoint y: 77, distance: 44.1
type input "0.76"
click at [442, 77] on input "range" at bounding box center [489, 74] width 374 height 14
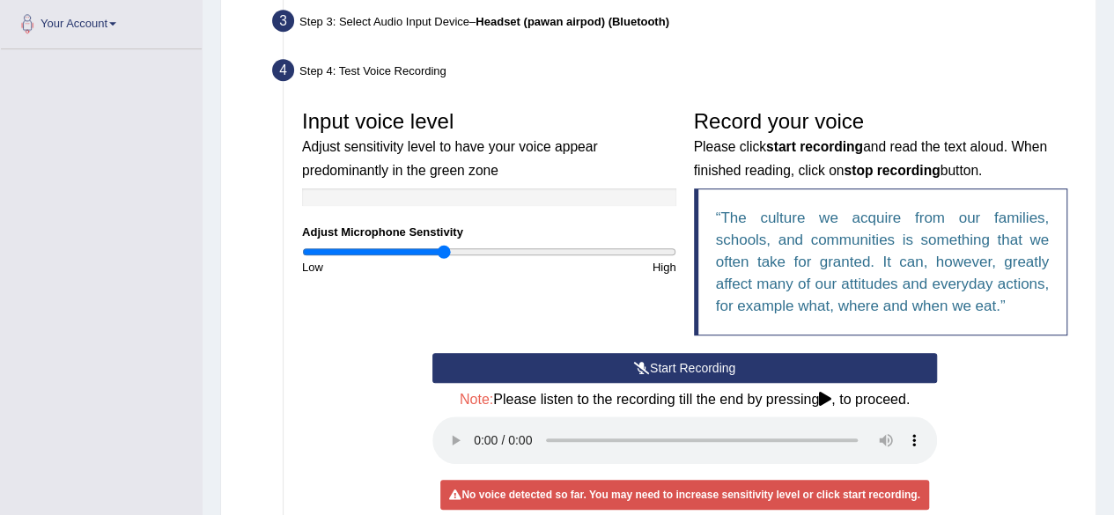
scroll to position [421, 0]
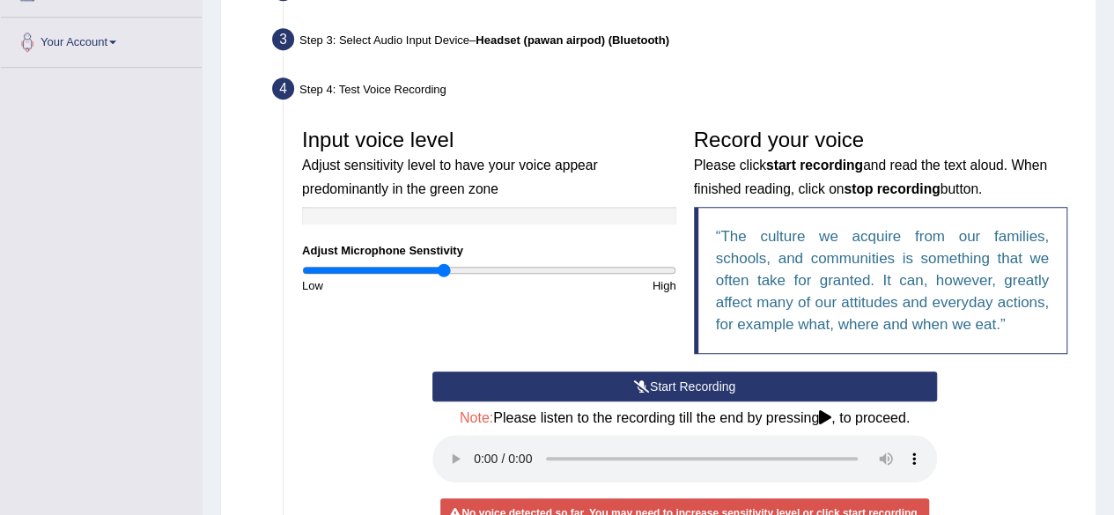
click at [859, 262] on q "The culture we acquire from our families, schools, and communities is something…" at bounding box center [883, 280] width 334 height 105
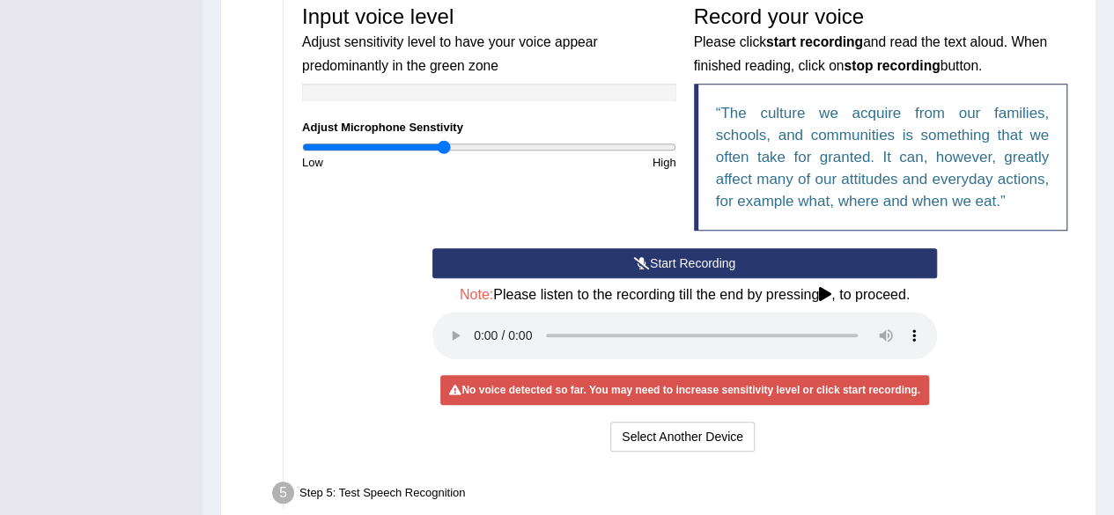
scroll to position [555, 0]
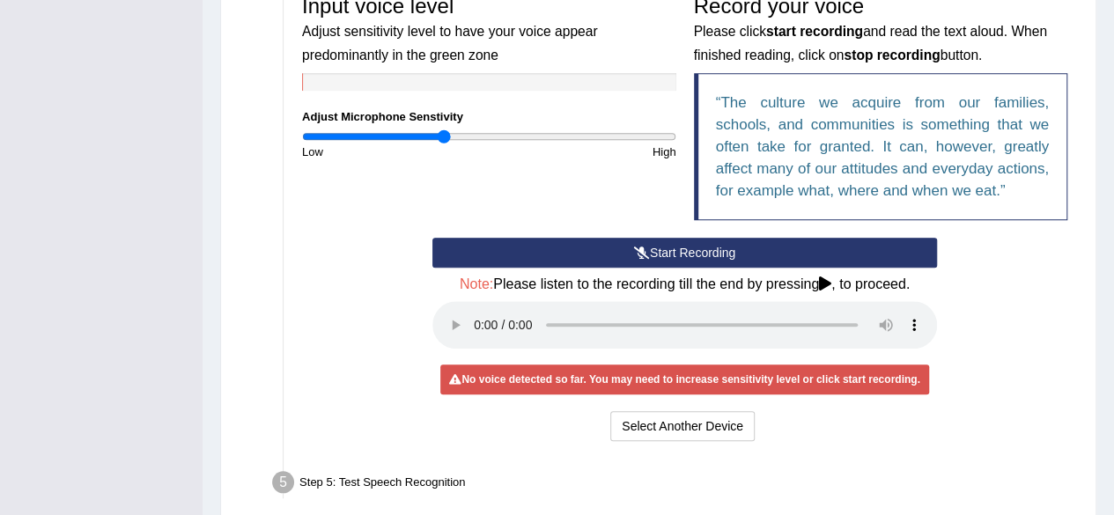
click at [984, 321] on div "Start Recording Stop Recording Note: Please listen to the recording till the en…" at bounding box center [684, 342] width 783 height 208
click at [669, 254] on button "Start Recording" at bounding box center [684, 253] width 505 height 30
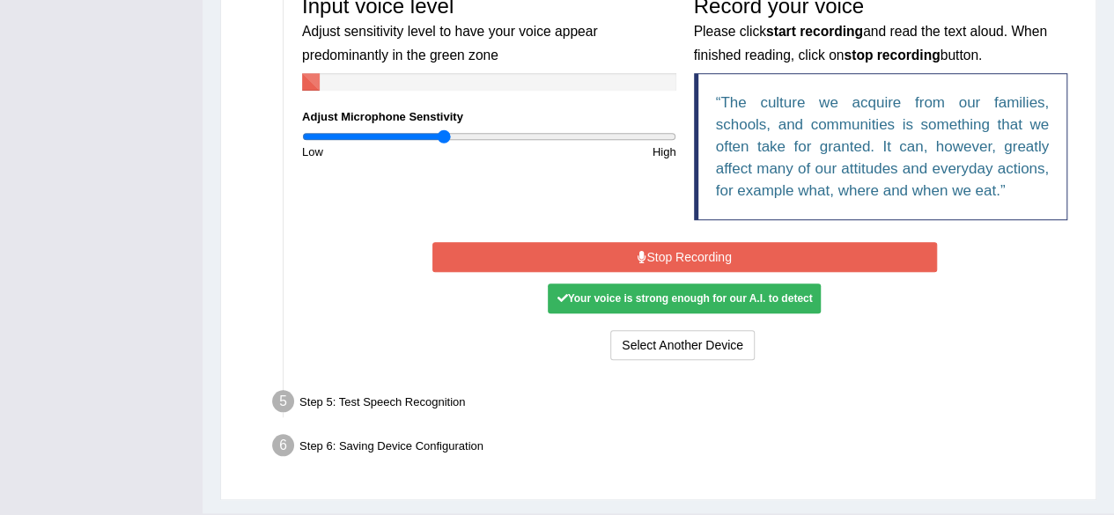
click at [669, 254] on button "Stop Recording" at bounding box center [684, 257] width 505 height 30
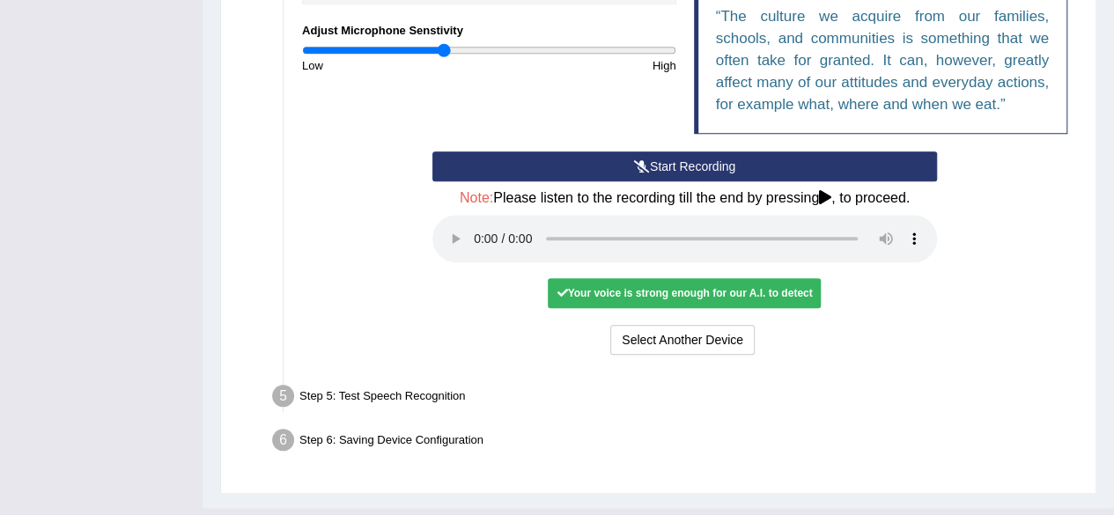
scroll to position [674, 0]
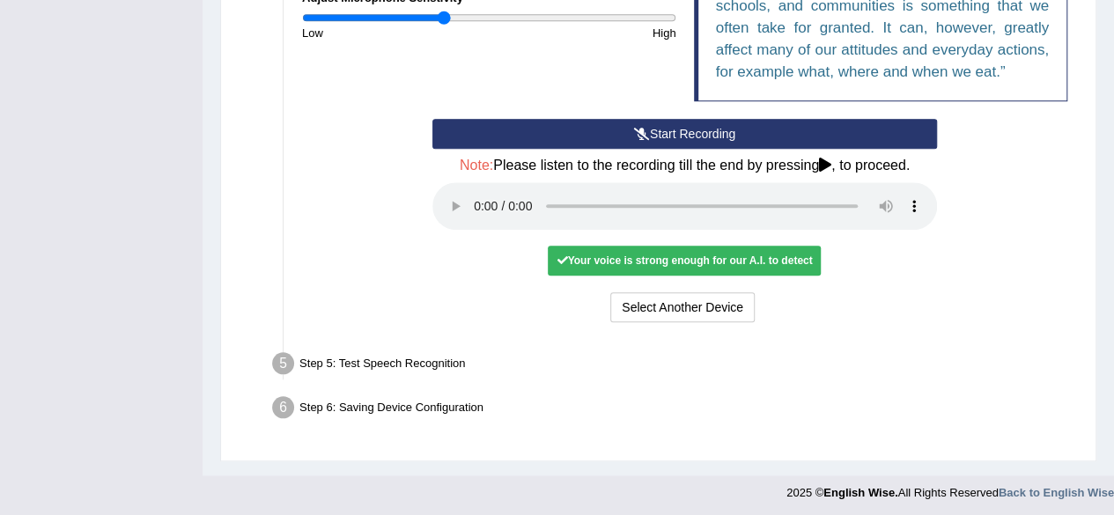
click at [382, 360] on div "Step 5: Test Speech Recognition" at bounding box center [675, 366] width 823 height 39
click at [670, 300] on button "Select Another Device" at bounding box center [682, 307] width 144 height 30
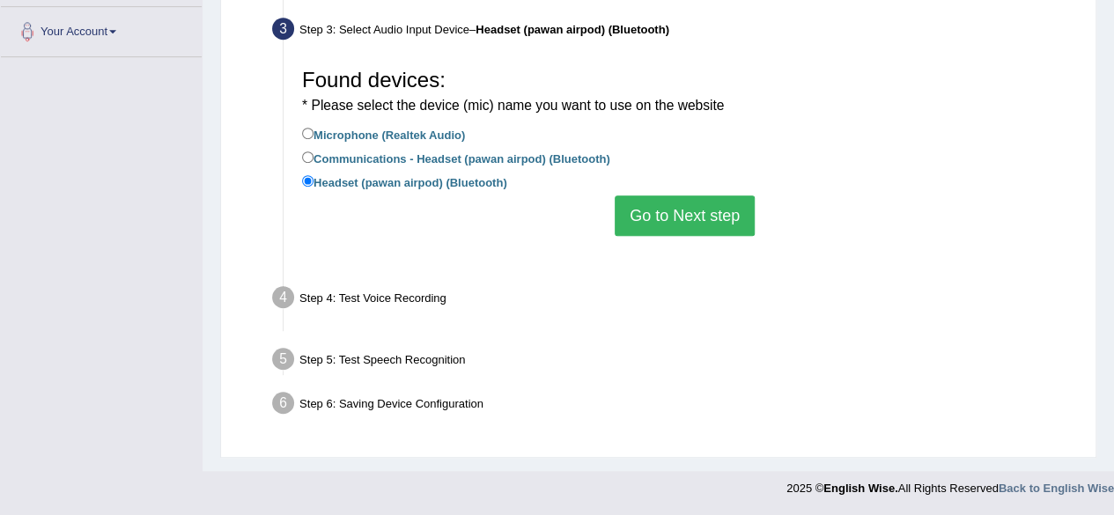
scroll to position [409, 0]
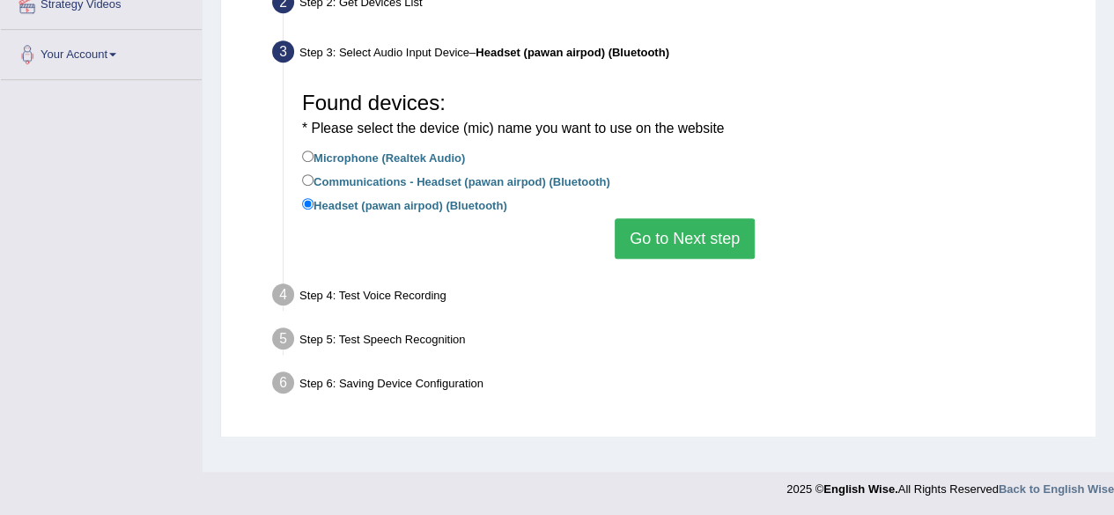
click at [722, 232] on button "Go to Next step" at bounding box center [685, 238] width 140 height 41
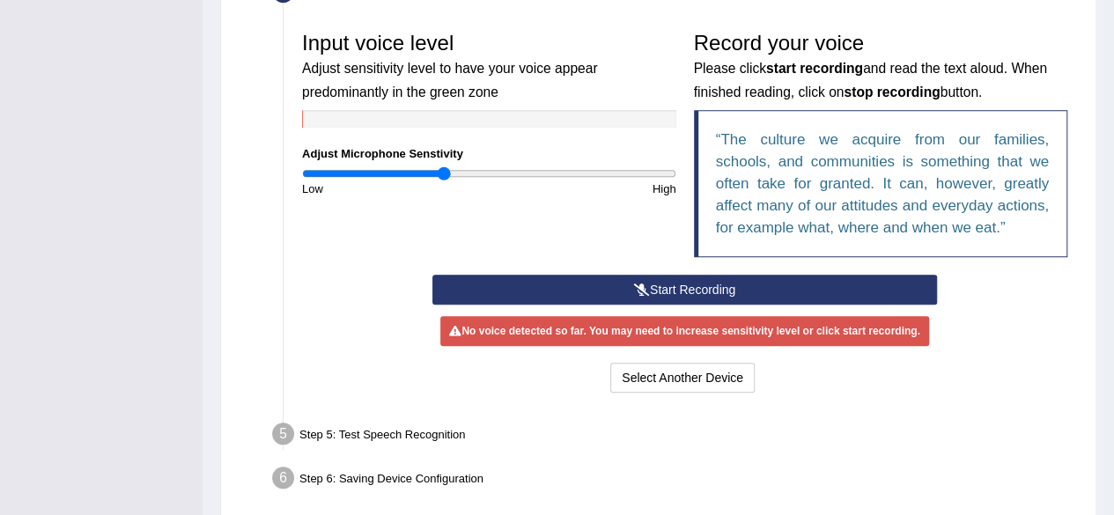
scroll to position [518, 0]
click at [676, 295] on button "Start Recording" at bounding box center [684, 290] width 505 height 30
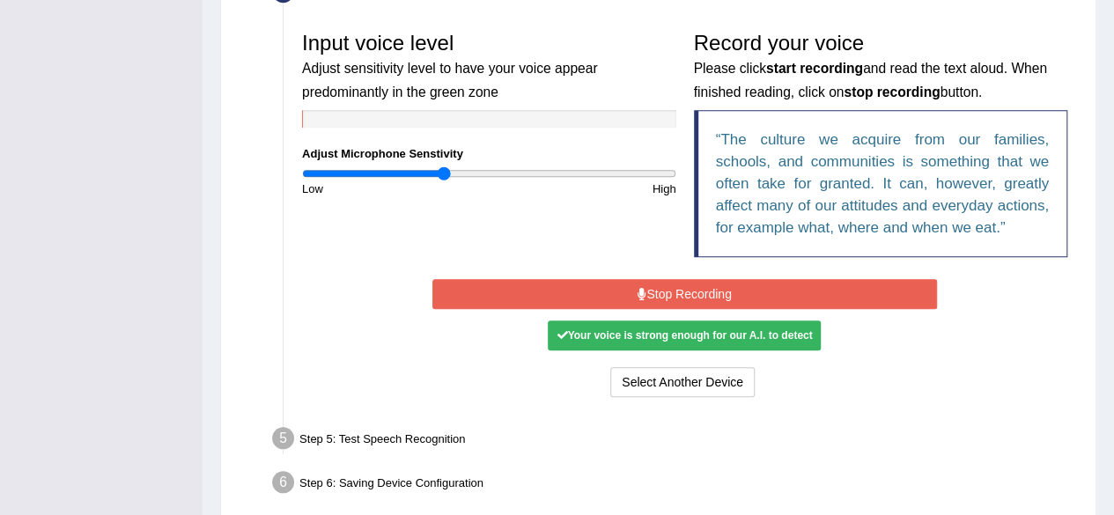
click at [676, 295] on button "Stop Recording" at bounding box center [684, 294] width 505 height 30
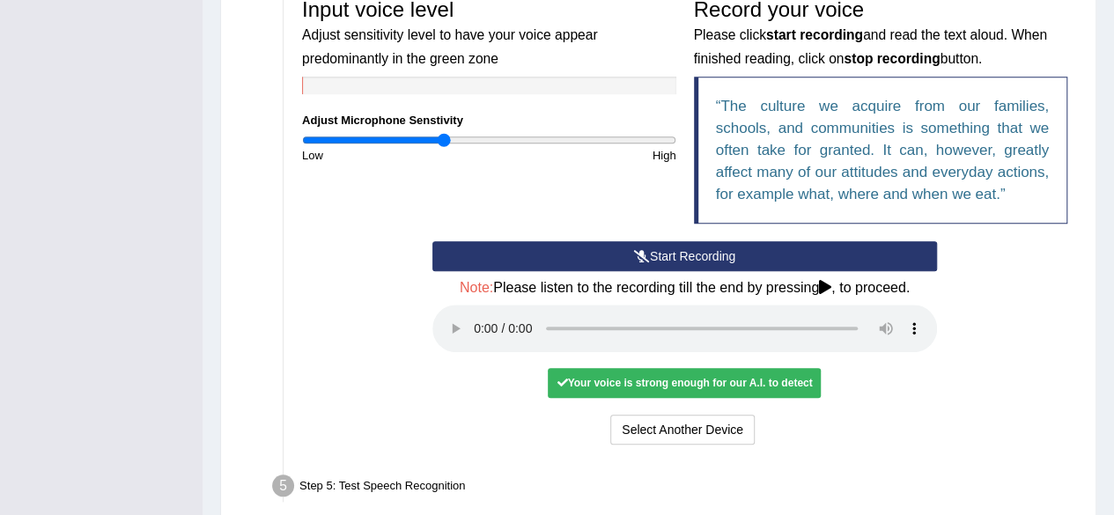
scroll to position [551, 0]
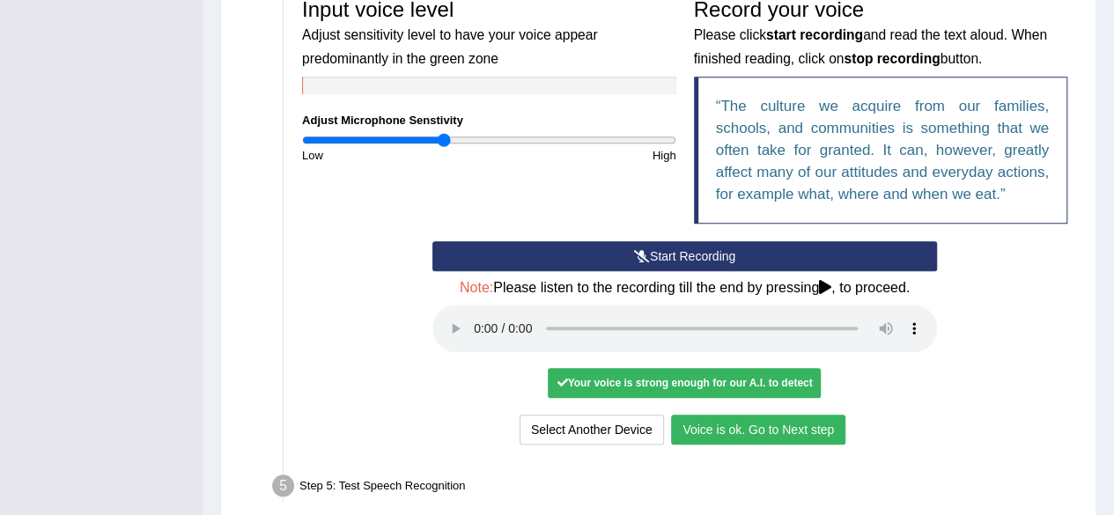
click at [733, 436] on button "Voice is ok. Go to Next step" at bounding box center [758, 430] width 174 height 30
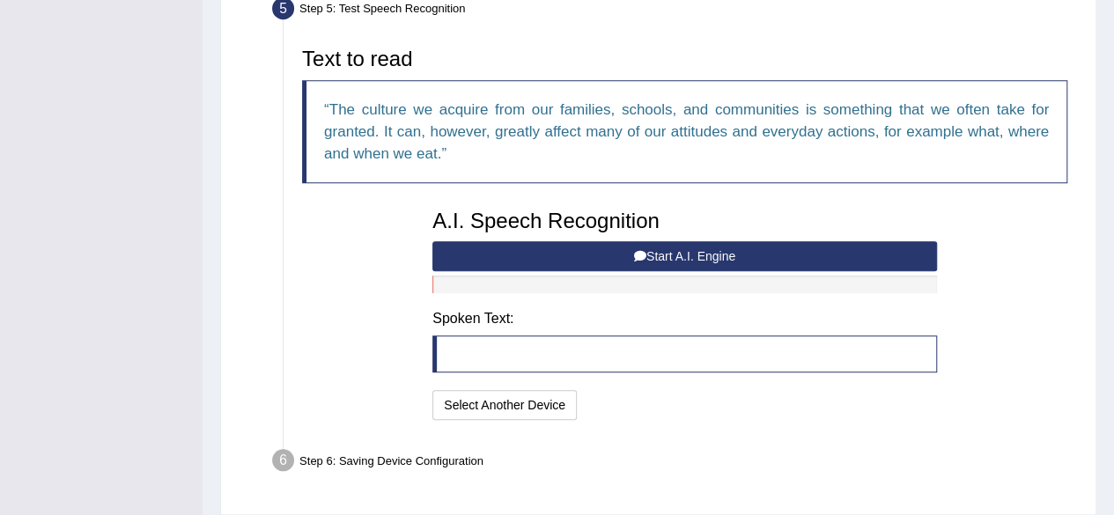
click at [594, 358] on blockquote at bounding box center [684, 353] width 505 height 37
click at [654, 253] on button "Start A.I. Engine" at bounding box center [684, 256] width 505 height 30
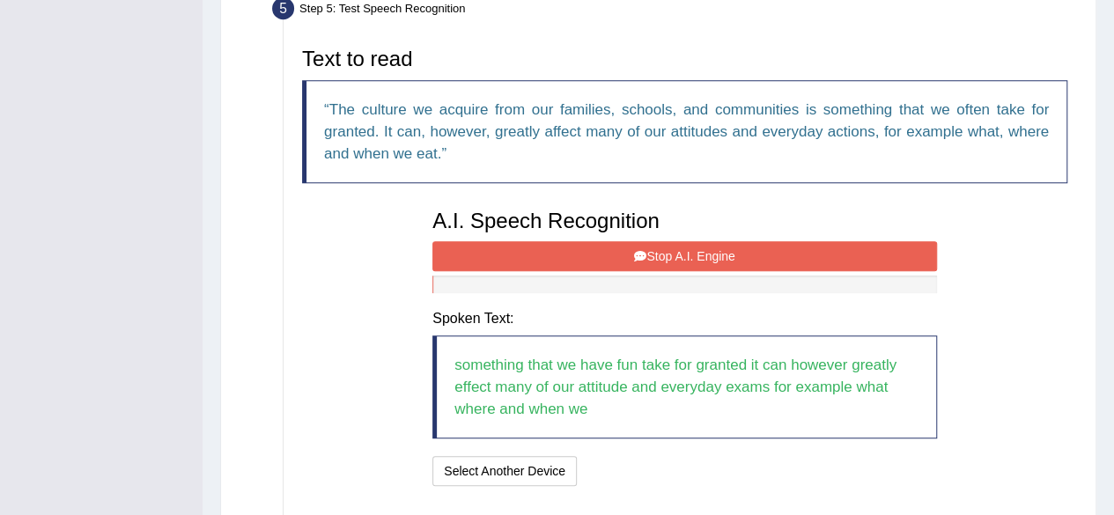
click at [654, 253] on button "Stop A.I. Engine" at bounding box center [684, 256] width 505 height 30
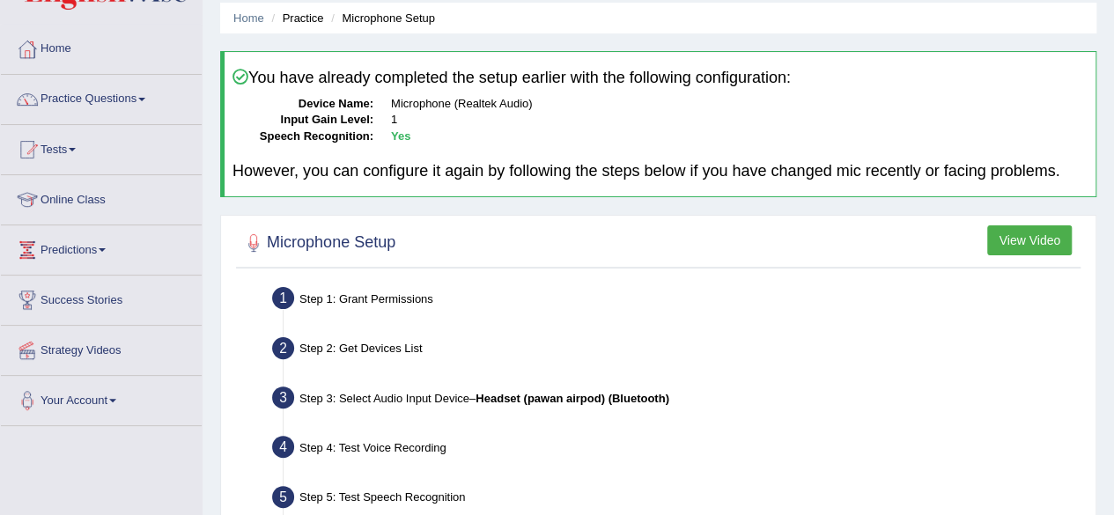
scroll to position [0, 0]
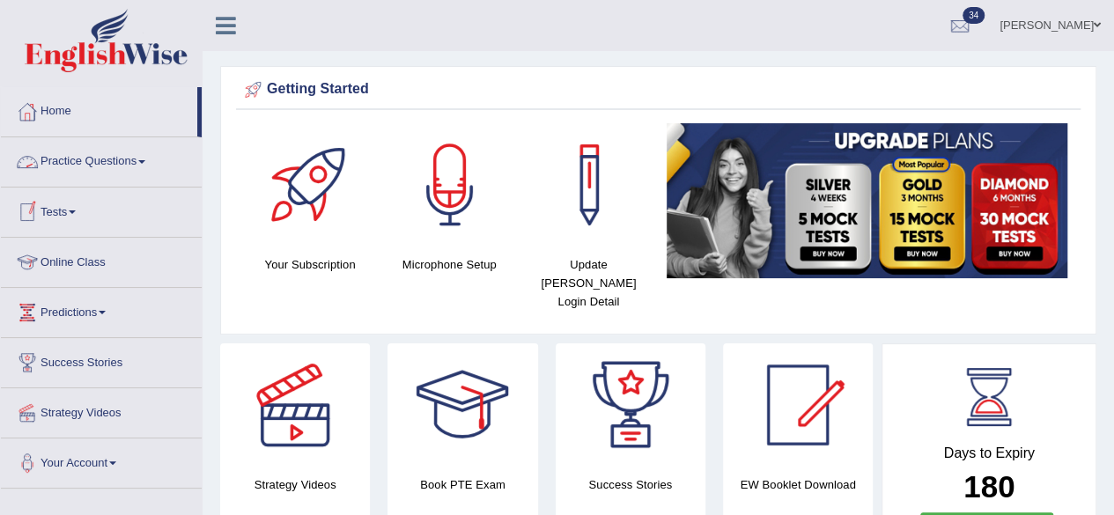
drag, startPoint x: 0, startPoint y: 0, endPoint x: 88, endPoint y: 165, distance: 186.7
click at [88, 165] on link "Practice Questions" at bounding box center [101, 159] width 201 height 44
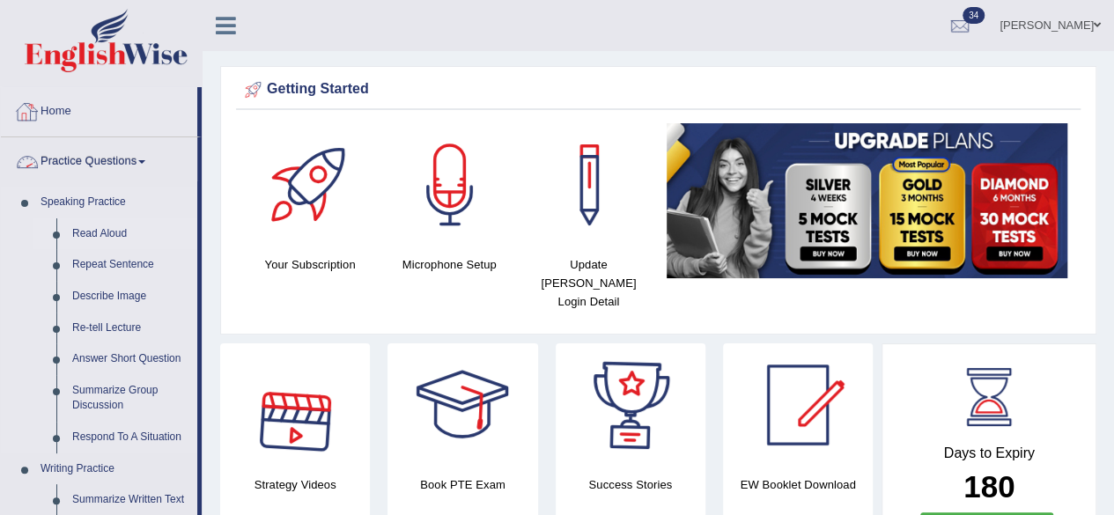
click at [87, 235] on link "Read Aloud" at bounding box center [130, 234] width 133 height 32
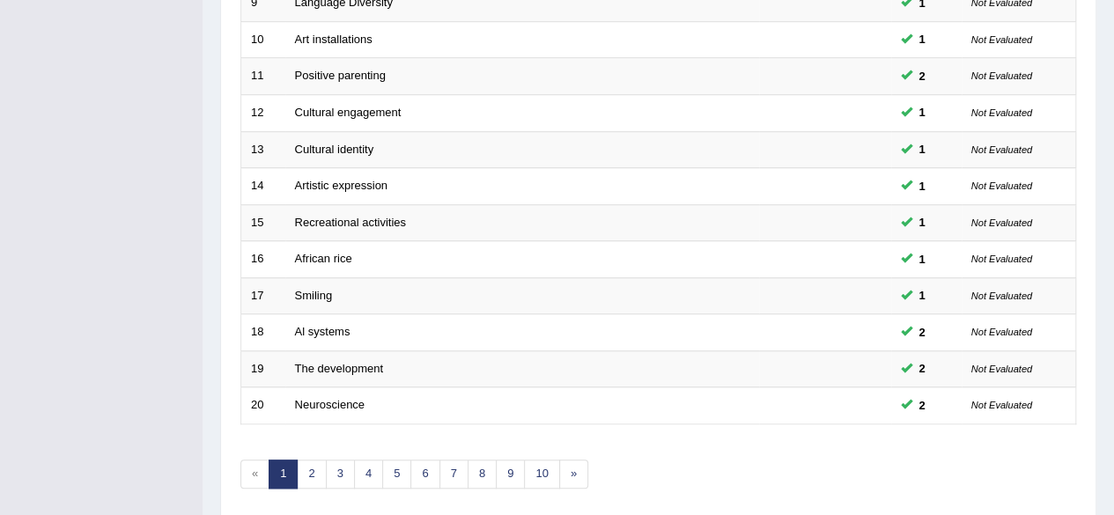
scroll to position [642, 0]
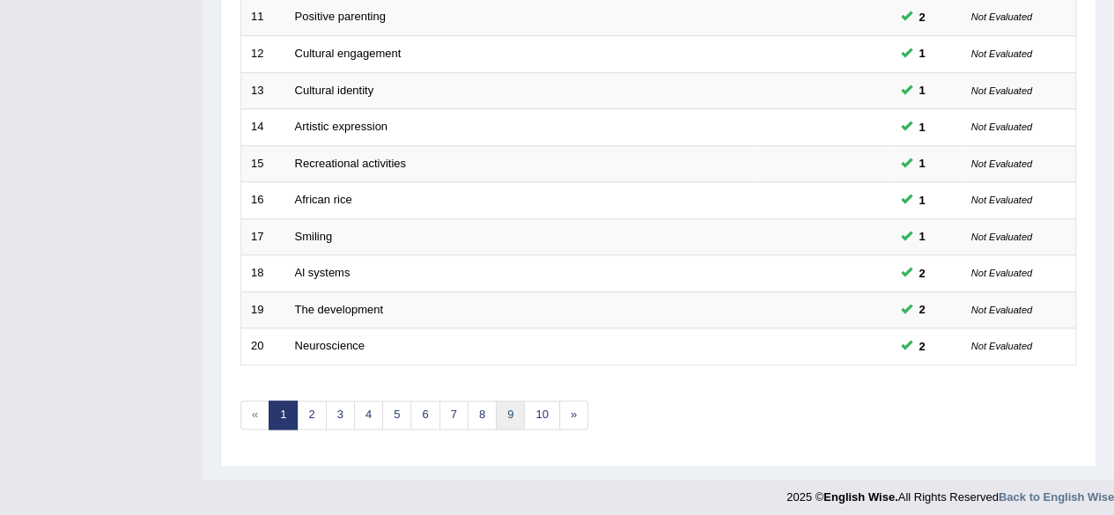
click at [512, 401] on link "9" at bounding box center [510, 415] width 29 height 29
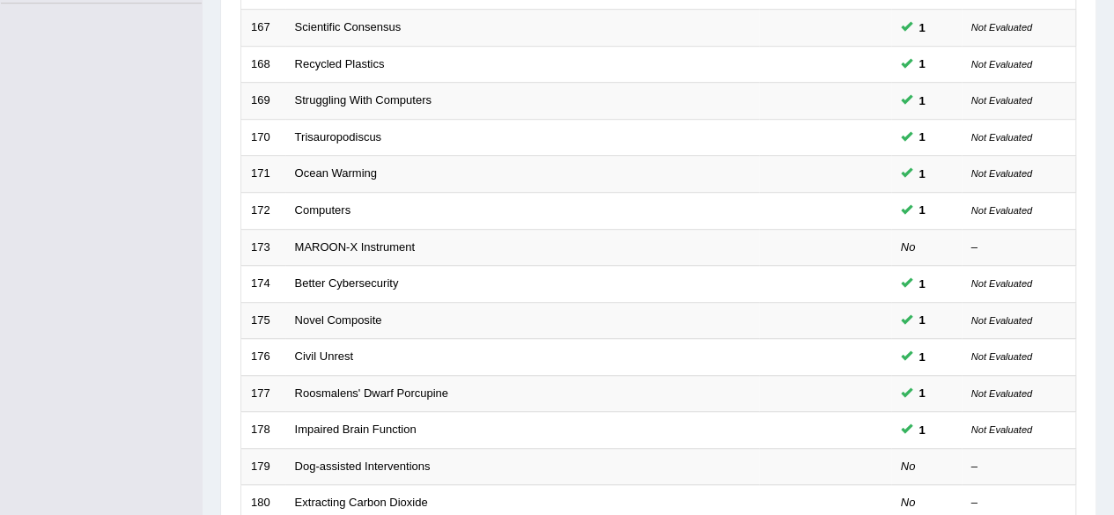
scroll to position [486, 0]
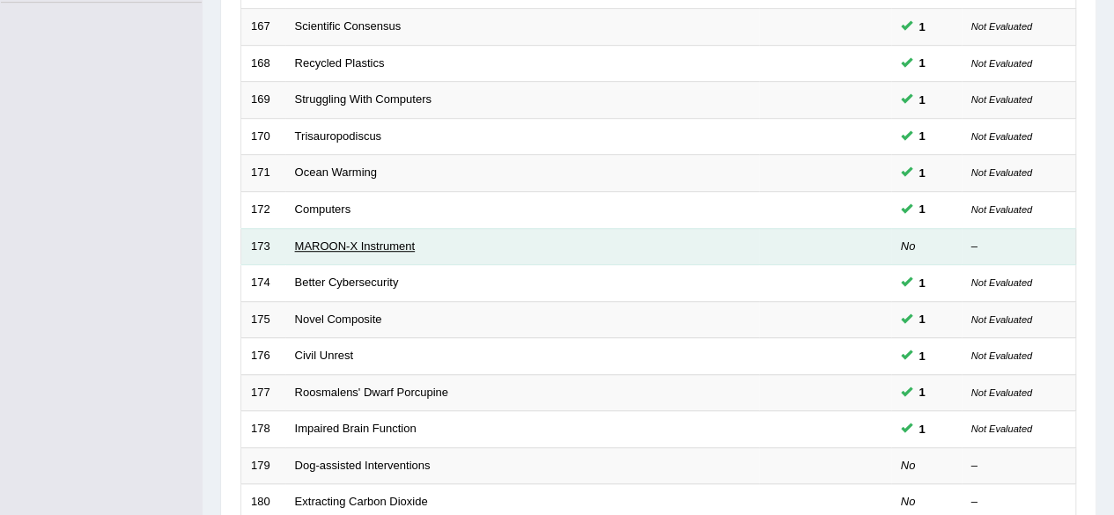
click at [347, 244] on link "MAROON-X Instrument" at bounding box center [355, 246] width 121 height 13
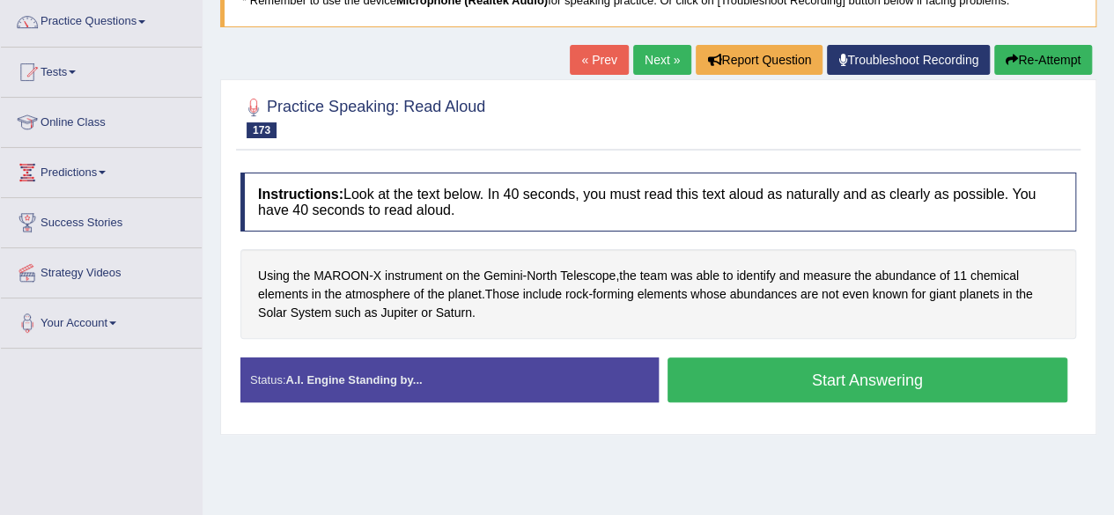
scroll to position [141, 0]
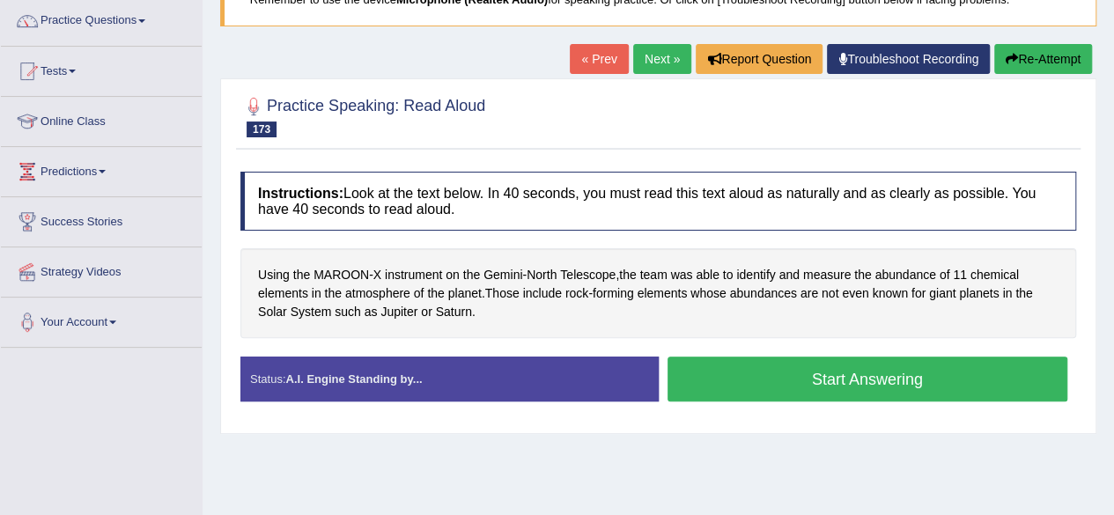
click at [768, 381] on button "Start Answering" at bounding box center [867, 379] width 401 height 45
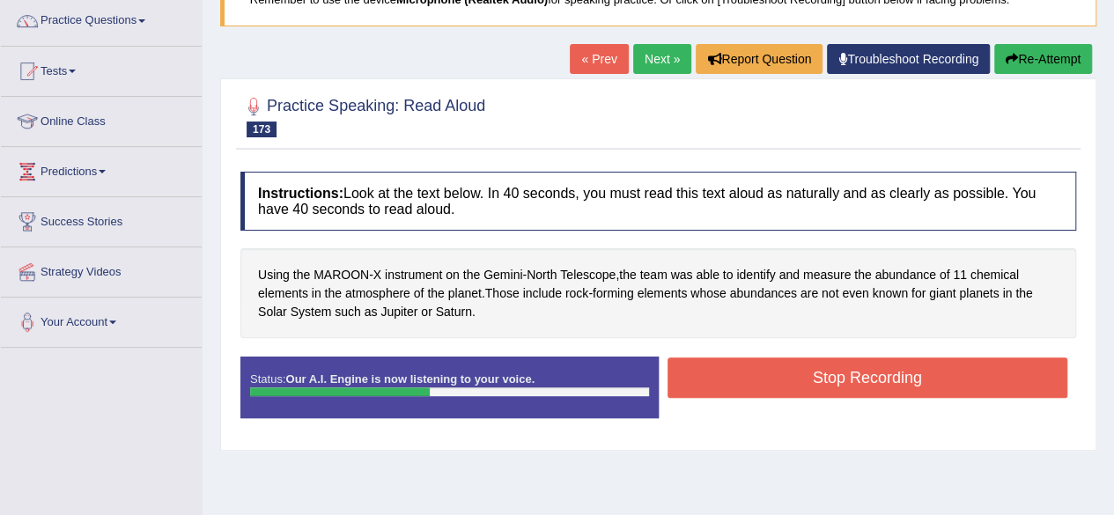
click at [768, 381] on button "Stop Recording" at bounding box center [867, 378] width 401 height 41
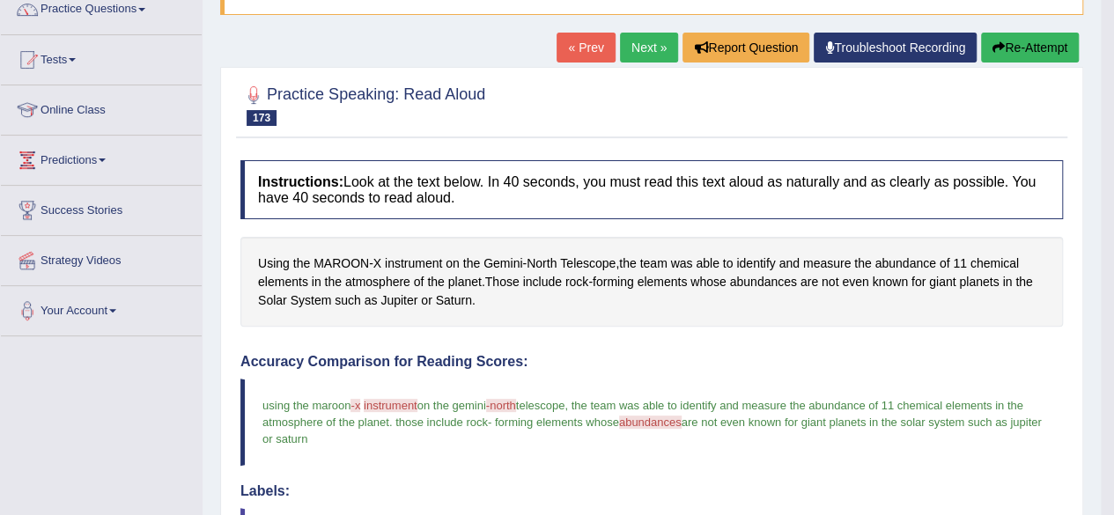
scroll to position [0, 0]
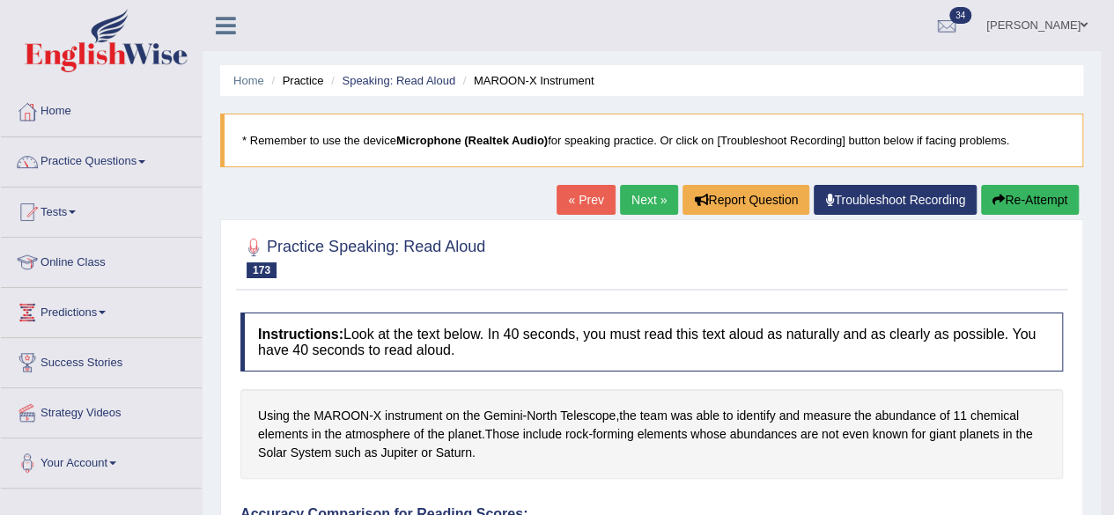
click at [634, 193] on link "Next »" at bounding box center [649, 200] width 58 height 30
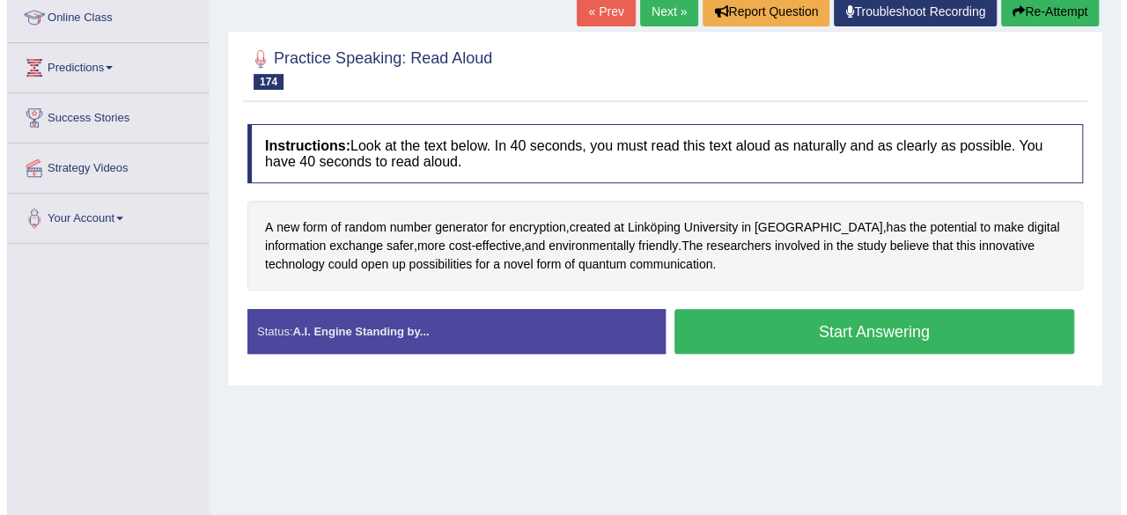
scroll to position [165, 0]
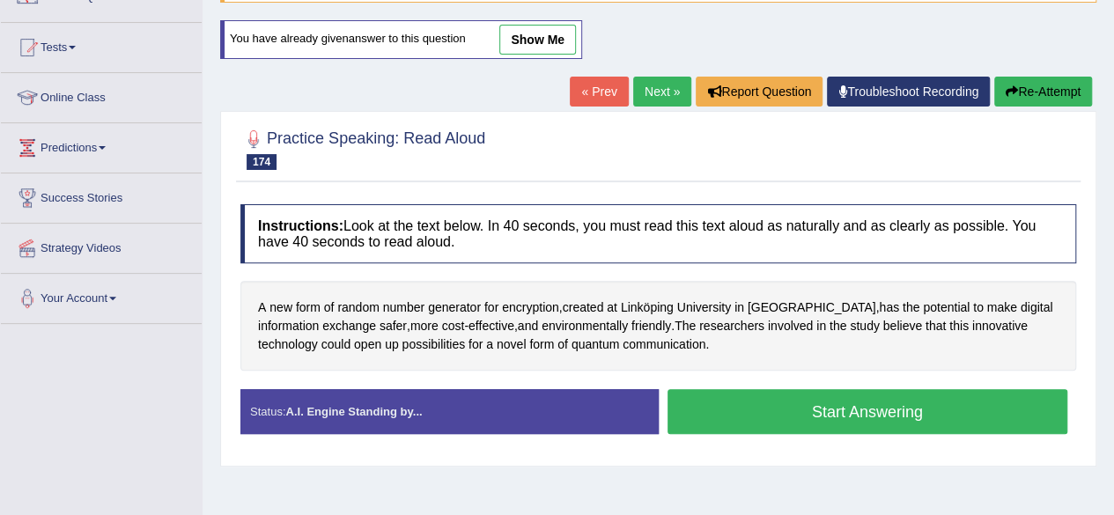
click at [773, 408] on button "Start Answering" at bounding box center [867, 411] width 401 height 45
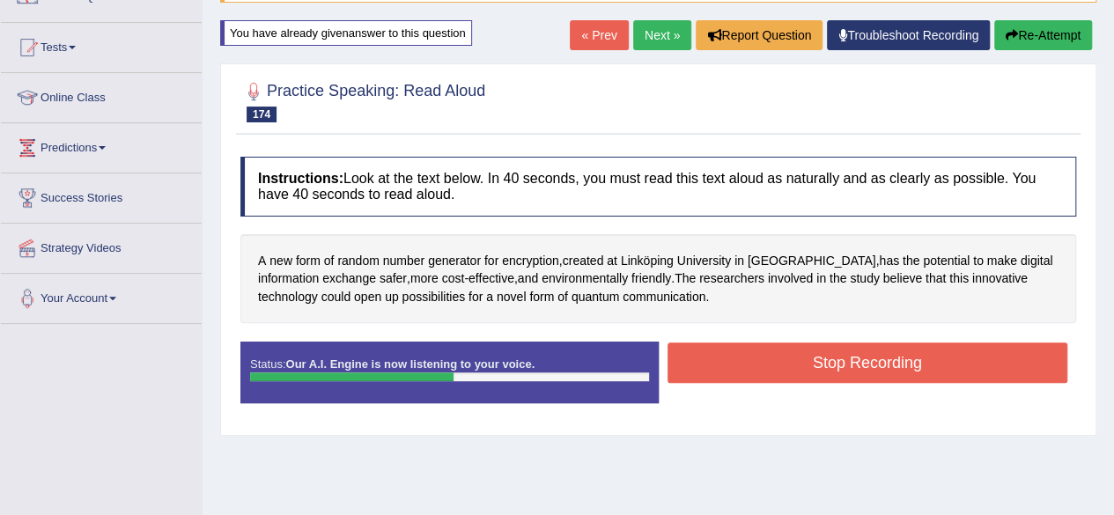
click at [822, 361] on button "Stop Recording" at bounding box center [867, 363] width 401 height 41
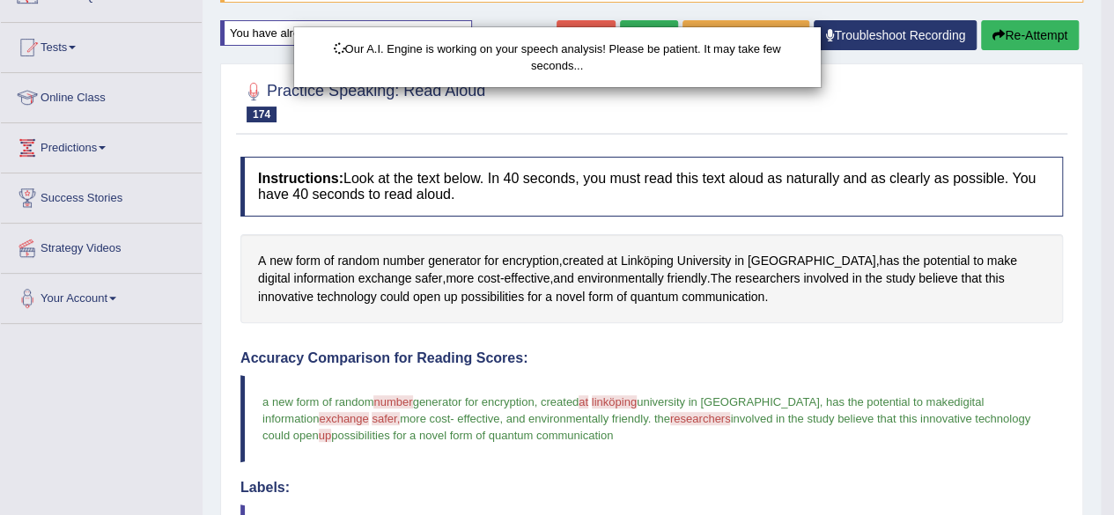
click at [629, 330] on body "Toggle navigation Home Practice Questions Speaking Practice Read Aloud Repeat S…" at bounding box center [557, 92] width 1114 height 515
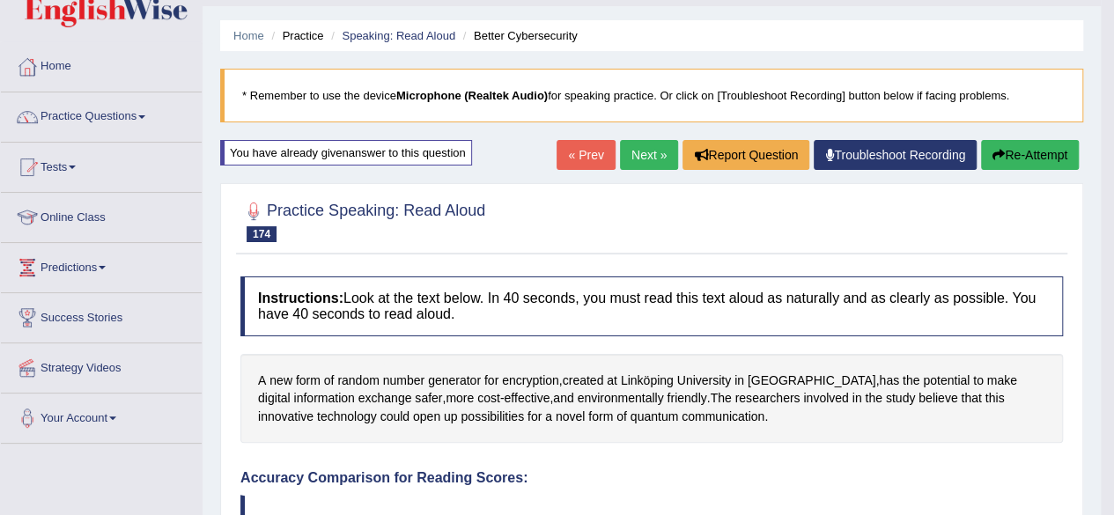
scroll to position [42, 0]
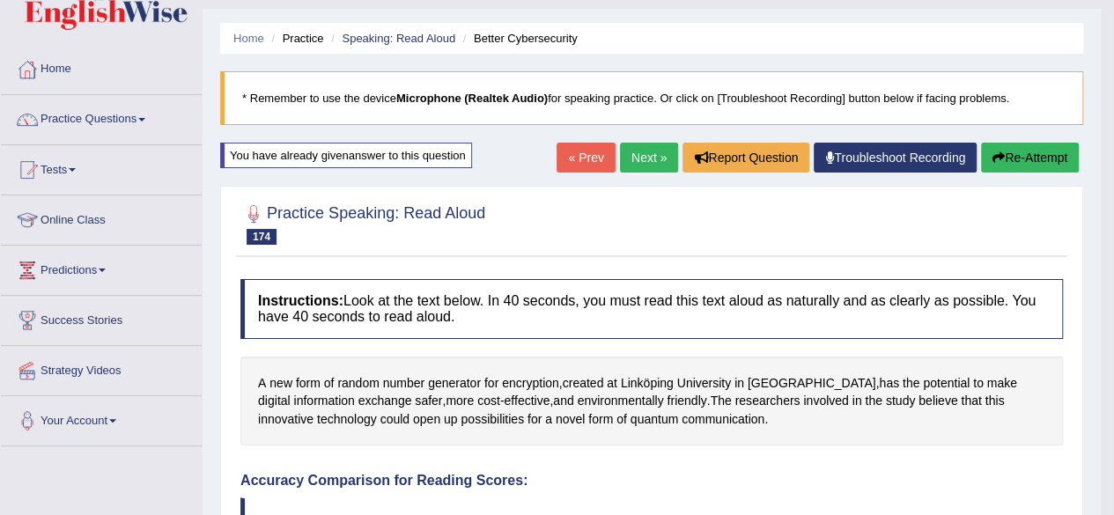
click at [636, 156] on link "Next »" at bounding box center [649, 158] width 58 height 30
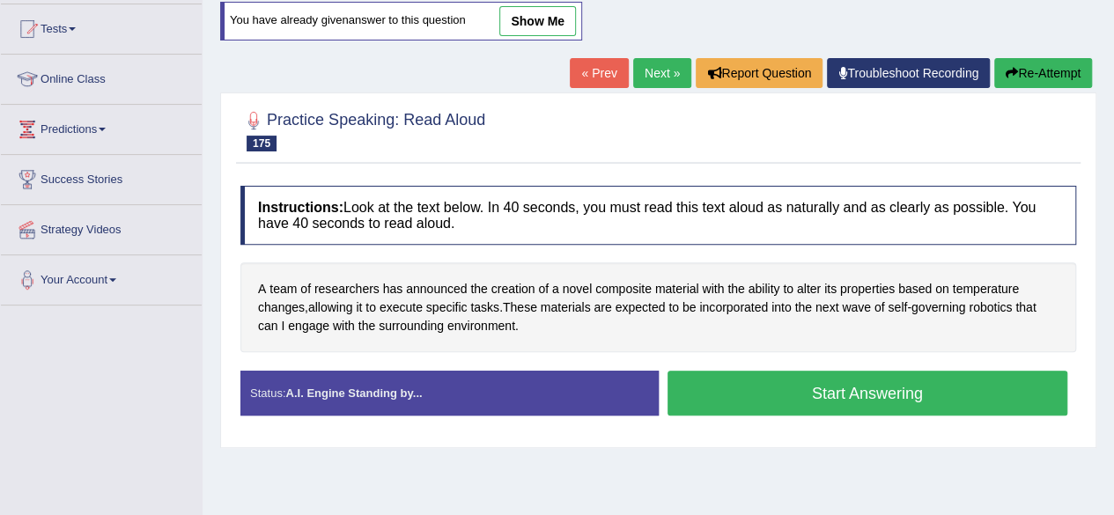
scroll to position [181, 0]
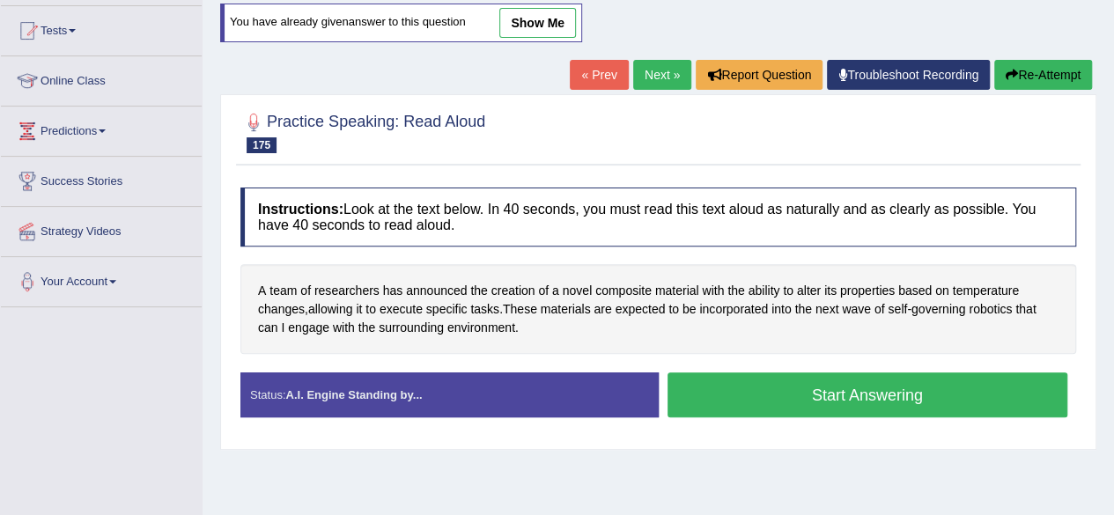
click at [824, 384] on button "Start Answering" at bounding box center [867, 394] width 401 height 45
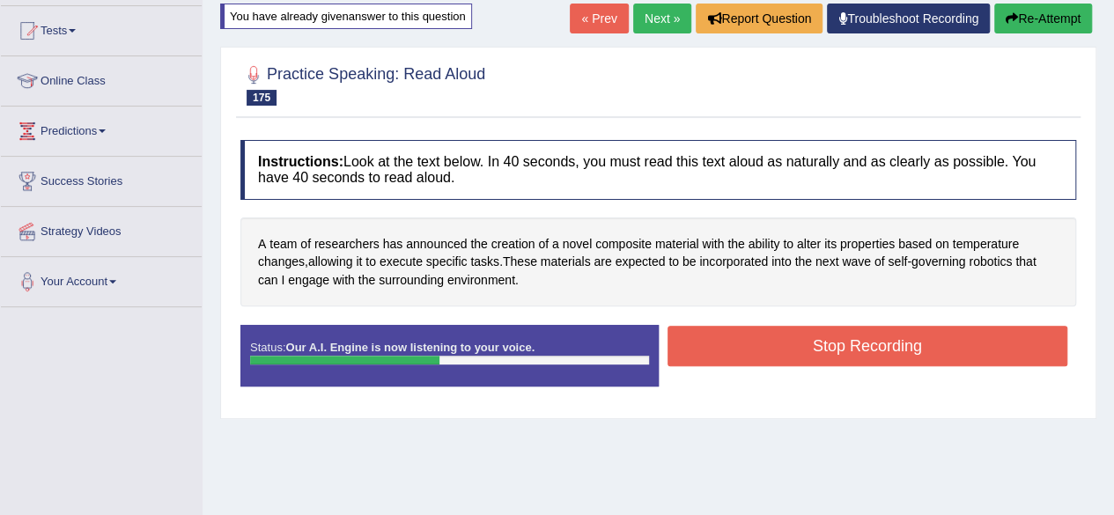
click at [803, 354] on button "Stop Recording" at bounding box center [867, 346] width 401 height 41
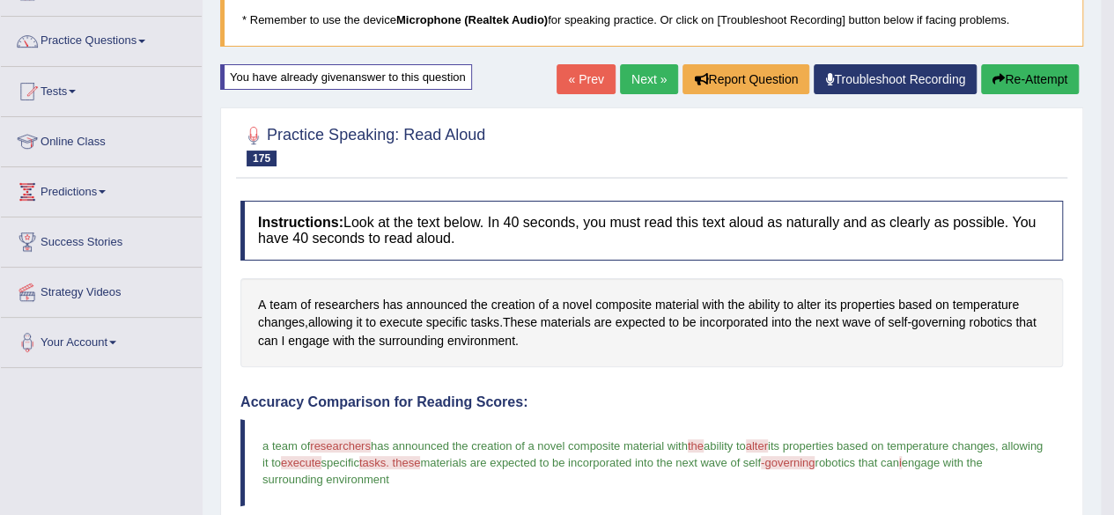
scroll to position [59, 0]
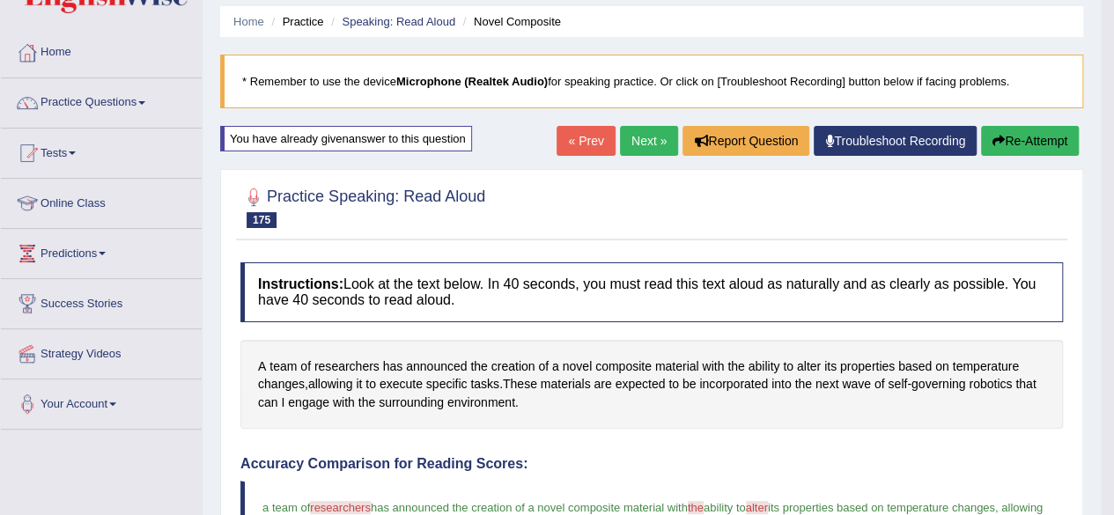
click at [643, 145] on link "Next »" at bounding box center [649, 141] width 58 height 30
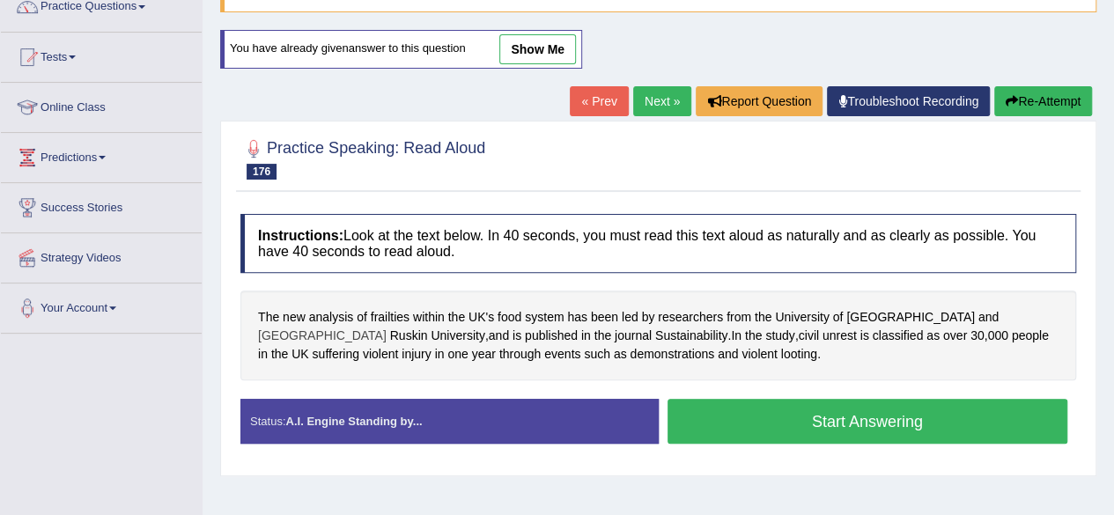
click at [387, 327] on span "[GEOGRAPHIC_DATA]" at bounding box center [322, 336] width 129 height 18
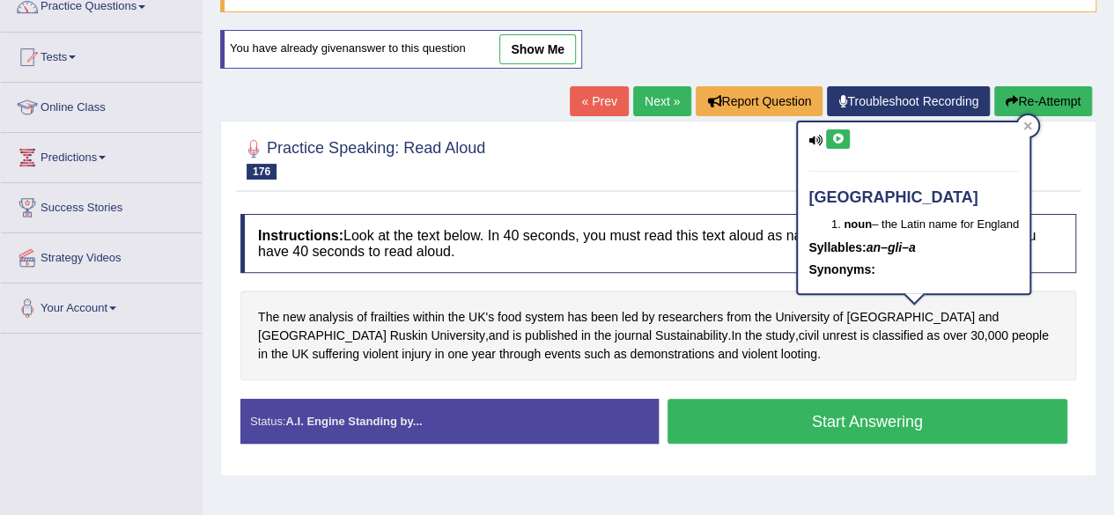
click at [838, 139] on icon at bounding box center [837, 139] width 13 height 11
click at [1030, 126] on icon at bounding box center [1027, 126] width 8 height 8
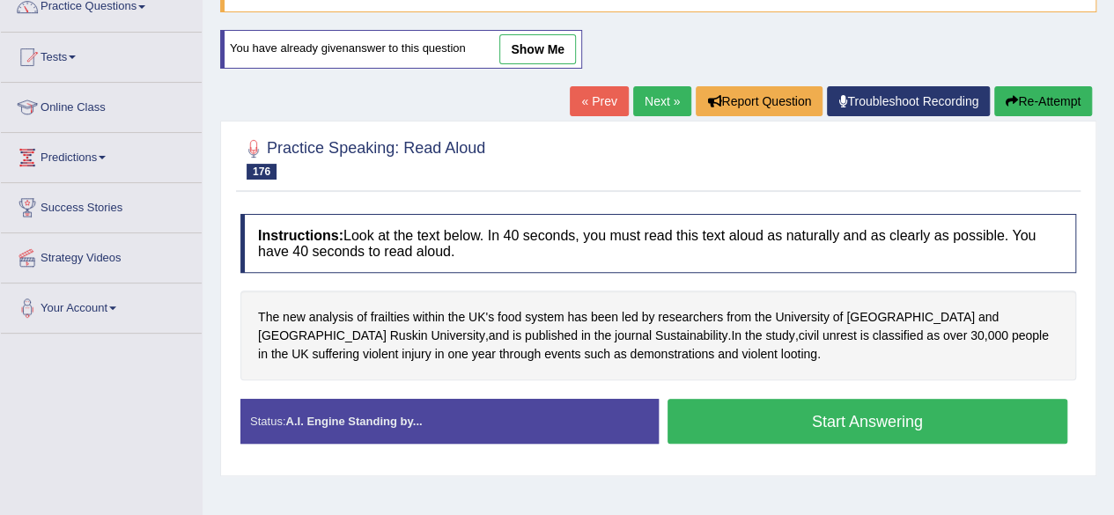
click at [765, 422] on button "Start Answering" at bounding box center [867, 421] width 401 height 45
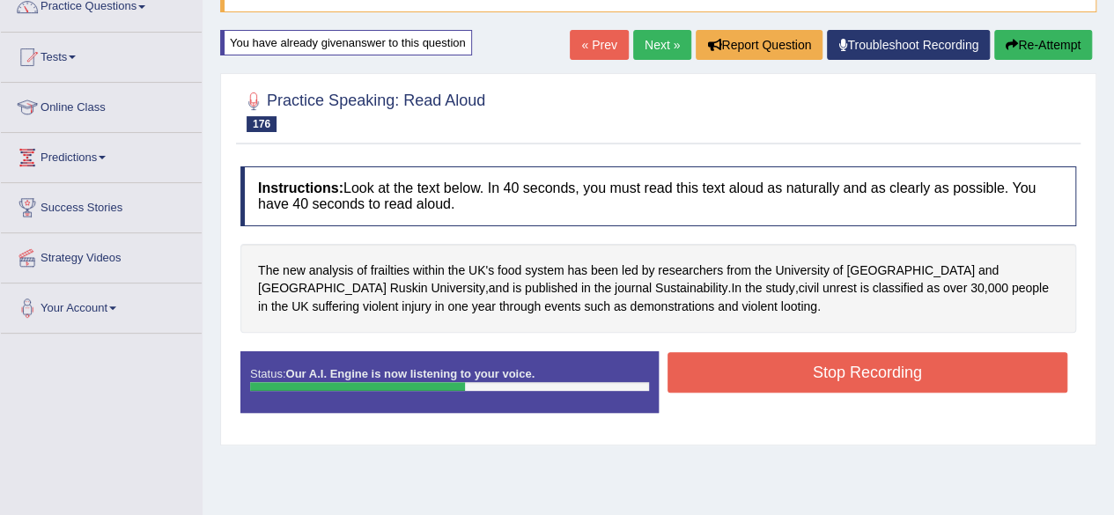
click at [838, 374] on button "Stop Recording" at bounding box center [867, 372] width 401 height 41
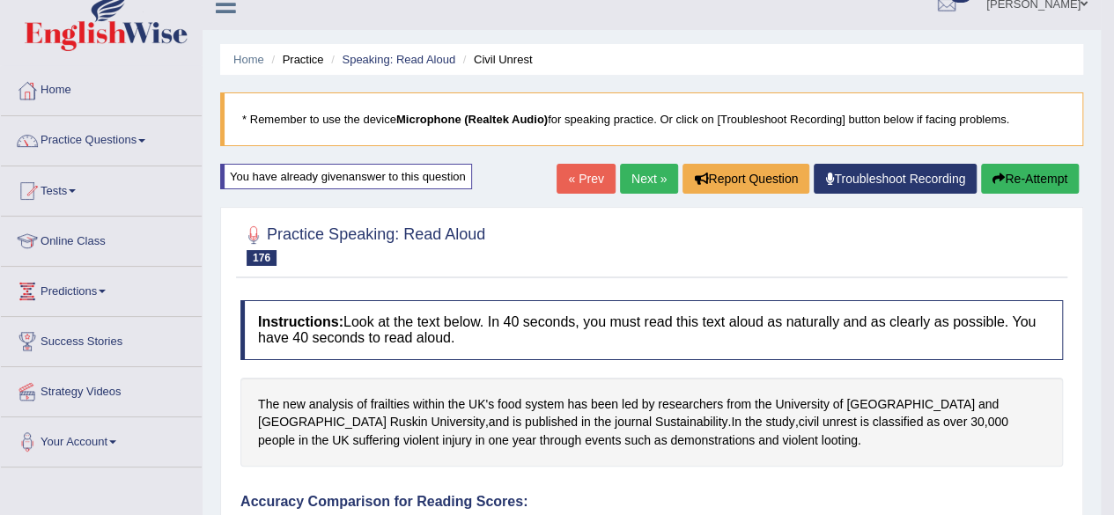
scroll to position [12, 0]
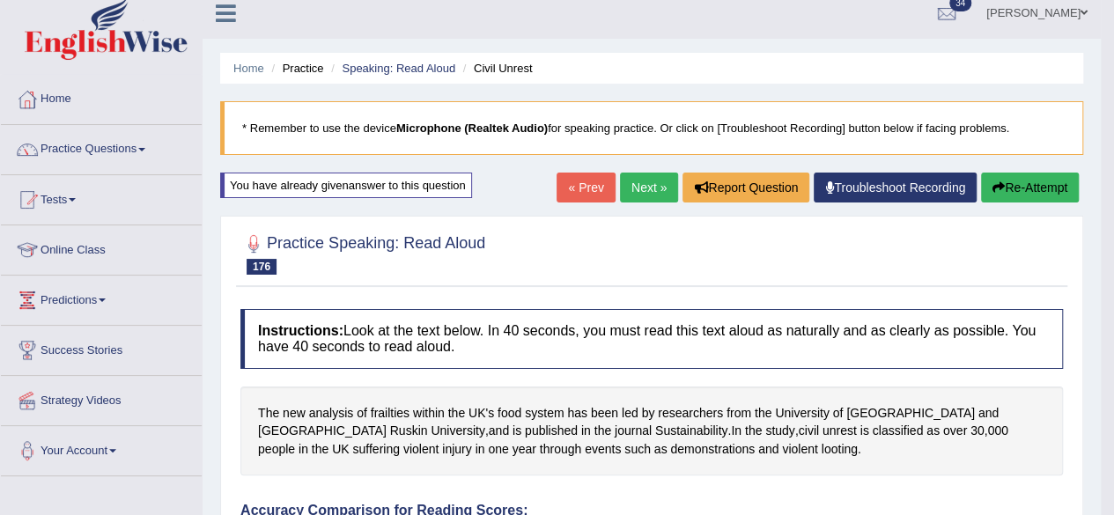
click at [638, 177] on link "Next »" at bounding box center [649, 188] width 58 height 30
